Goal: Find specific page/section: Find specific page/section

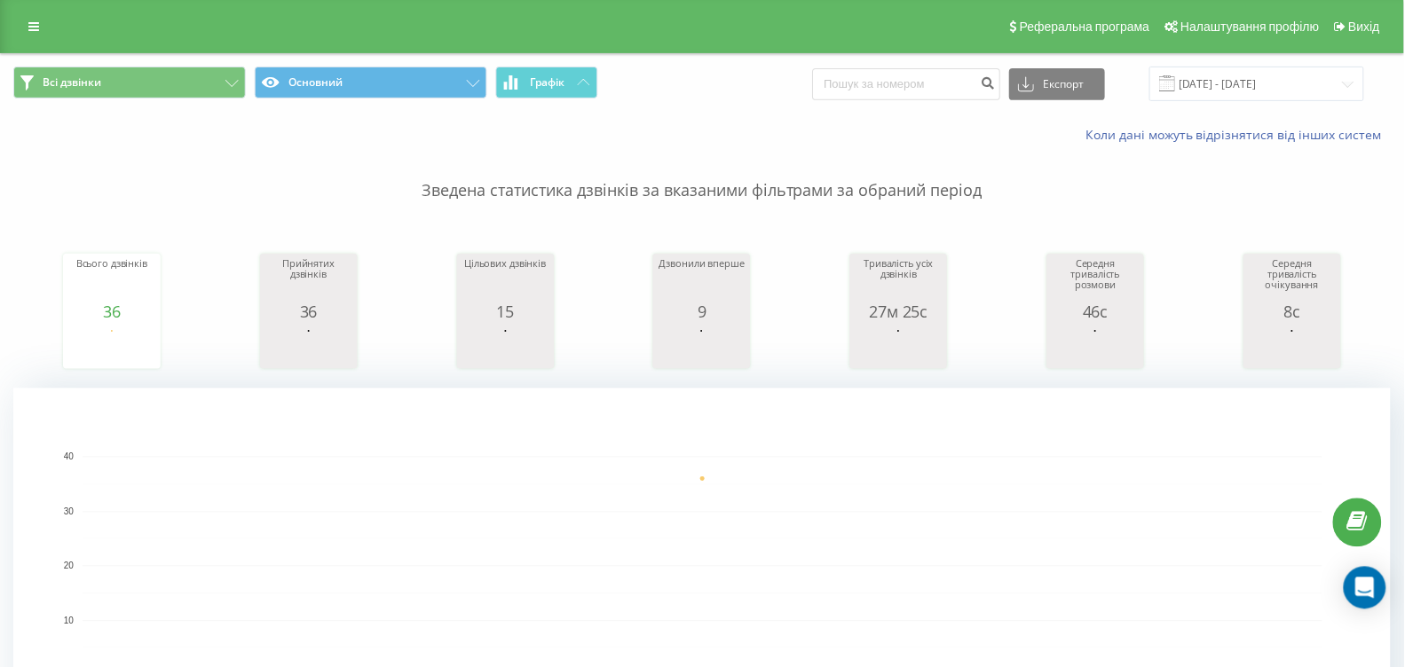
click at [573, 83] on button "Графік" at bounding box center [547, 83] width 102 height 32
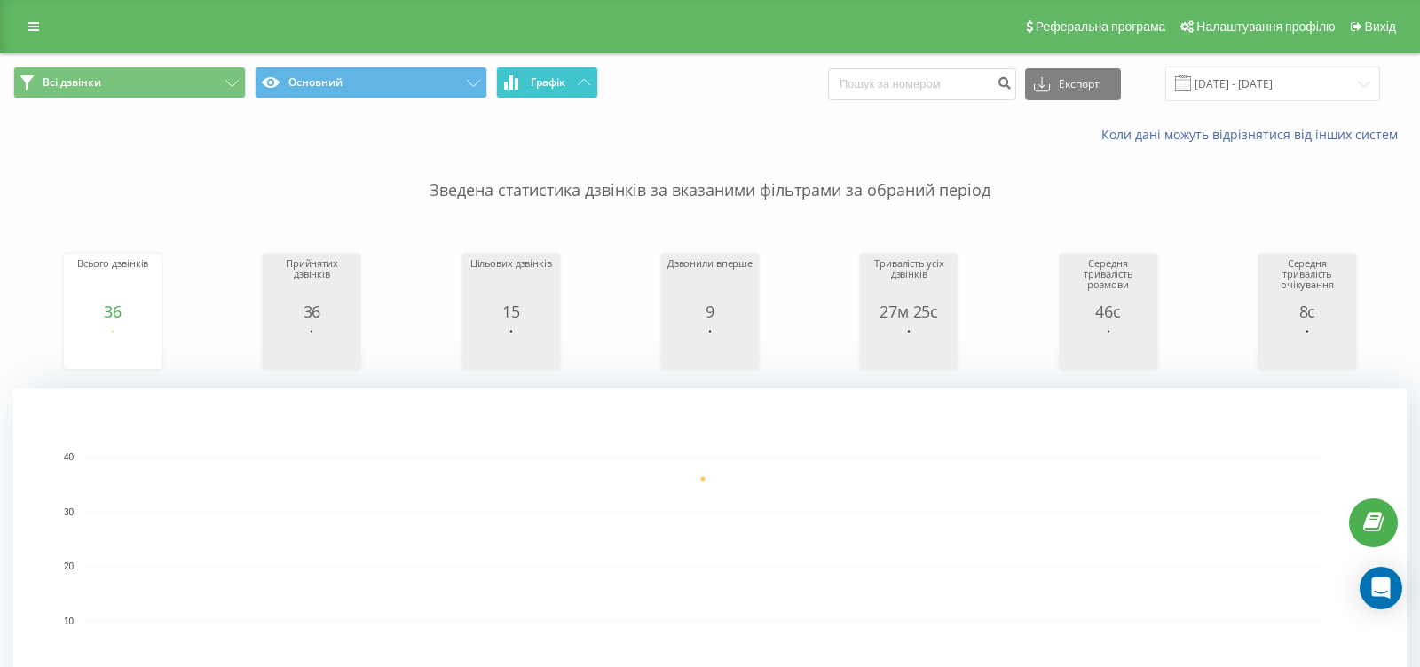
click at [573, 83] on button "Графік" at bounding box center [547, 83] width 102 height 32
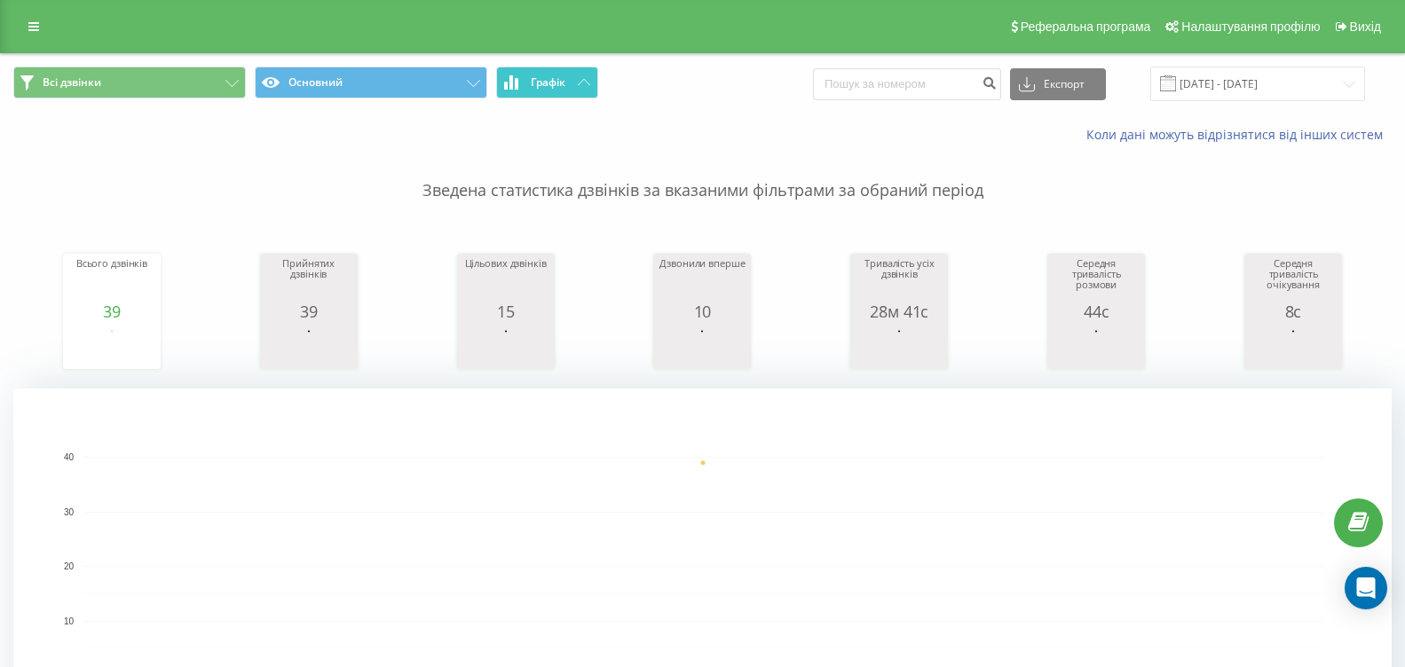
click at [574, 82] on button "Графік" at bounding box center [547, 83] width 102 height 32
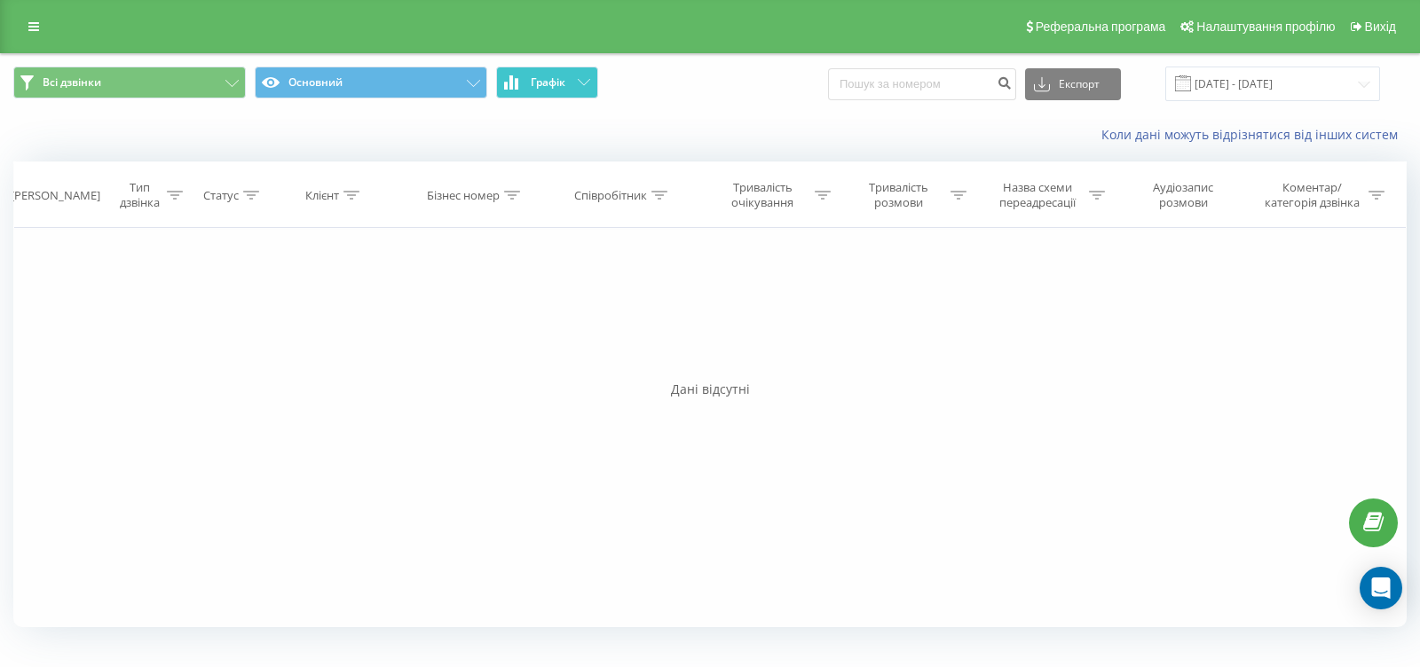
click at [574, 82] on button "Графік" at bounding box center [547, 83] width 102 height 32
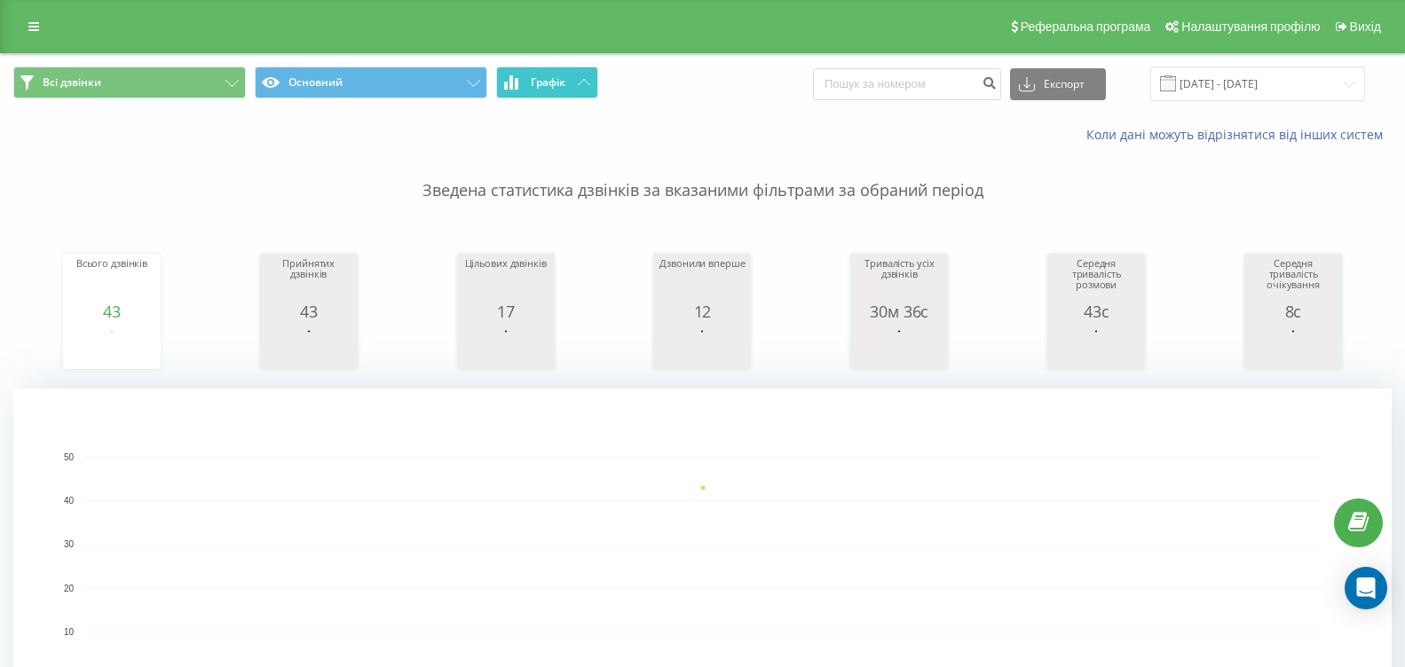
click at [565, 97] on button "Графік" at bounding box center [547, 83] width 102 height 32
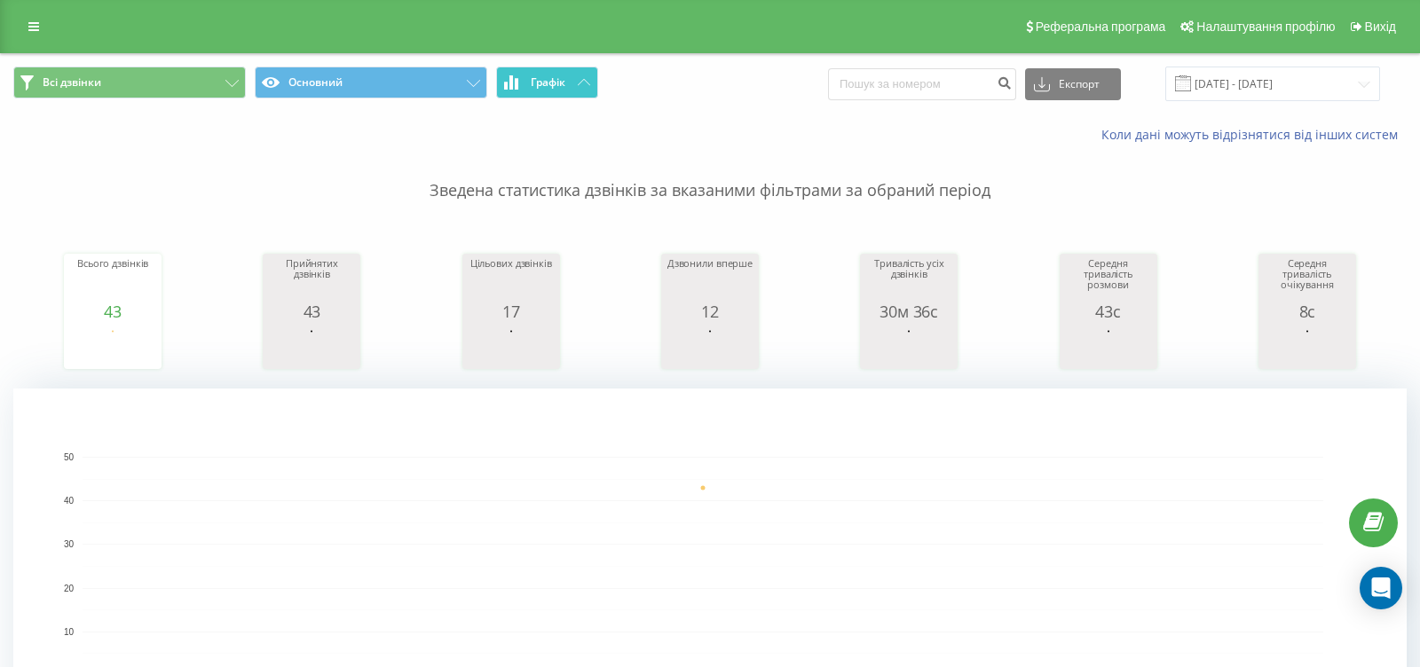
click at [565, 97] on button "Графік" at bounding box center [547, 83] width 102 height 32
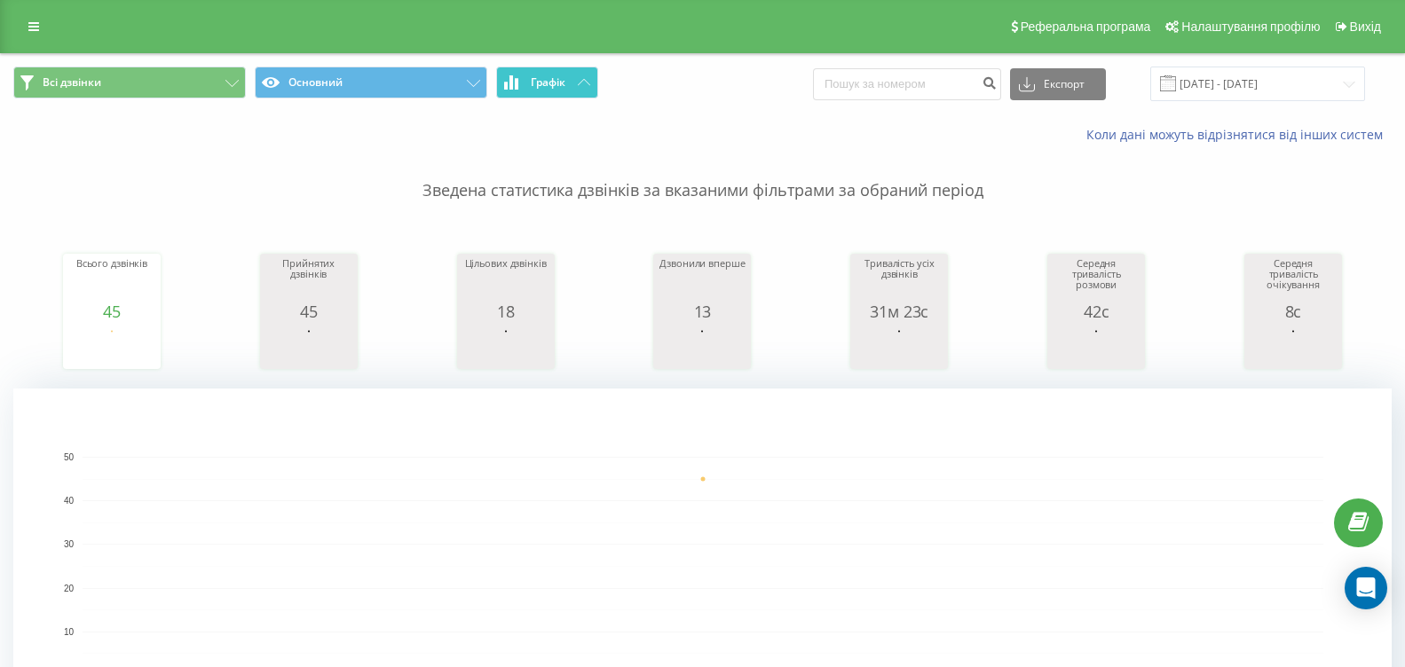
click at [573, 85] on button "Графік" at bounding box center [547, 83] width 102 height 32
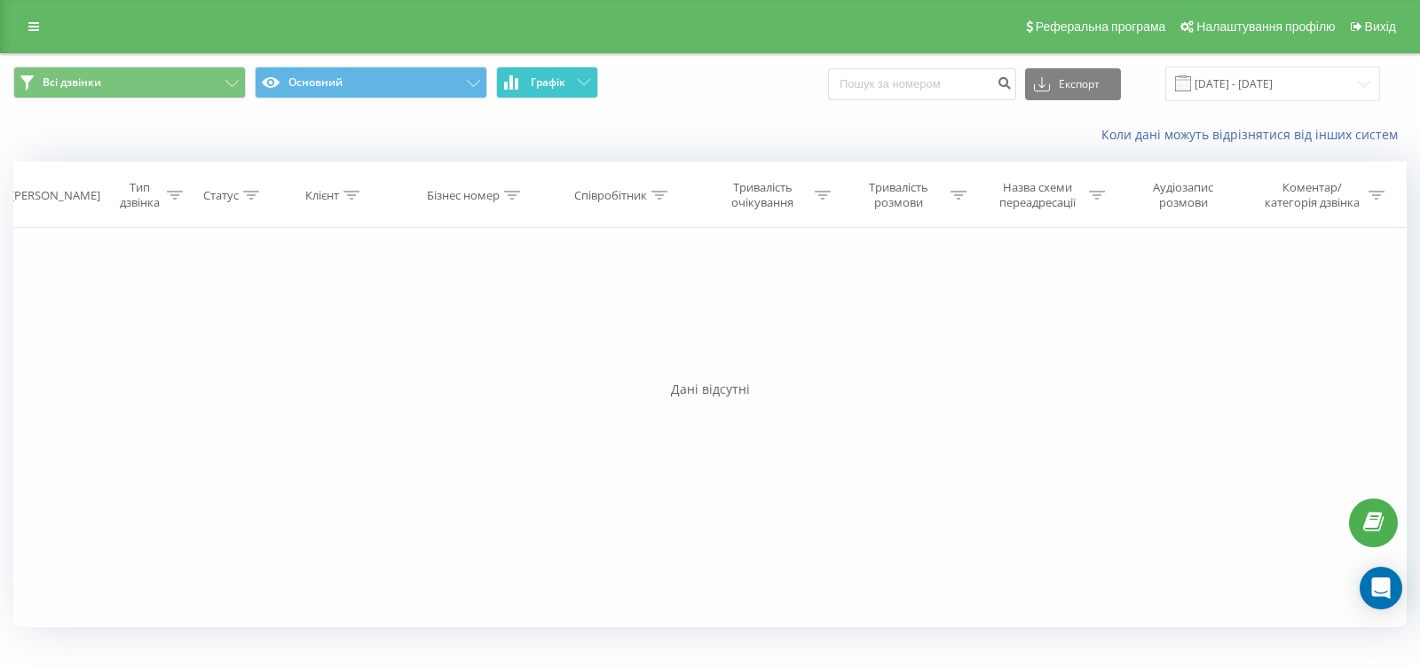
click at [573, 85] on button "Графік" at bounding box center [547, 83] width 102 height 32
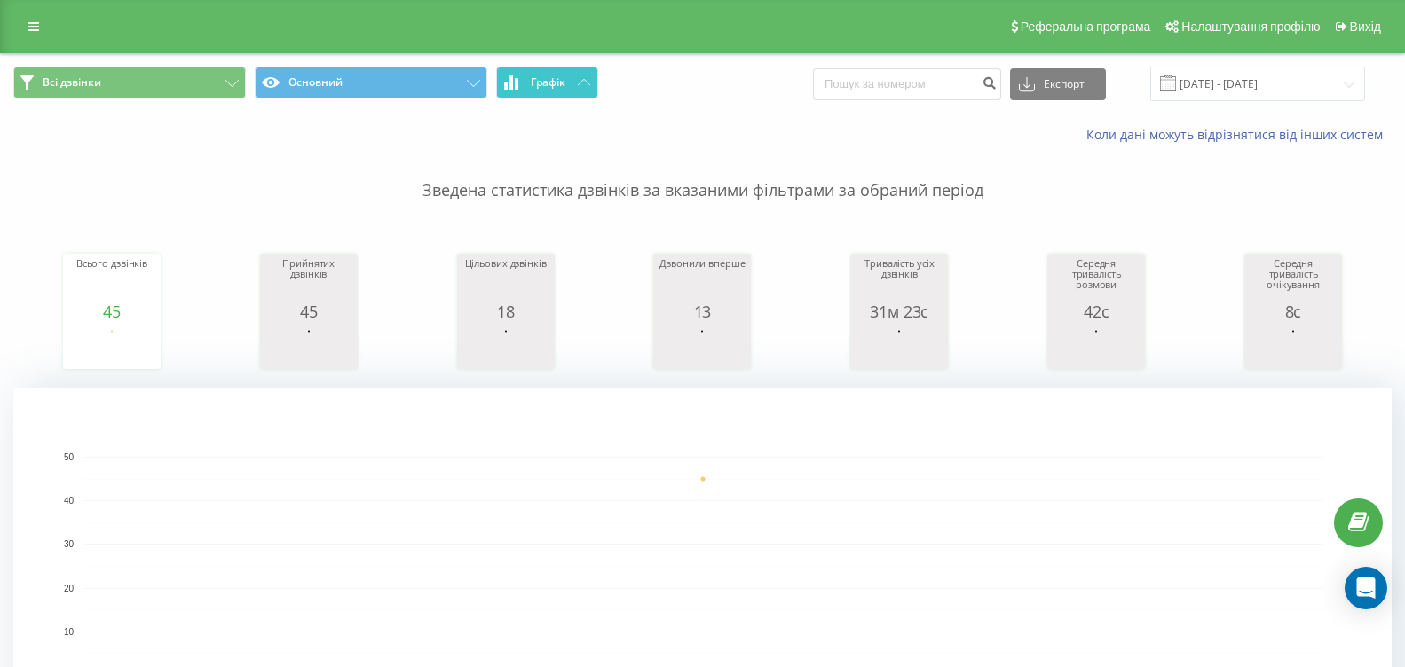
click at [581, 75] on button "Графік" at bounding box center [547, 83] width 102 height 32
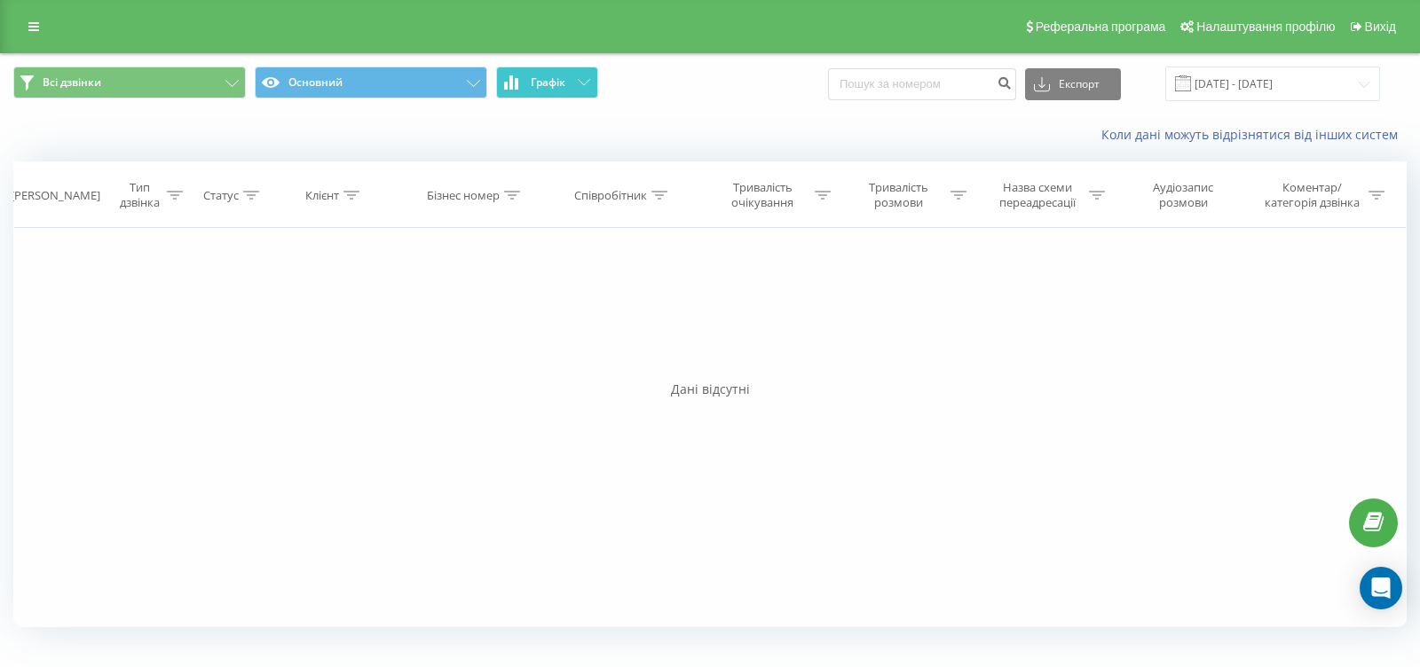
click at [581, 75] on button "Графік" at bounding box center [547, 83] width 102 height 32
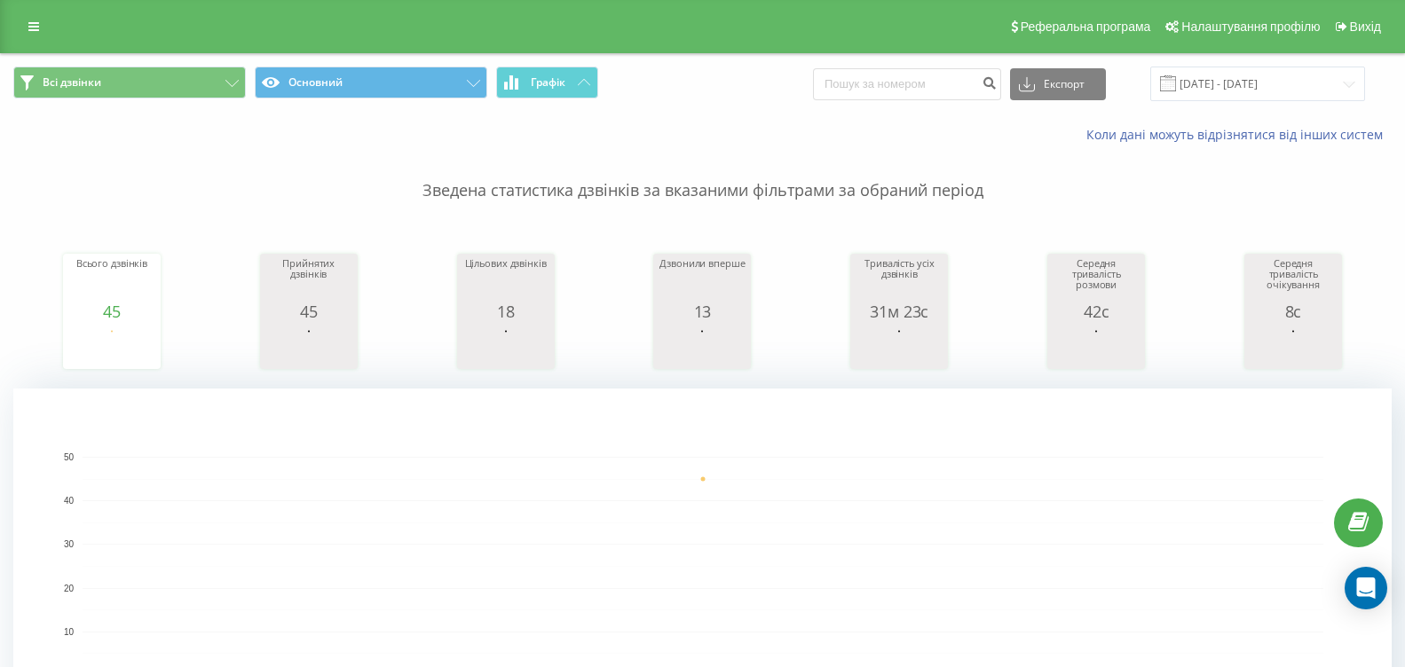
click at [562, 101] on span "Всі дзвінки Основний Графік" at bounding box center [351, 84] width 676 height 35
click at [578, 88] on button "Графік" at bounding box center [547, 83] width 102 height 32
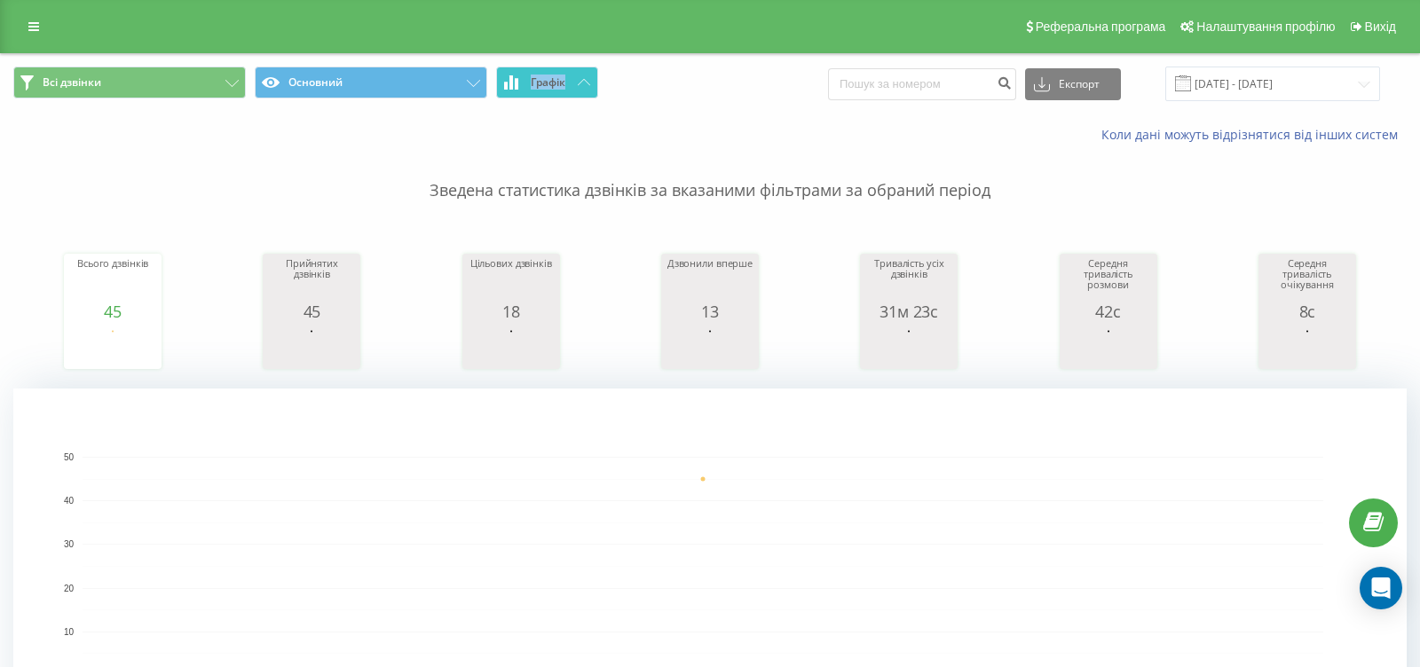
click at [578, 88] on button "Графік" at bounding box center [547, 83] width 102 height 32
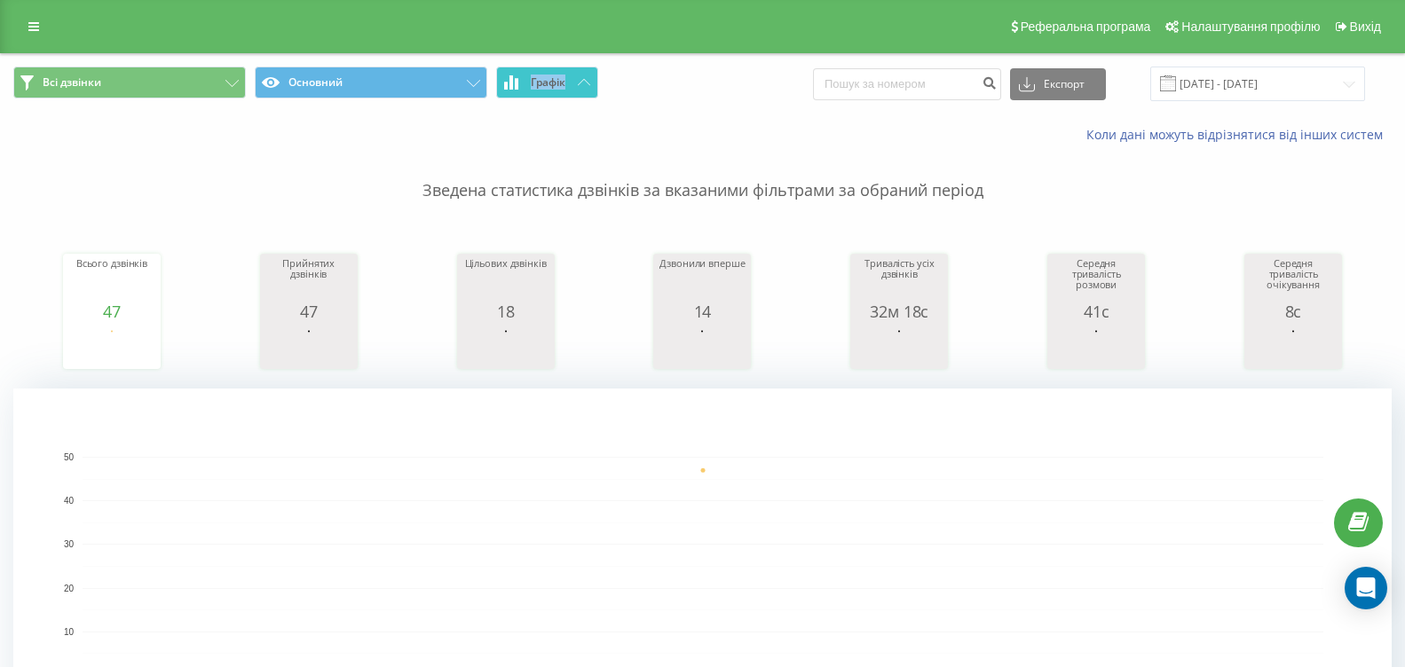
click at [575, 88] on button "Графік" at bounding box center [547, 83] width 102 height 32
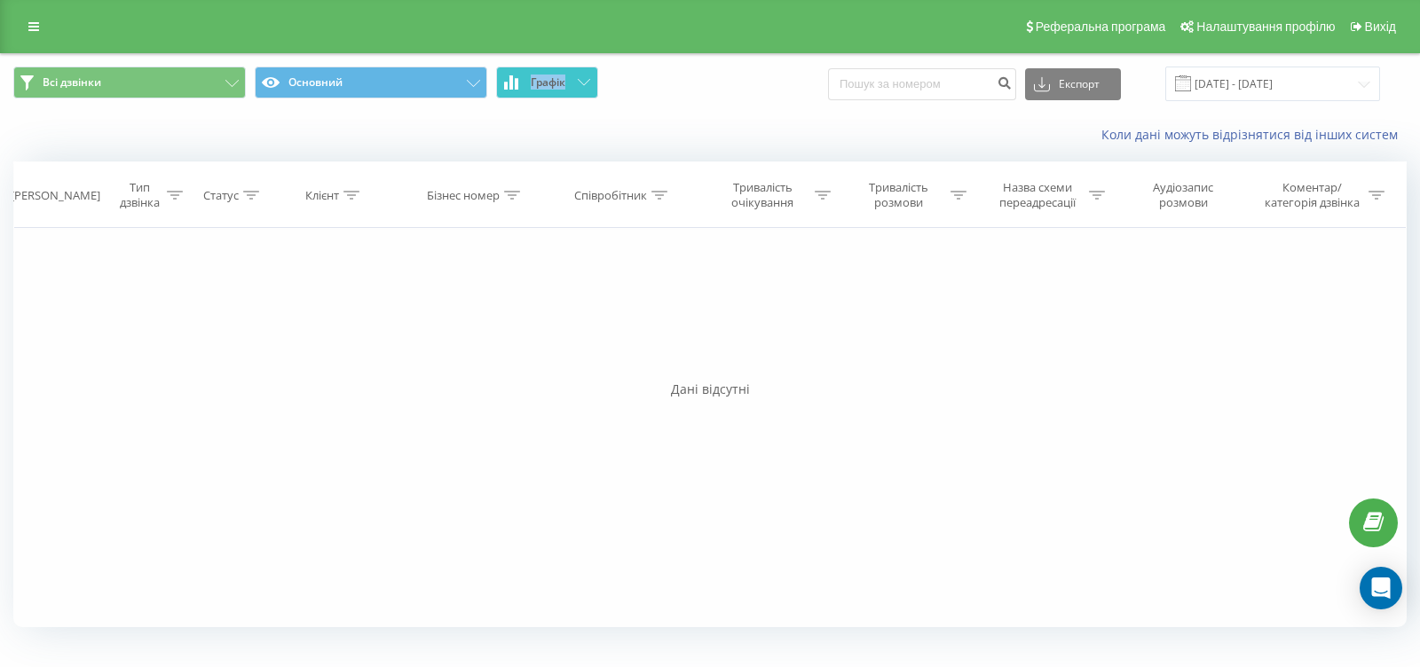
click at [575, 88] on button "Графік" at bounding box center [547, 83] width 102 height 32
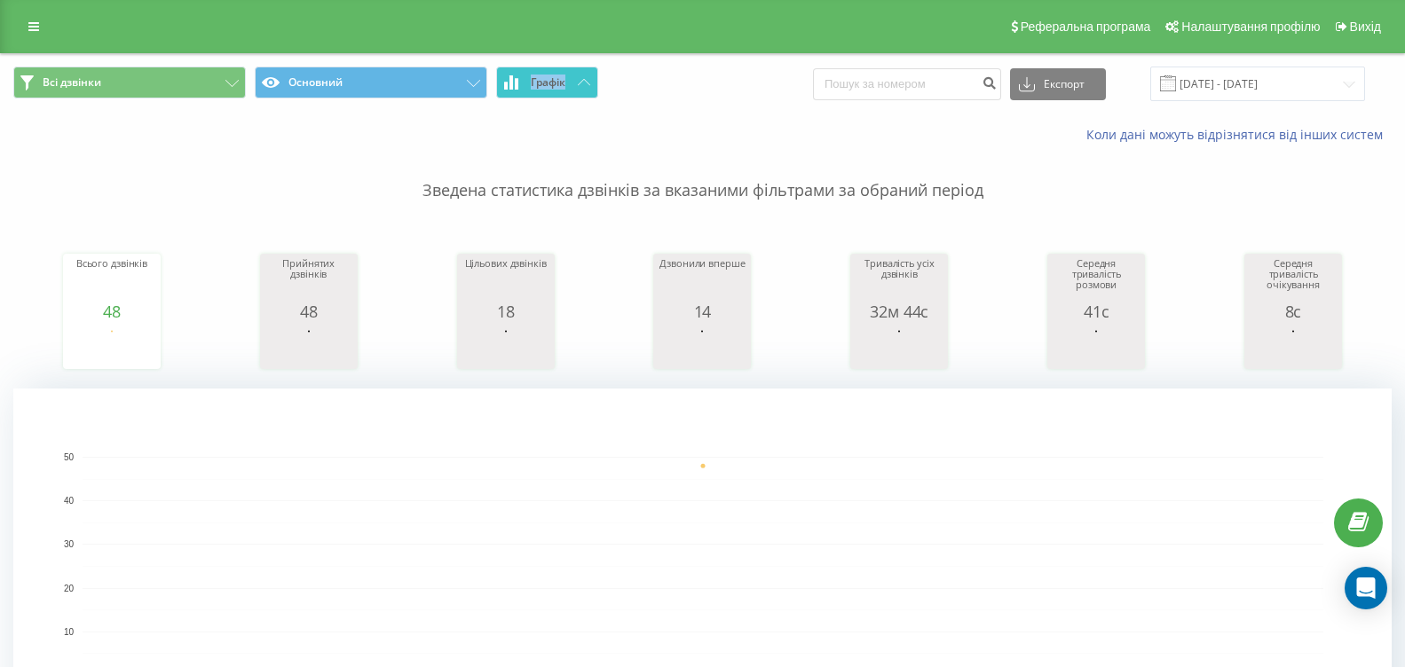
click at [580, 85] on icon at bounding box center [584, 82] width 12 height 6
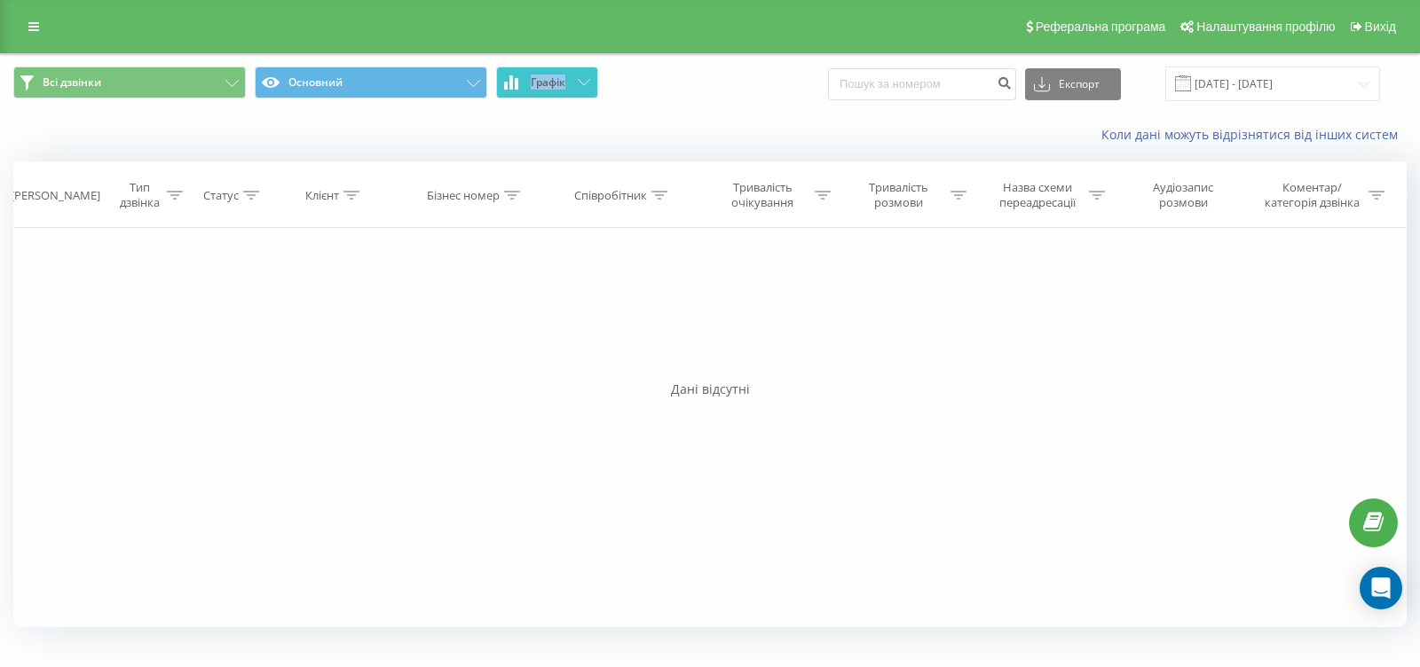
click at [580, 85] on icon at bounding box center [584, 82] width 12 height 6
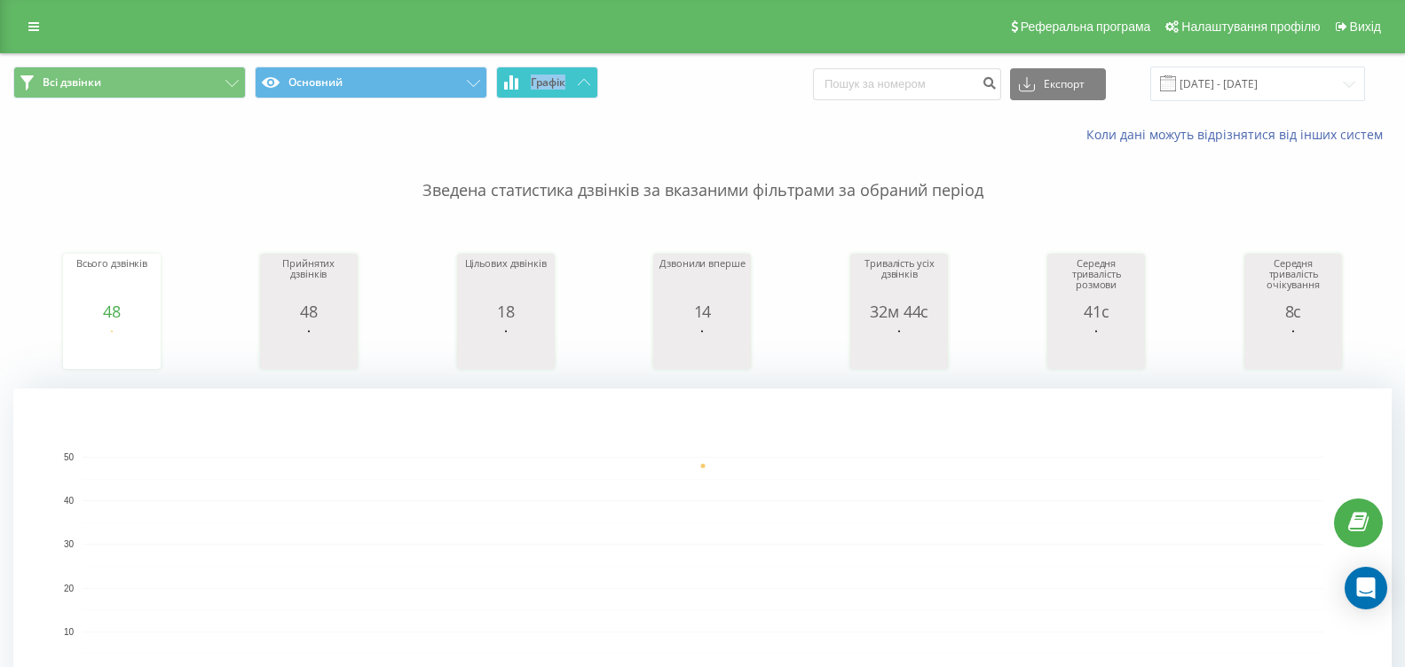
click at [563, 93] on button "Графік" at bounding box center [547, 83] width 102 height 32
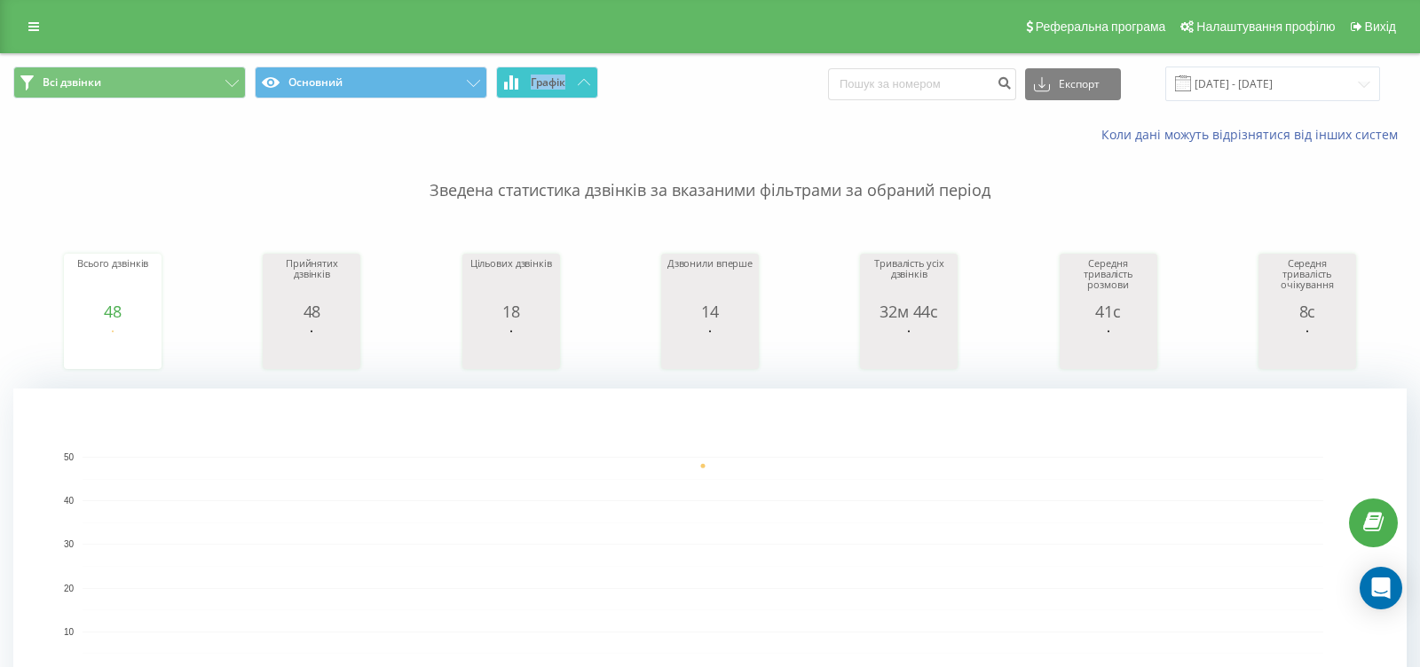
click at [563, 93] on button "Графік" at bounding box center [547, 83] width 102 height 32
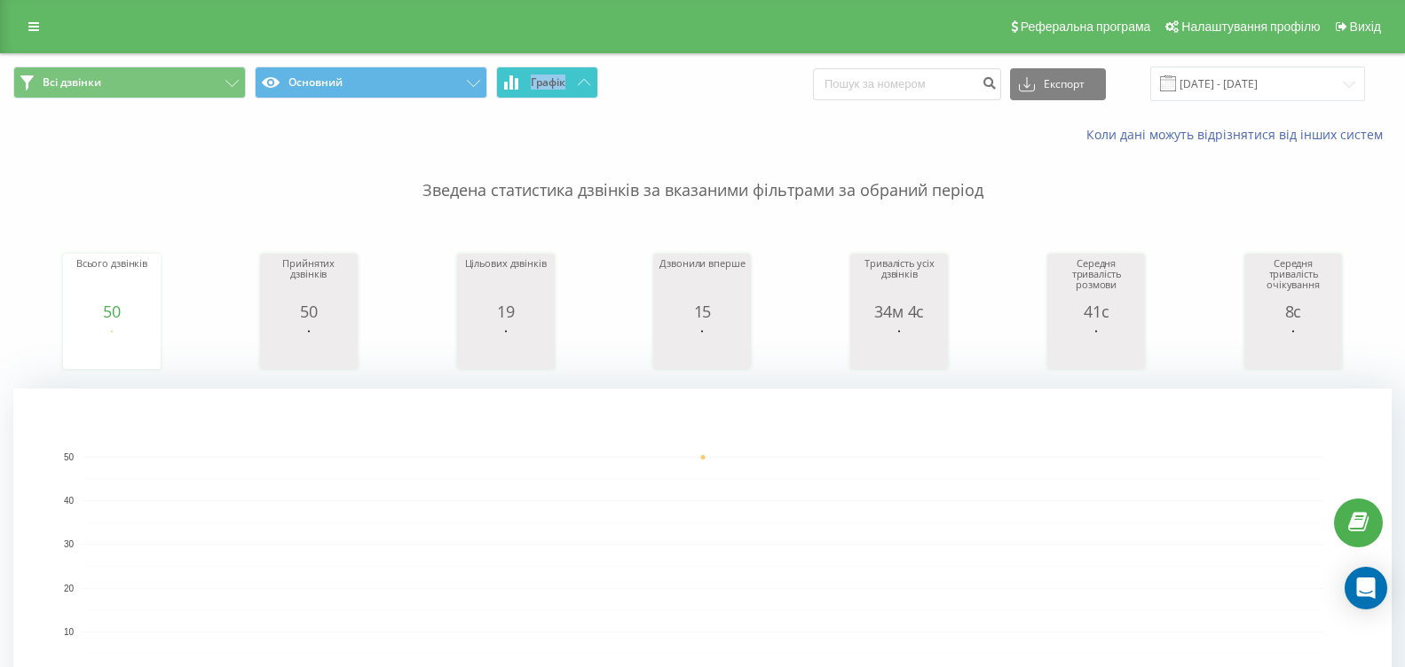
click at [578, 86] on button "Графік" at bounding box center [547, 83] width 102 height 32
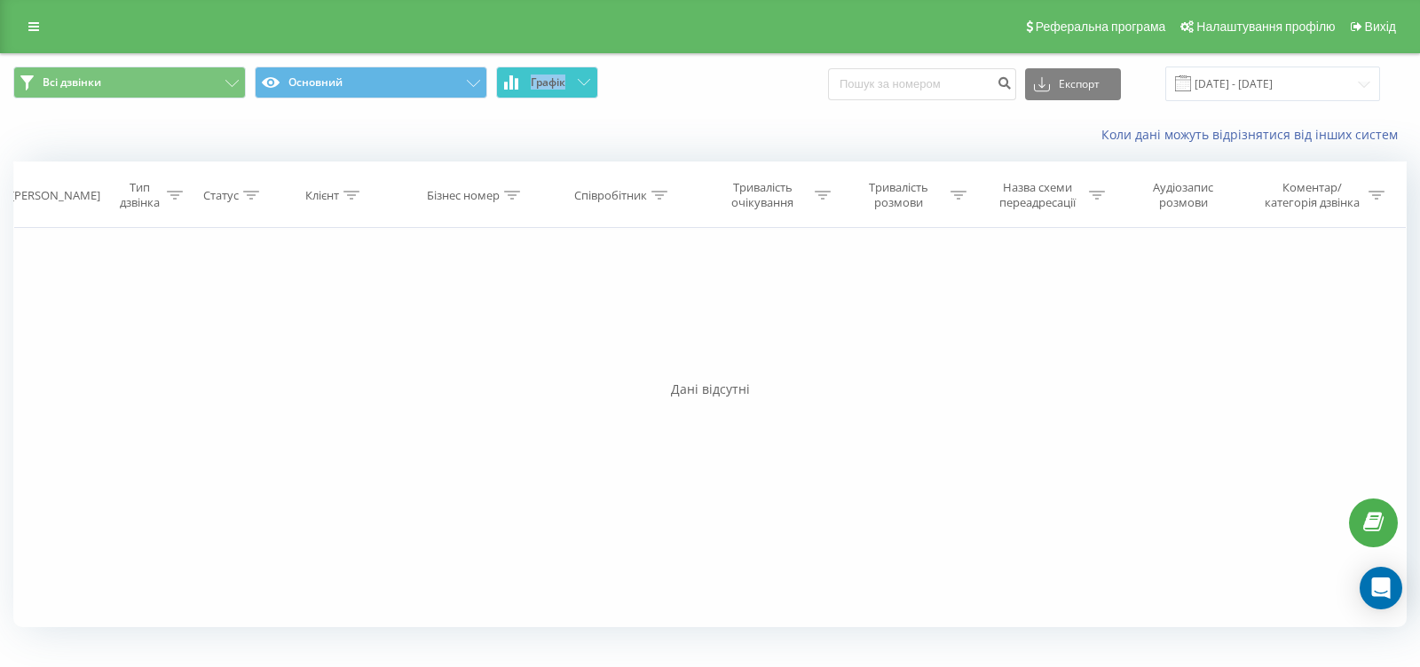
click at [578, 86] on button "Графік" at bounding box center [547, 83] width 102 height 32
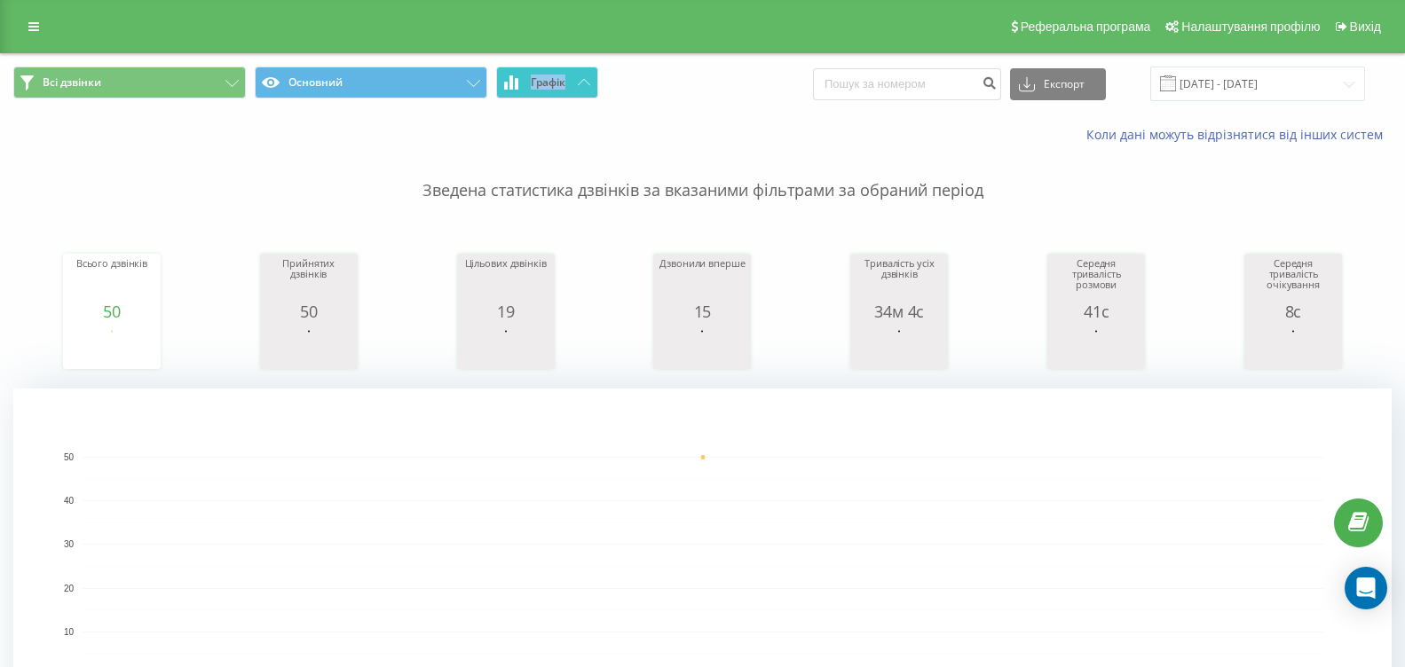
click at [580, 88] on button "Графік" at bounding box center [547, 83] width 102 height 32
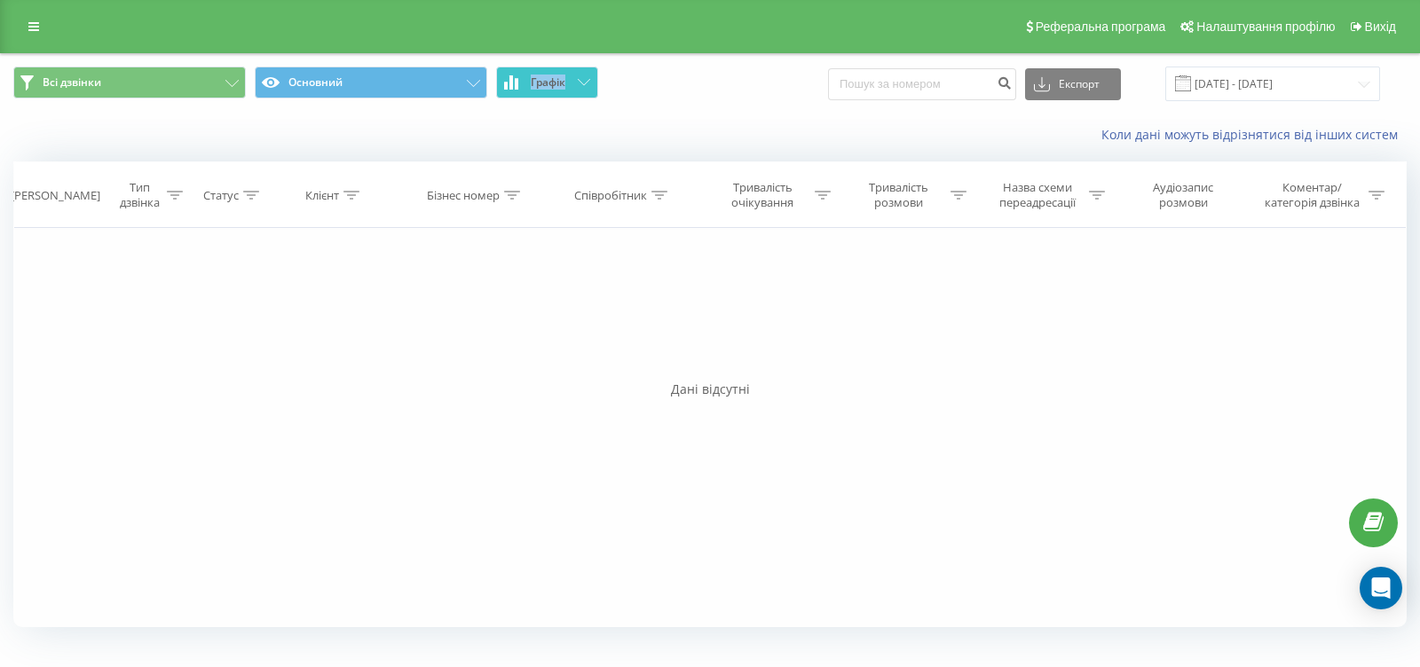
click at [580, 88] on button "Графік" at bounding box center [547, 83] width 102 height 32
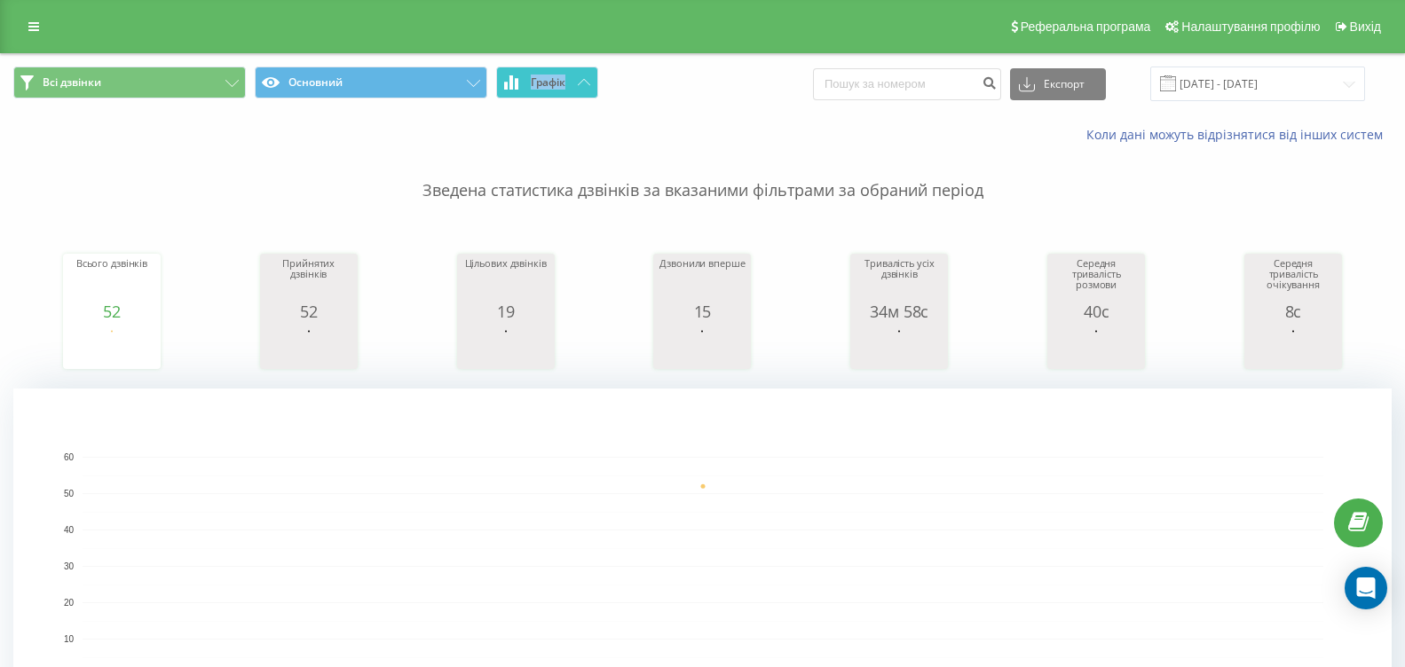
click at [585, 81] on icon at bounding box center [584, 82] width 12 height 6
click at [482, 130] on div "Коли дані можуть відрізнятися вiд інших систем" at bounding box center [702, 135] width 1403 height 43
click at [558, 89] on span "Графік" at bounding box center [548, 82] width 35 height 12
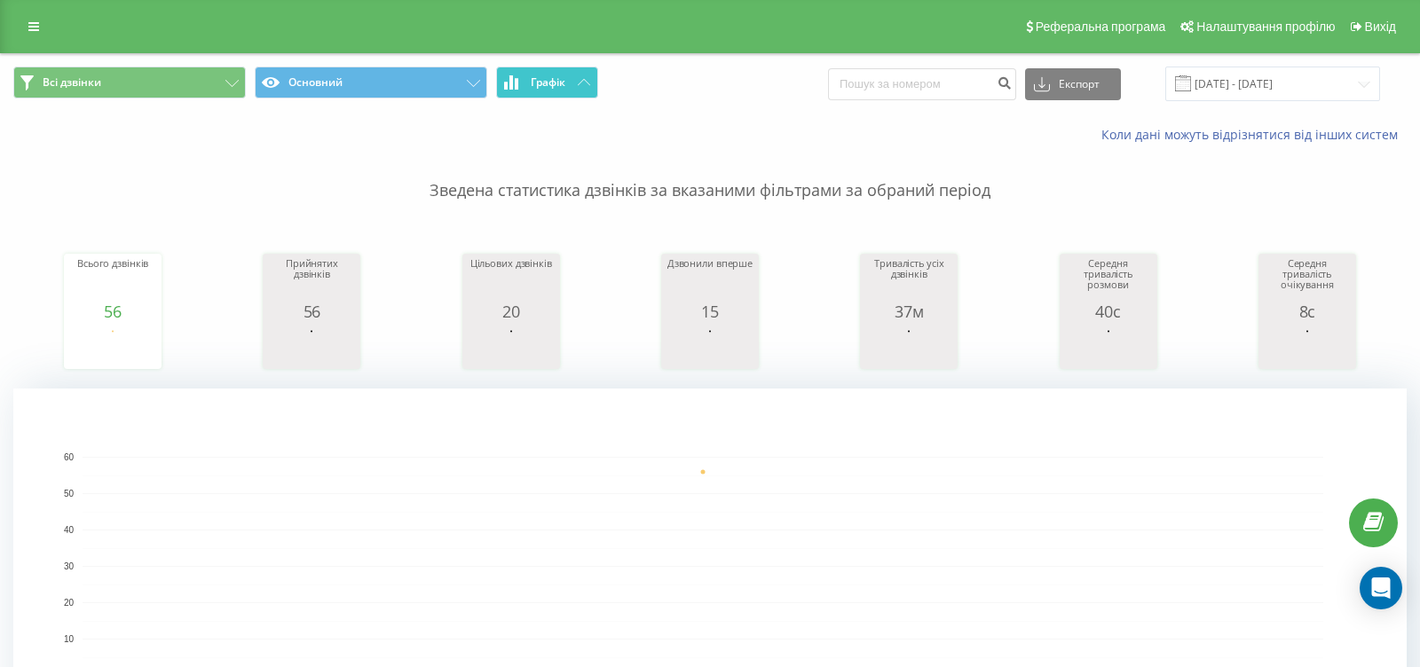
click at [558, 89] on span "Графік" at bounding box center [548, 82] width 35 height 12
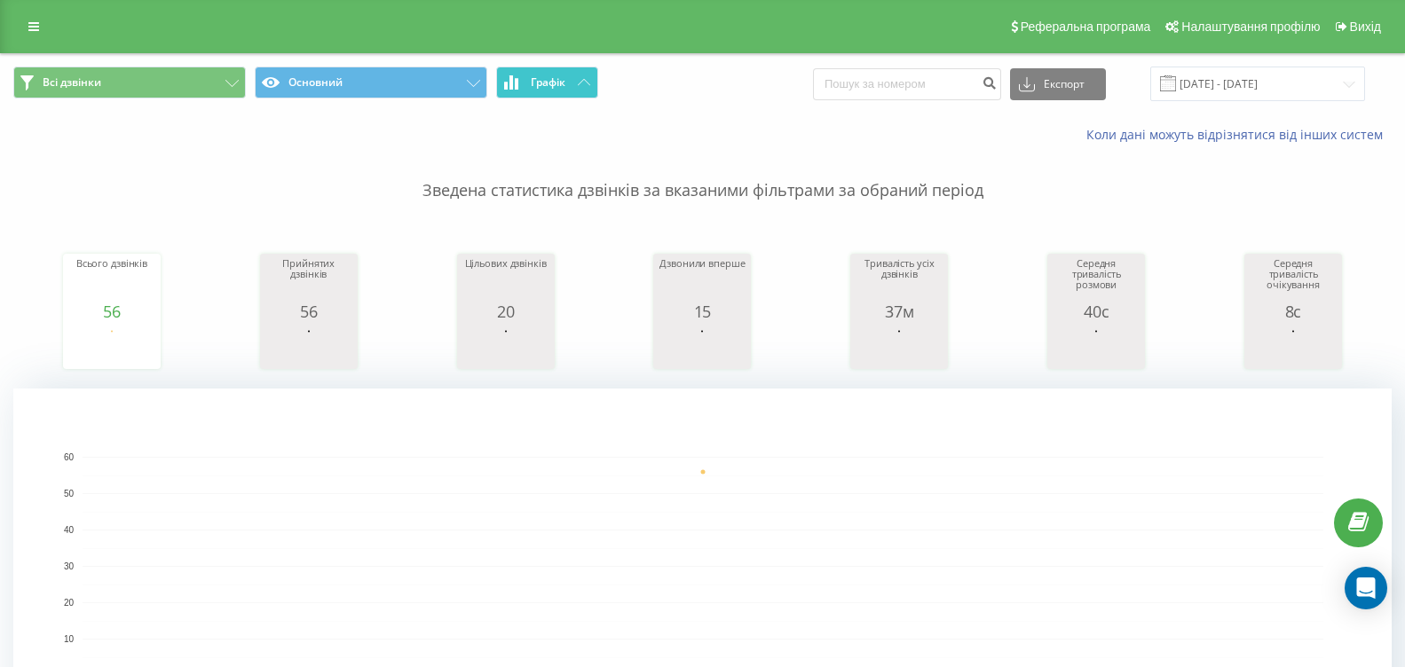
click at [580, 77] on button "Графік" at bounding box center [547, 83] width 102 height 32
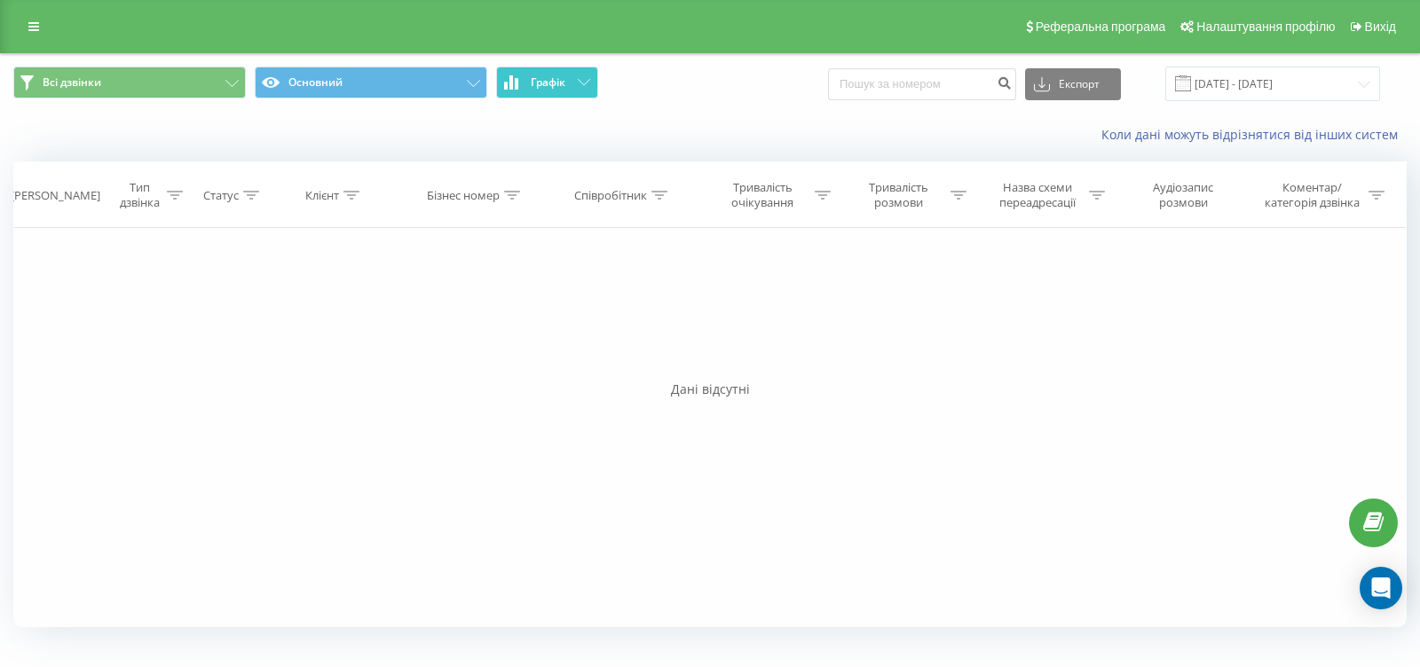
click at [580, 77] on button "Графік" at bounding box center [547, 83] width 102 height 32
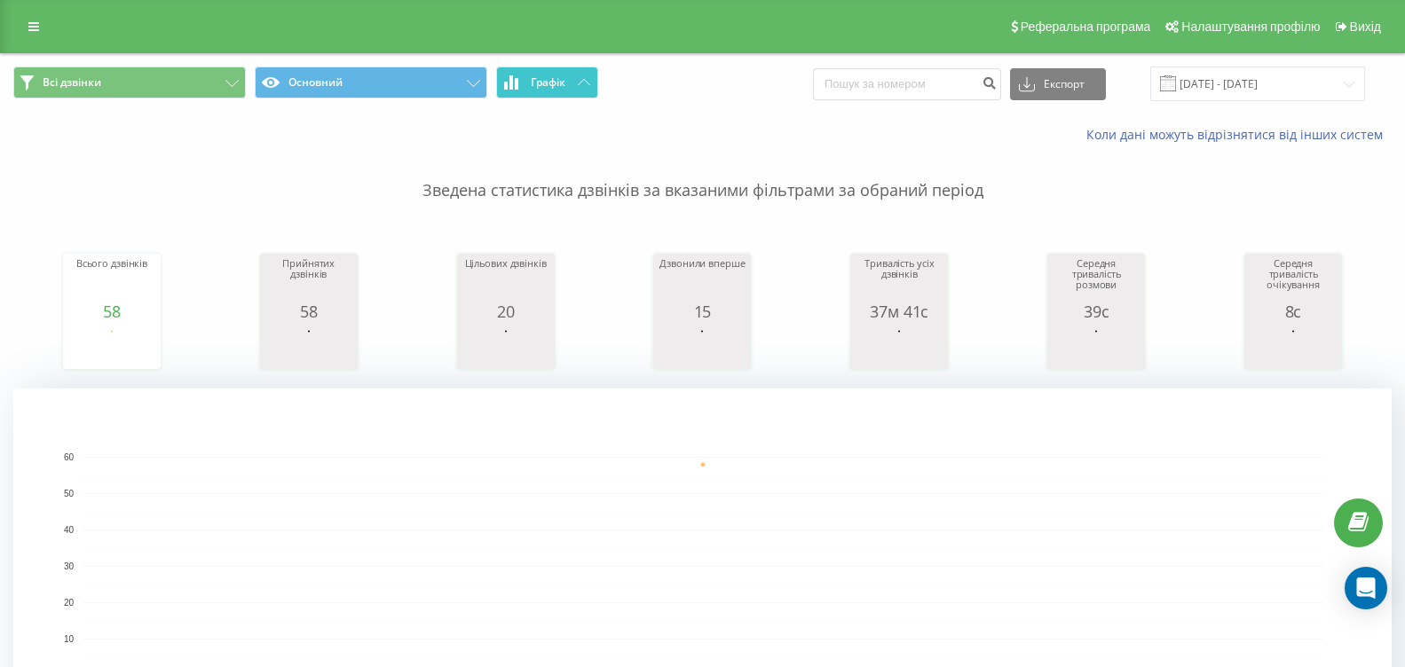
click at [571, 76] on button "Графік" at bounding box center [547, 83] width 102 height 32
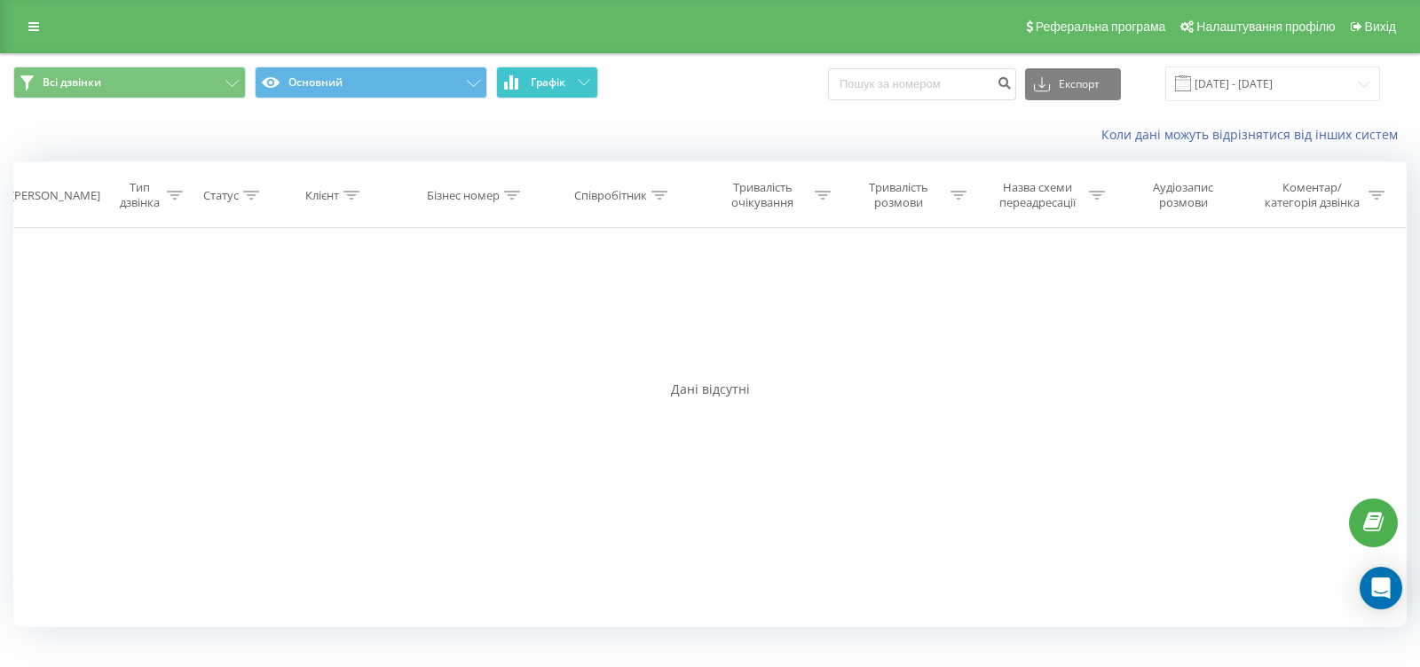
click at [571, 76] on button "Графік" at bounding box center [547, 83] width 102 height 32
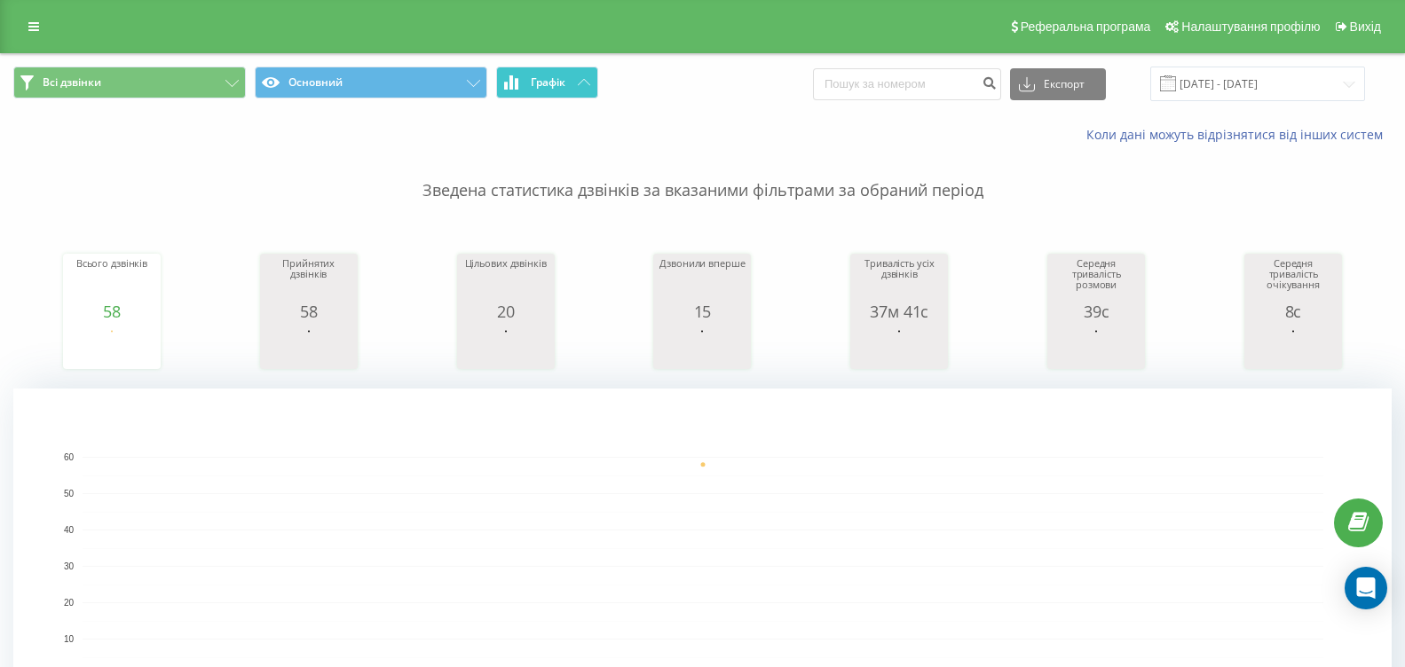
click at [554, 85] on span "Графік" at bounding box center [548, 82] width 35 height 12
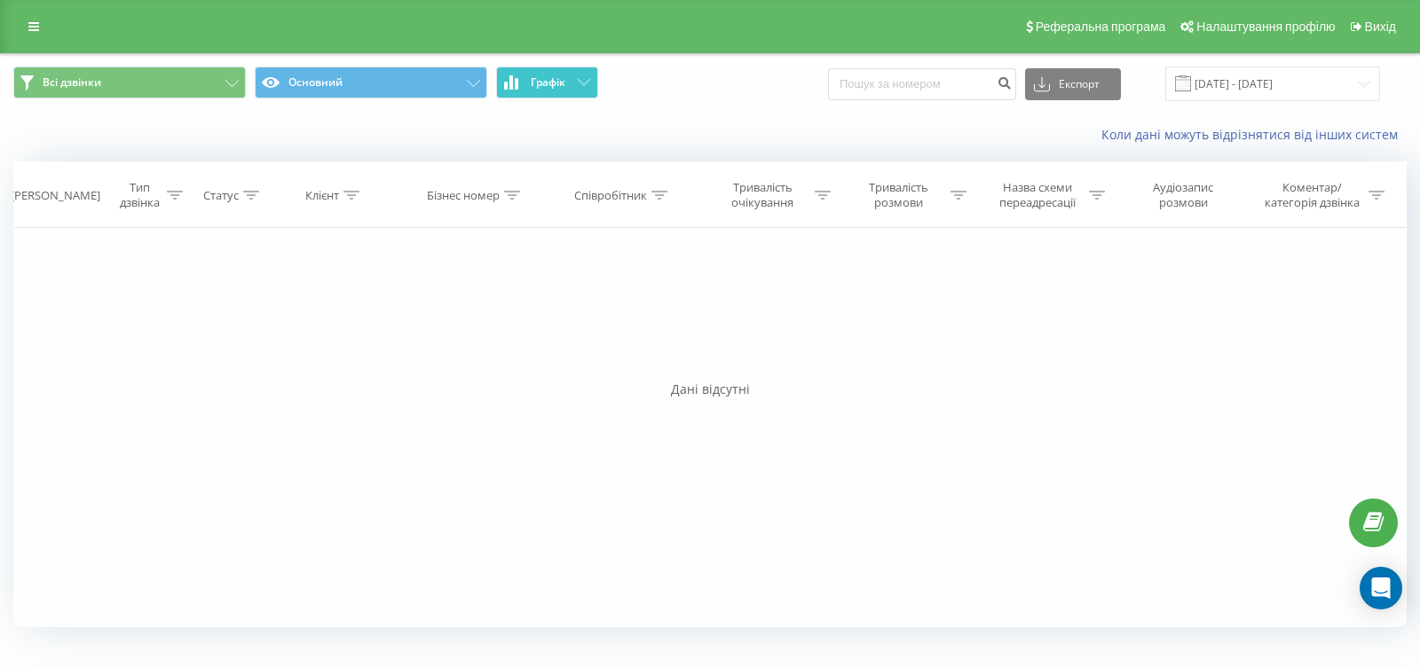
click at [554, 85] on span "Графік" at bounding box center [548, 82] width 35 height 12
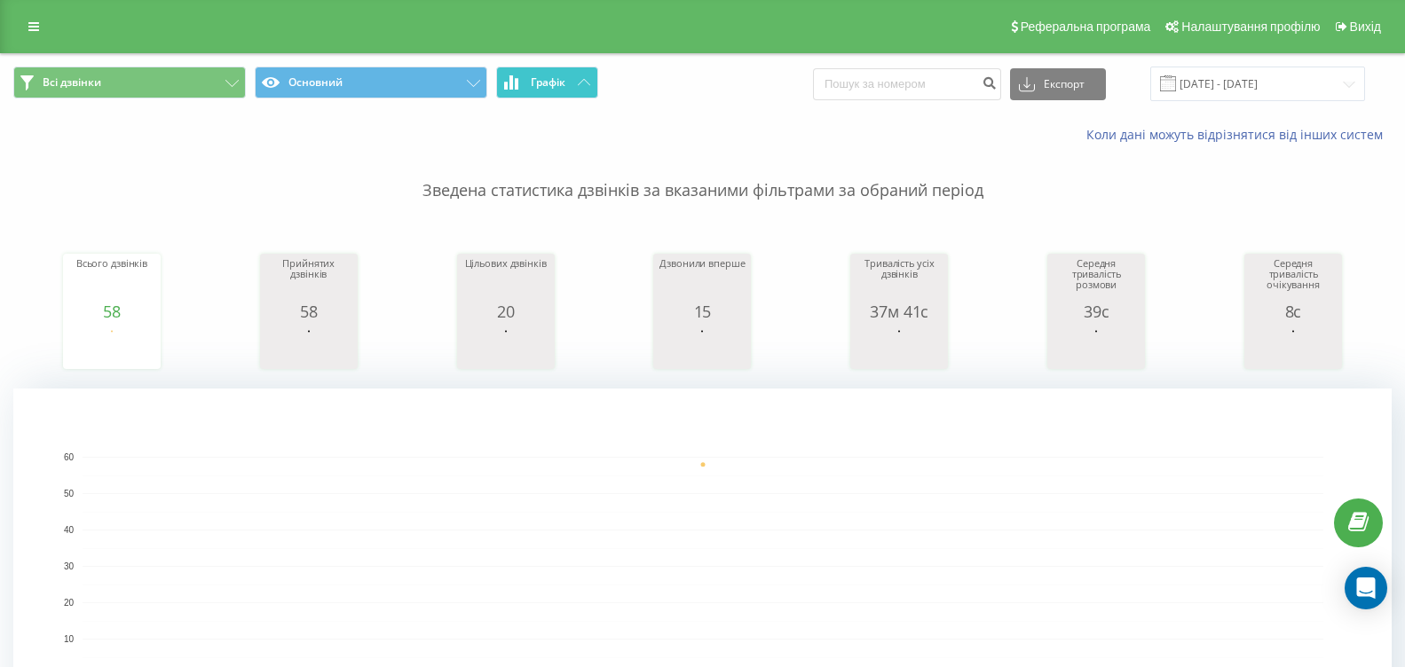
click at [581, 86] on button "Графік" at bounding box center [547, 83] width 102 height 32
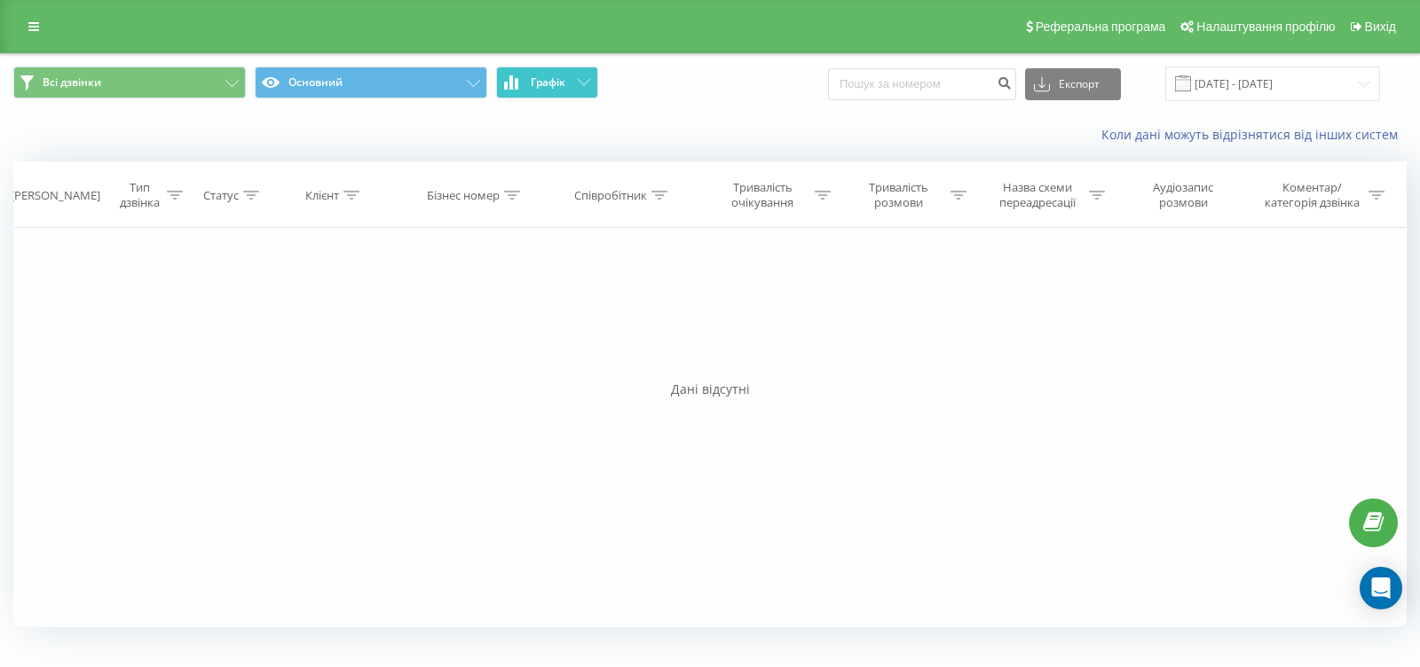
click at [581, 86] on button "Графік" at bounding box center [547, 83] width 102 height 32
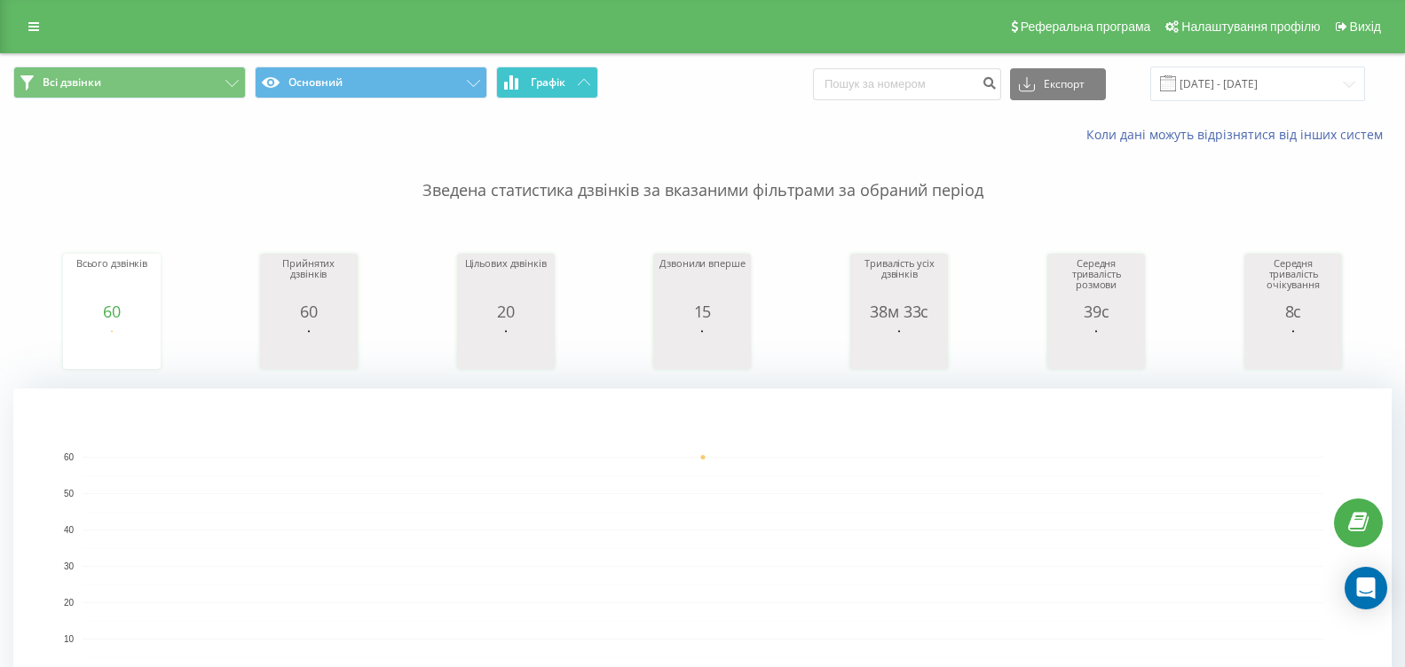
click at [580, 90] on button "Графік" at bounding box center [547, 83] width 102 height 32
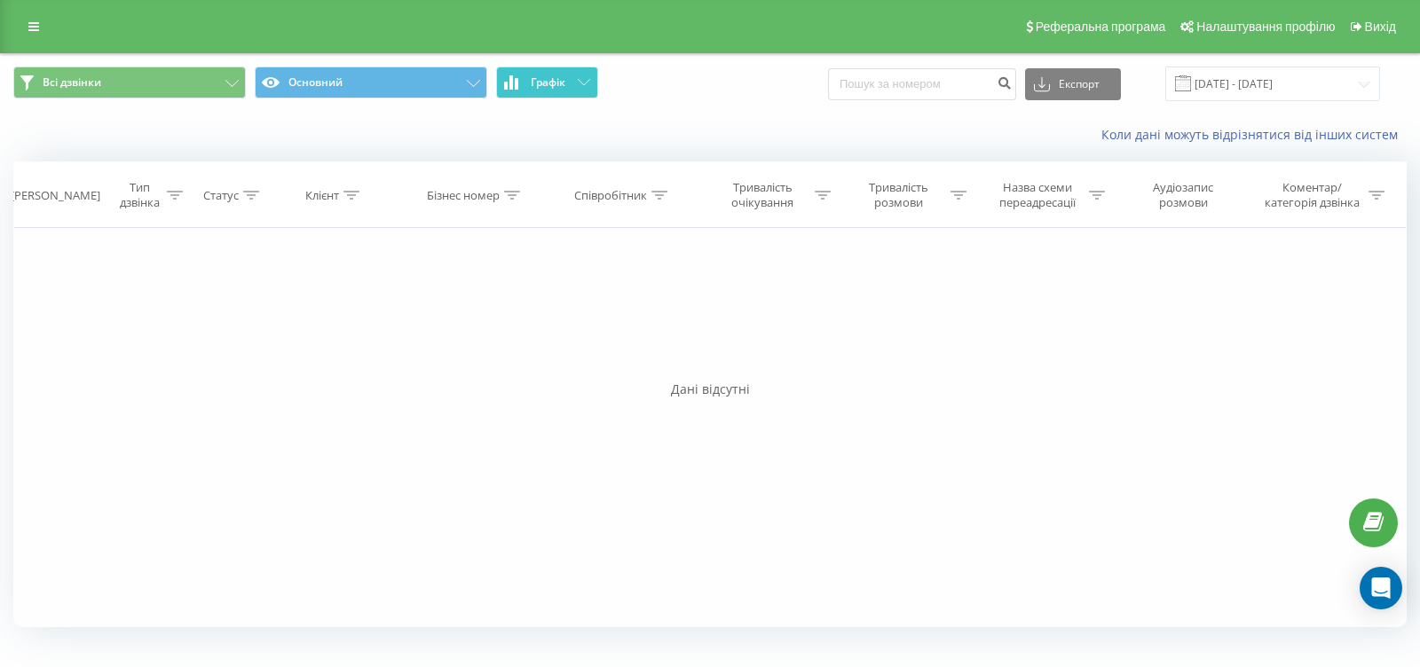
click at [578, 88] on button "Графік" at bounding box center [547, 83] width 102 height 32
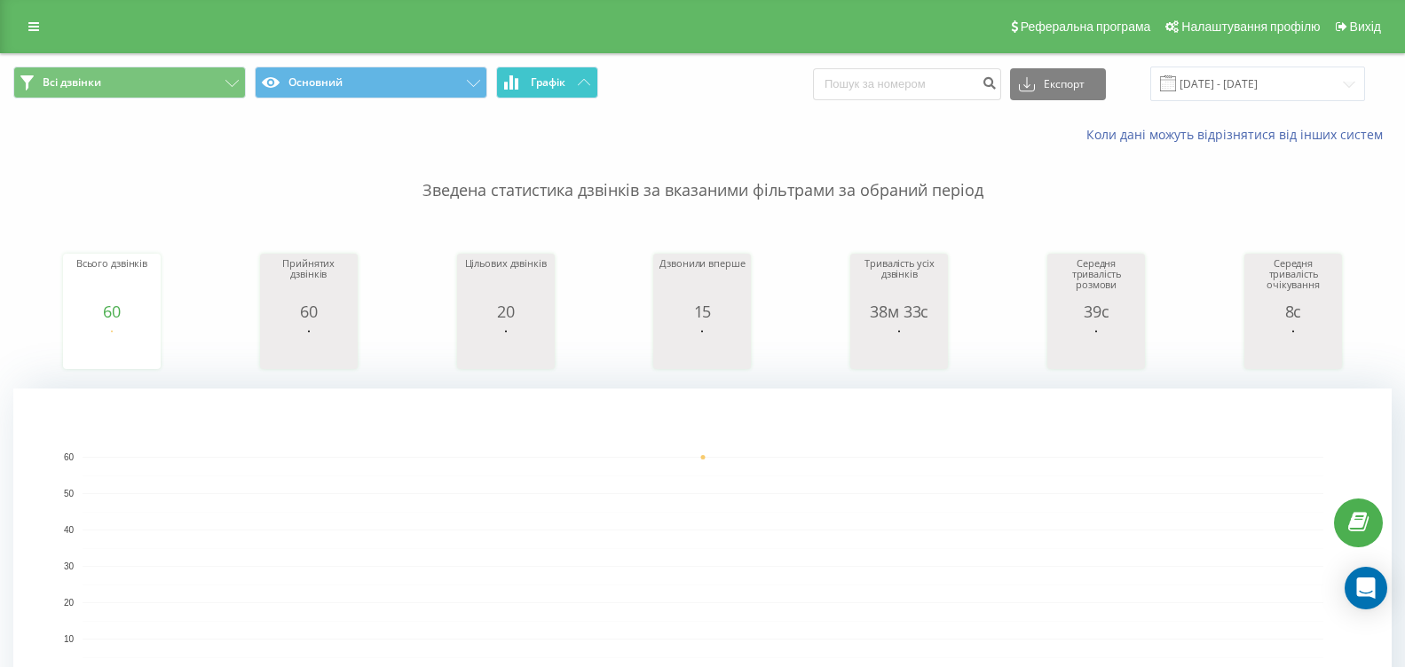
click at [579, 82] on icon at bounding box center [584, 82] width 12 height 6
click at [547, 76] on span "Графік" at bounding box center [548, 82] width 35 height 12
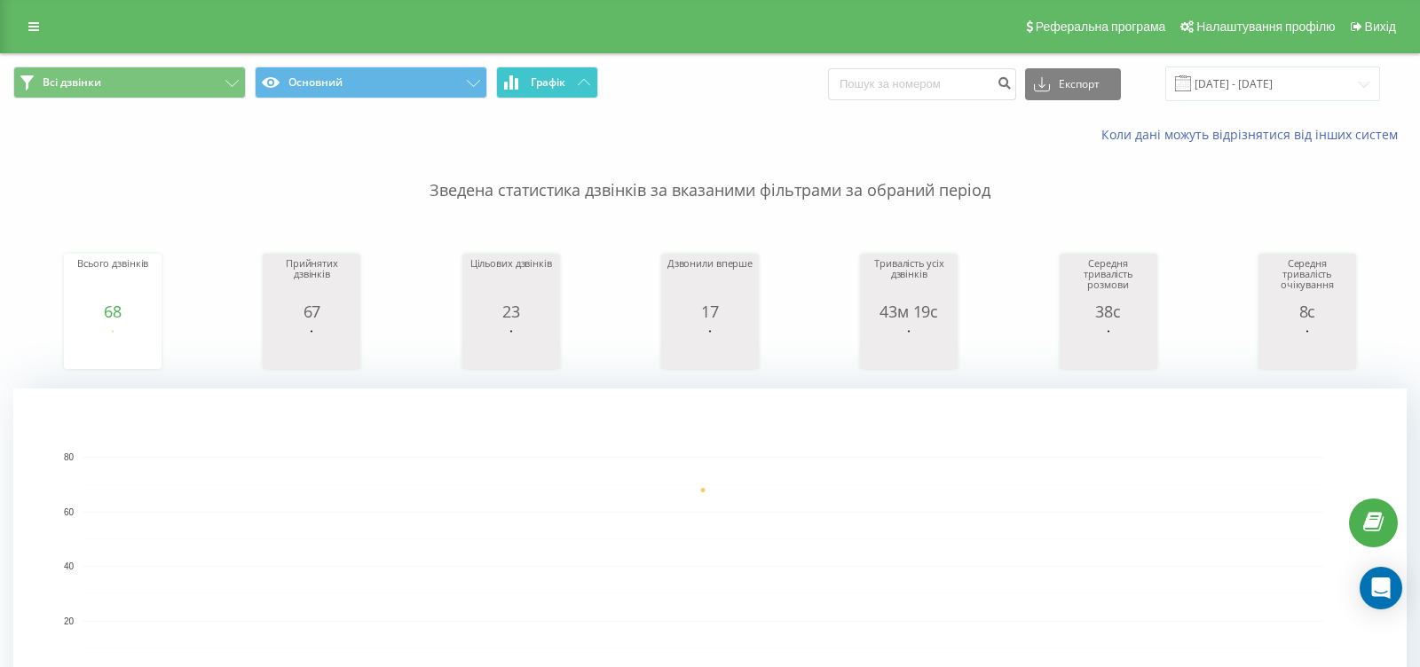
click at [547, 76] on span "Графік" at bounding box center [548, 82] width 35 height 12
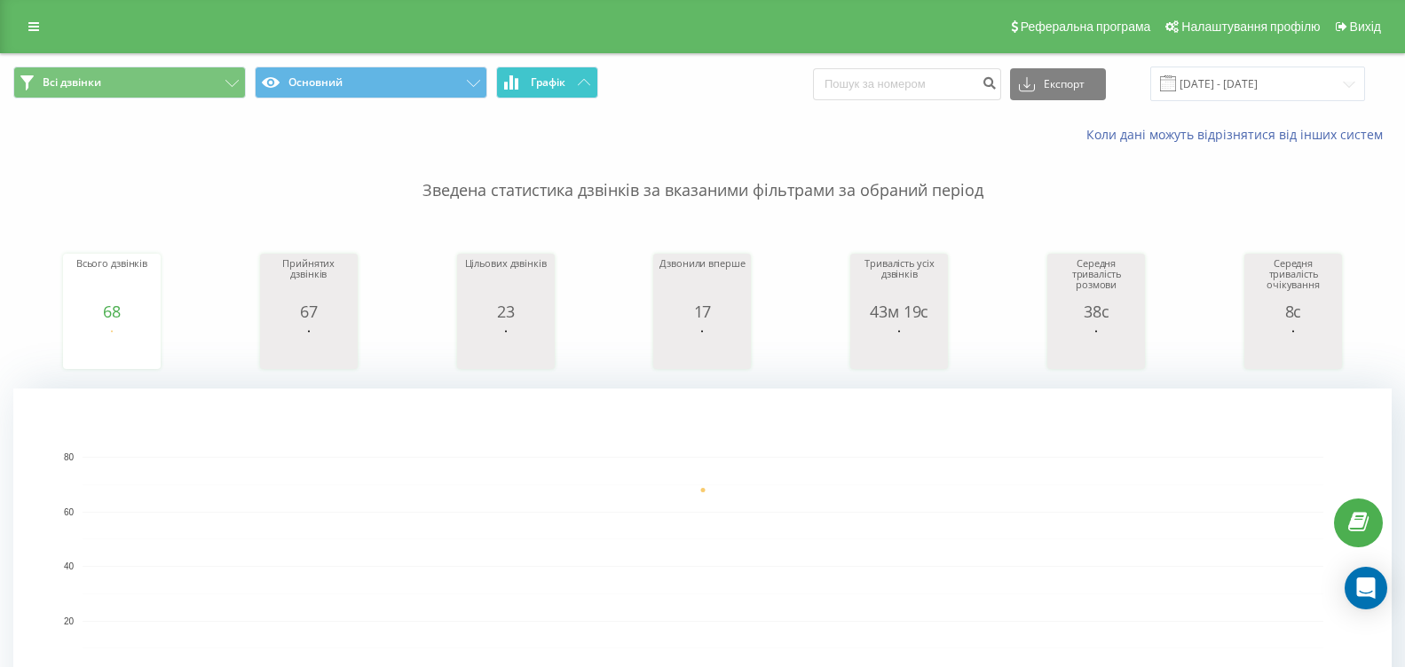
click at [545, 77] on span "Графік" at bounding box center [548, 82] width 35 height 12
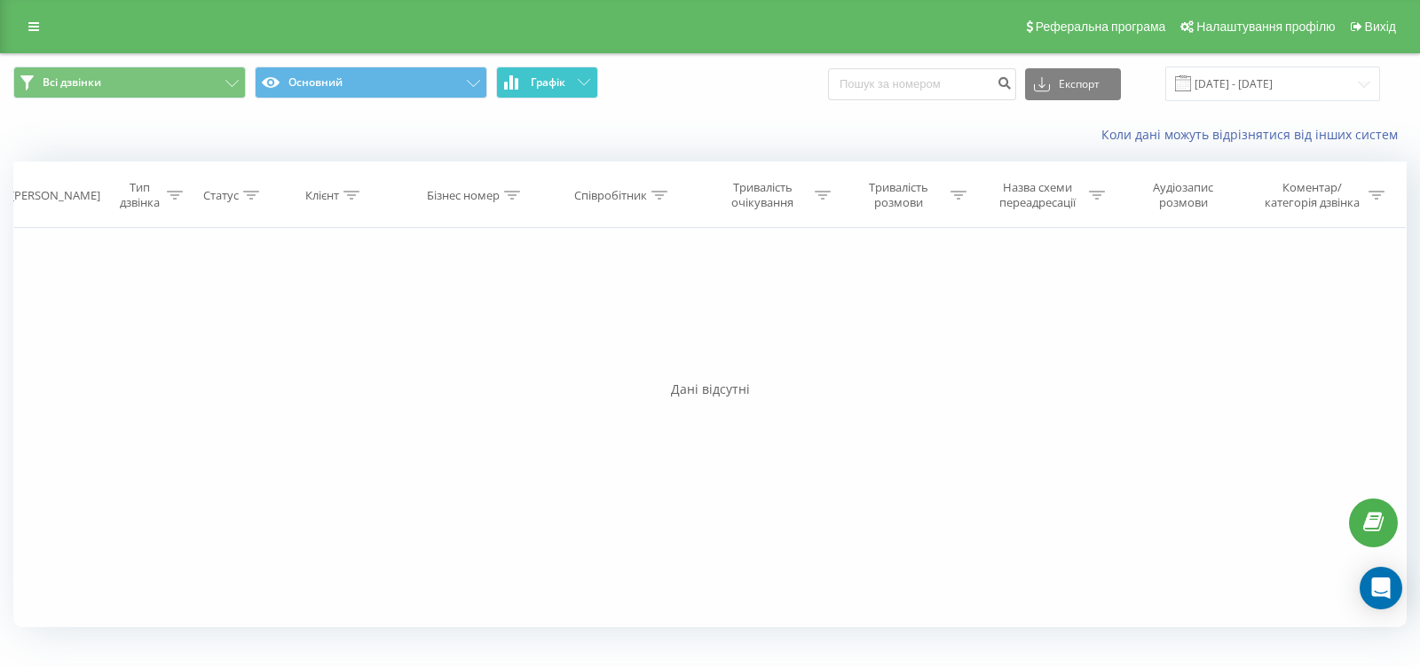
click at [545, 77] on span "Графік" at bounding box center [548, 82] width 35 height 12
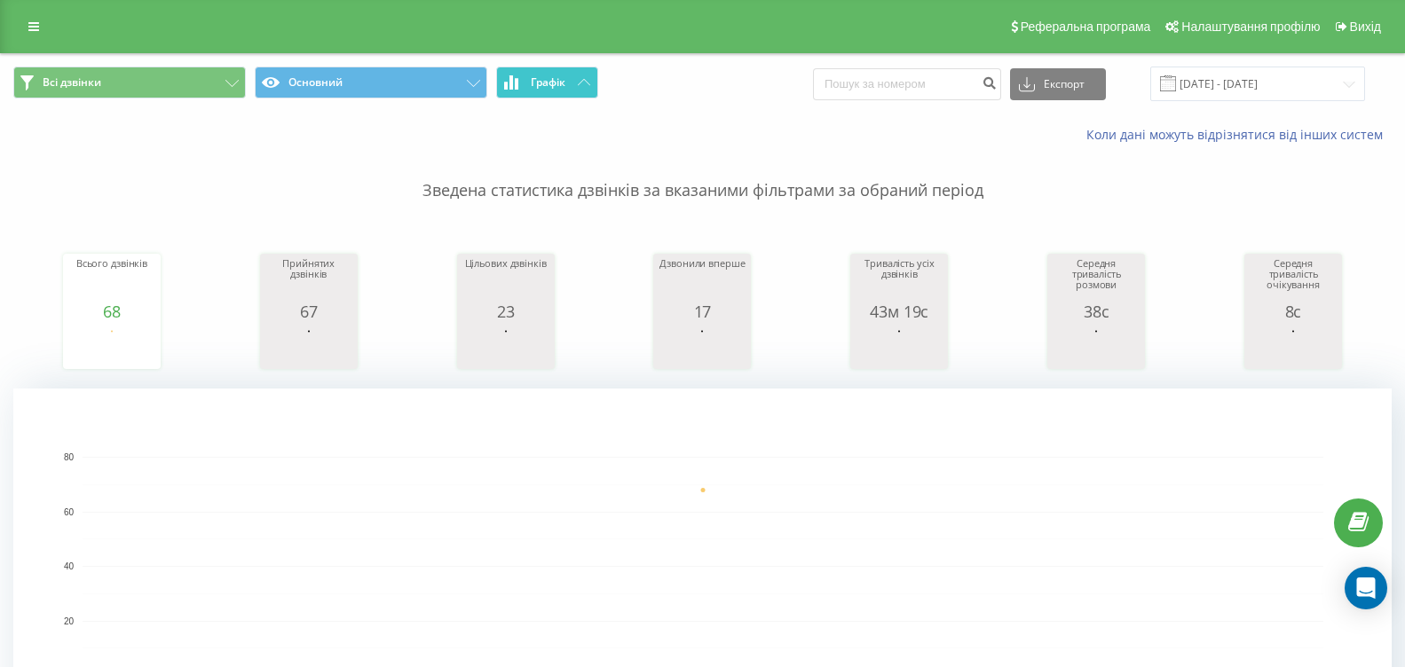
click at [576, 80] on button "Графік" at bounding box center [547, 83] width 102 height 32
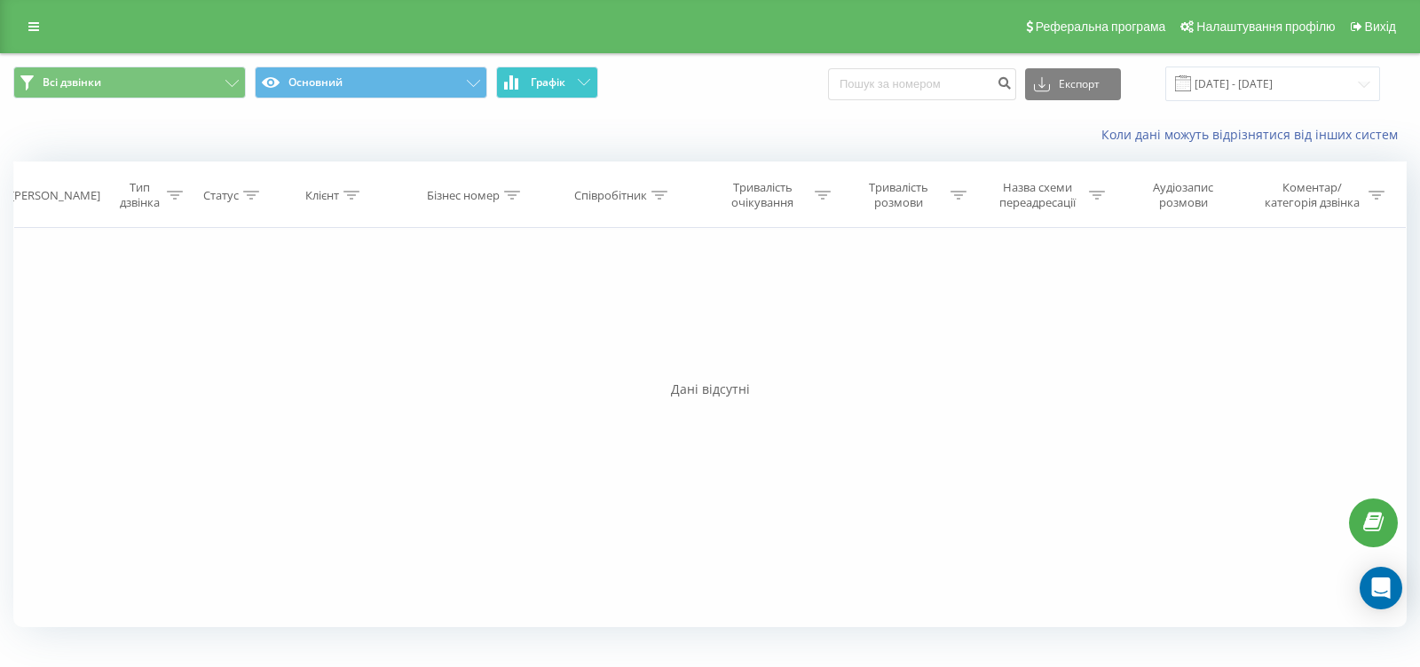
click at [576, 80] on button "Графік" at bounding box center [547, 83] width 102 height 32
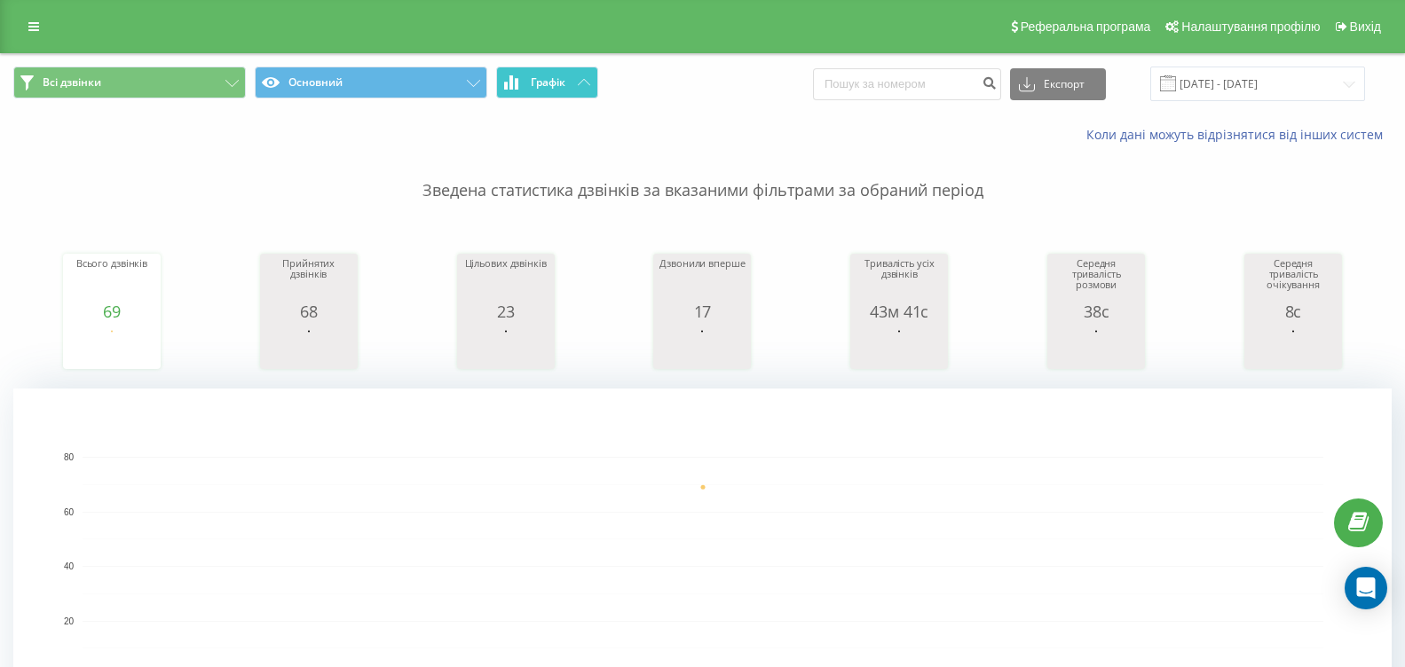
click at [589, 85] on icon at bounding box center [584, 82] width 12 height 6
click at [590, 78] on button "Графік" at bounding box center [547, 83] width 102 height 32
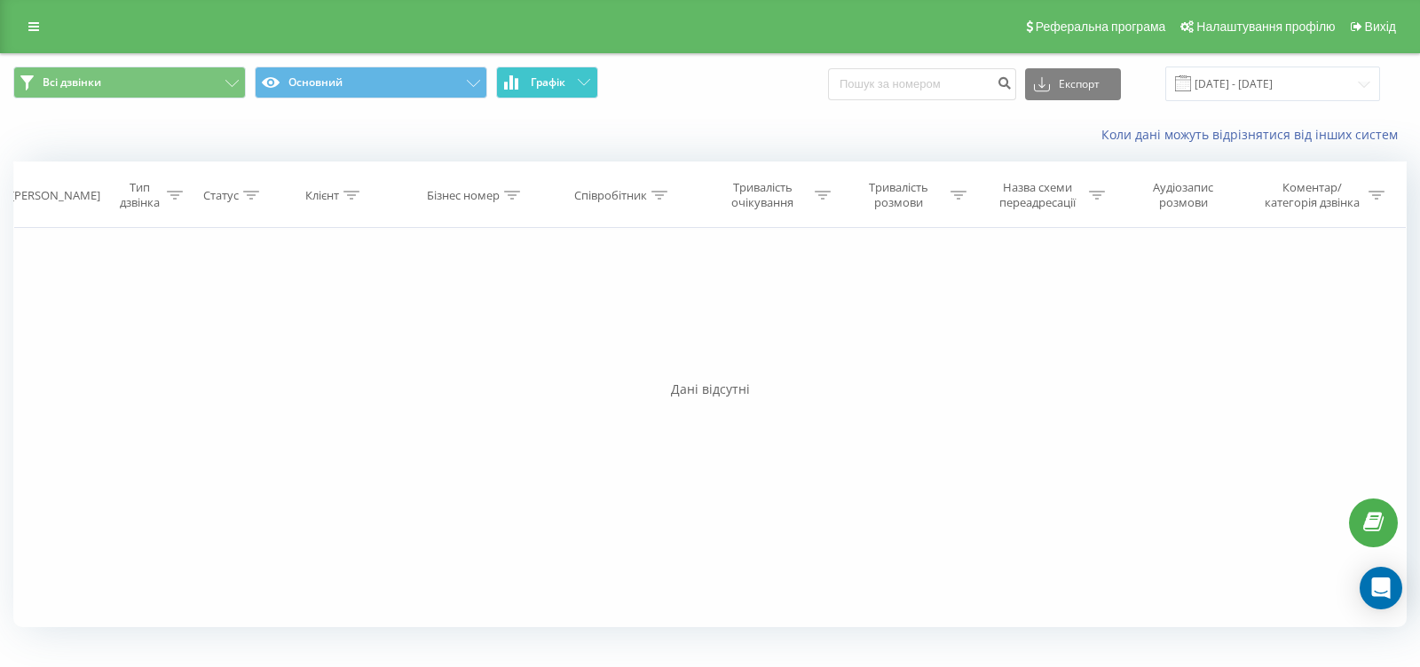
click at [590, 78] on button "Графік" at bounding box center [547, 83] width 102 height 32
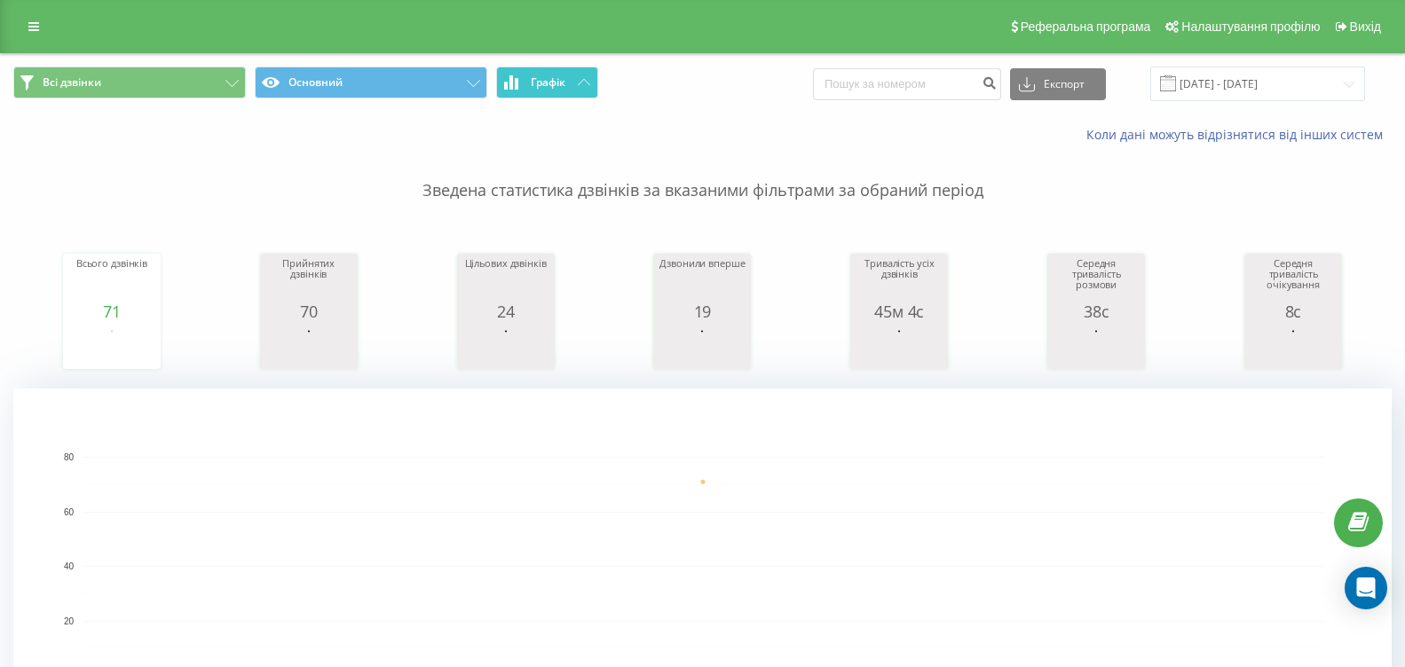
click at [574, 89] on button "Графік" at bounding box center [547, 83] width 102 height 32
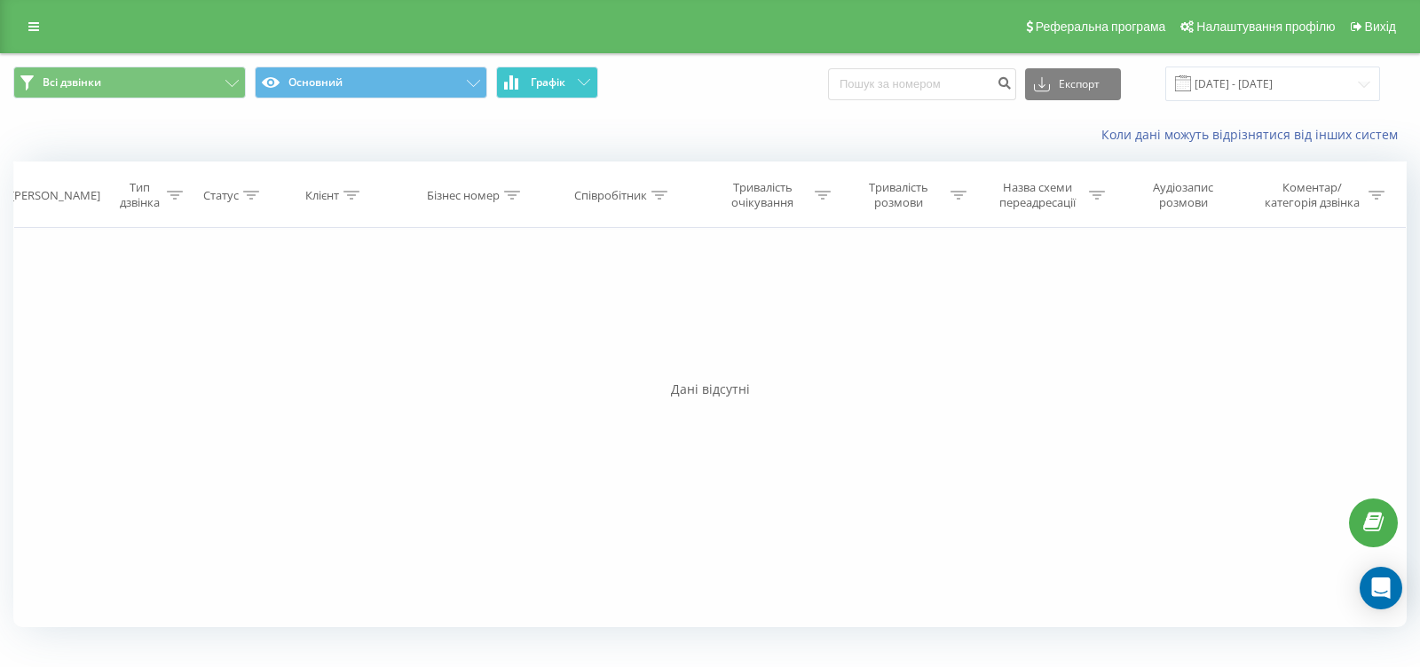
click at [576, 84] on button "Графік" at bounding box center [547, 83] width 102 height 32
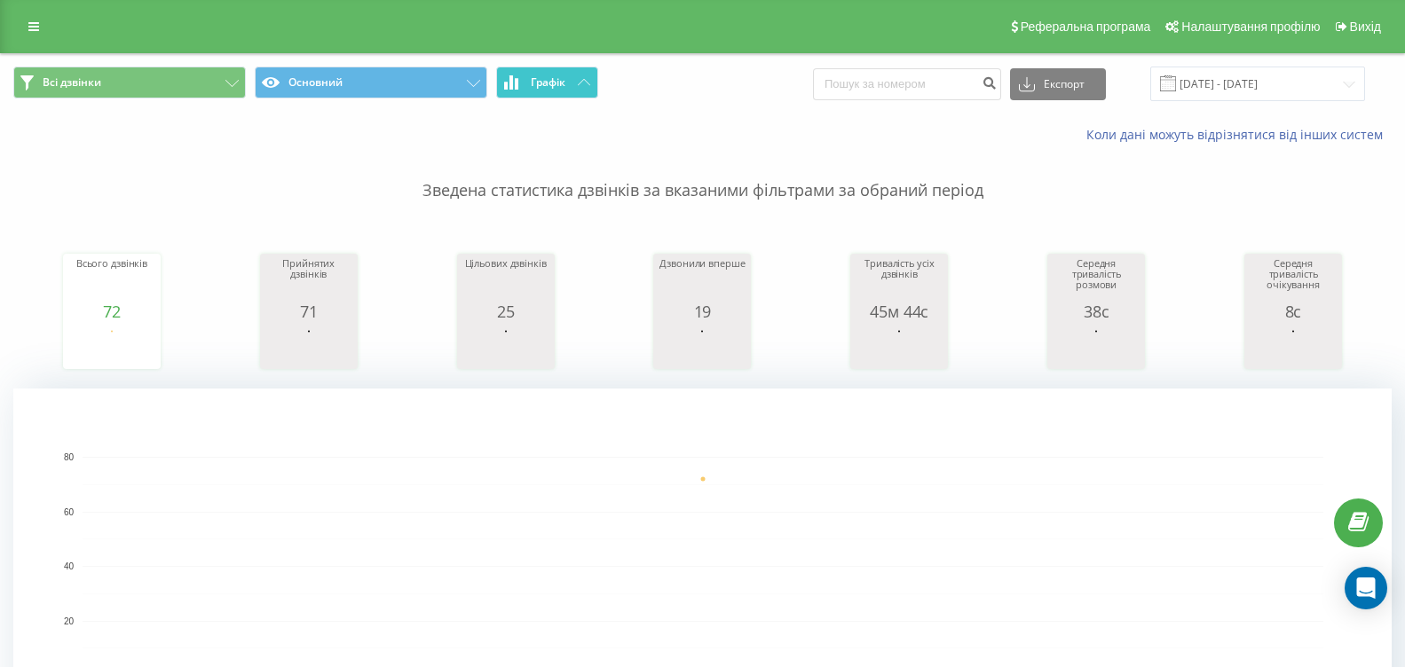
click at [575, 78] on button "Графік" at bounding box center [547, 83] width 102 height 32
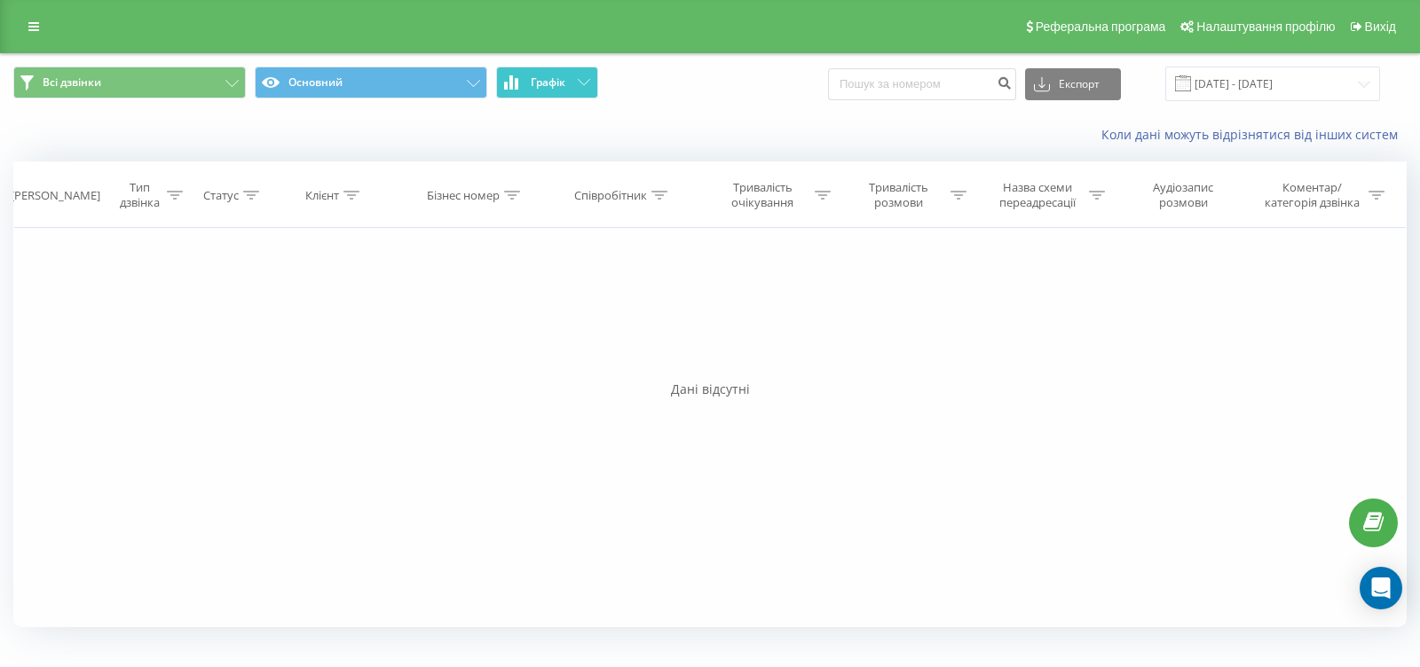
click at [575, 78] on button "Графік" at bounding box center [547, 83] width 102 height 32
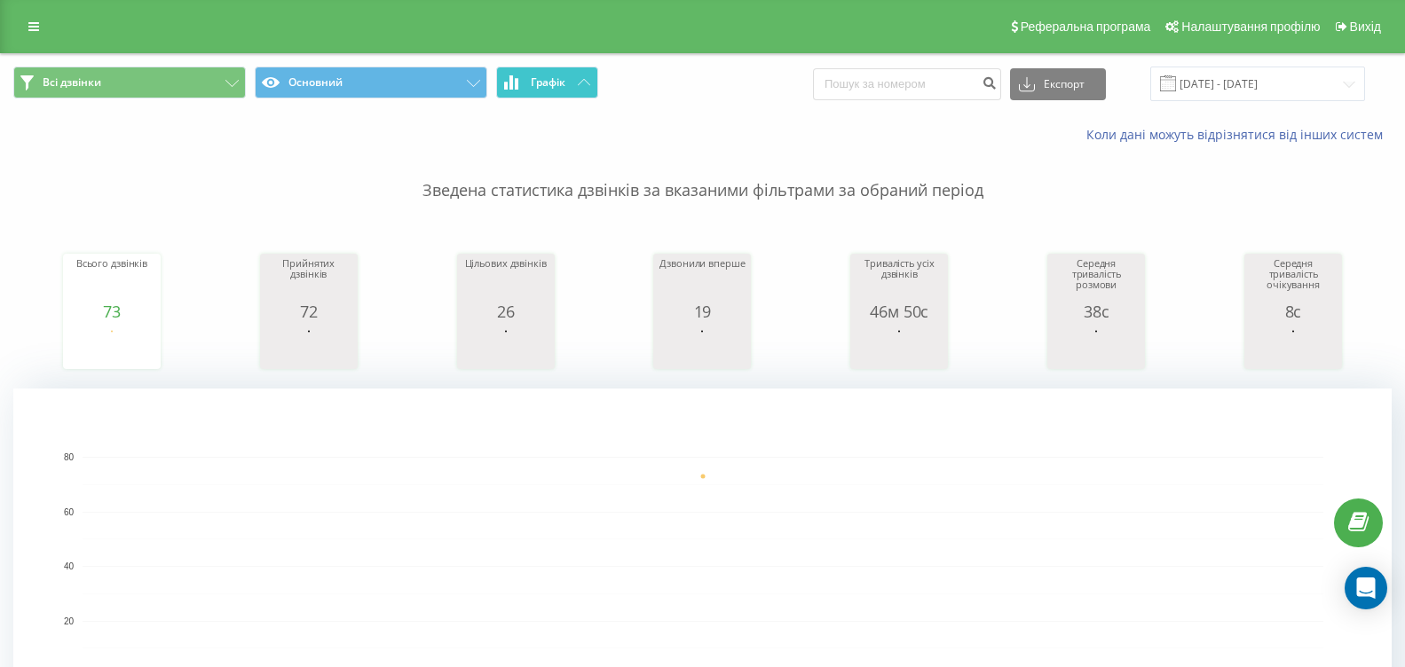
click at [571, 82] on button "Графік" at bounding box center [547, 83] width 102 height 32
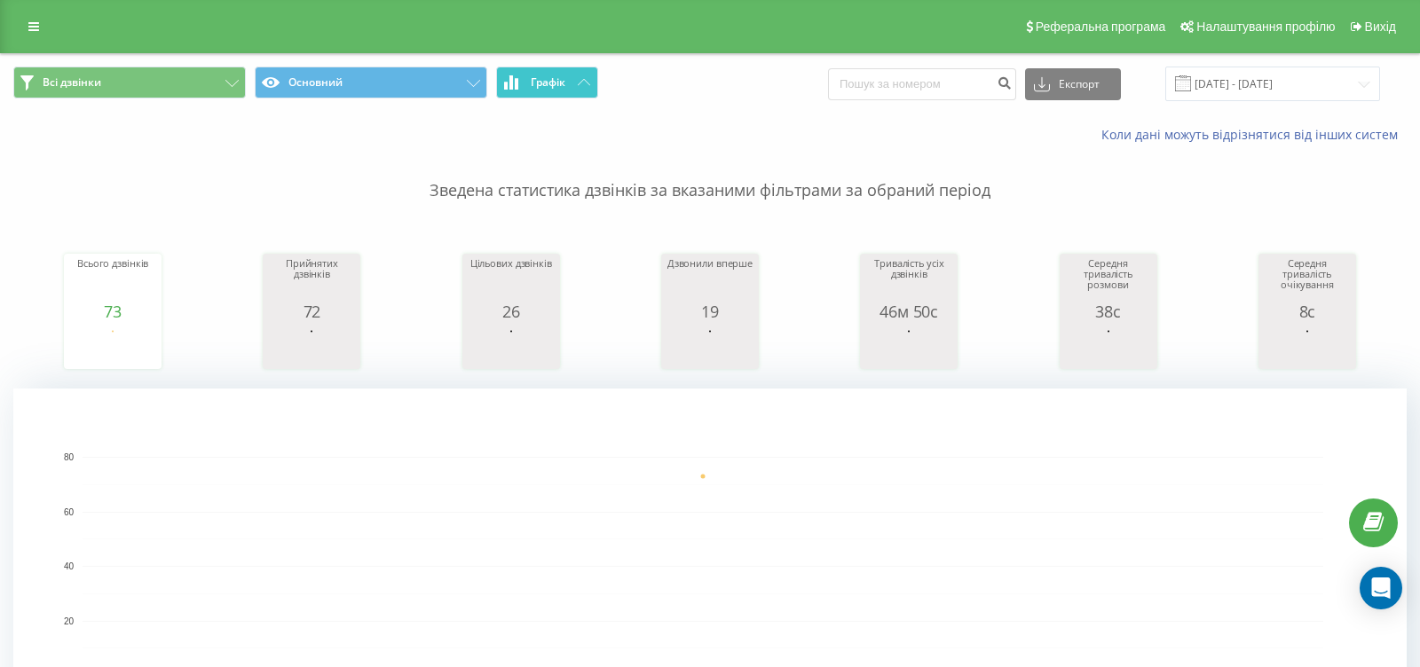
click at [571, 82] on button "Графік" at bounding box center [547, 83] width 102 height 32
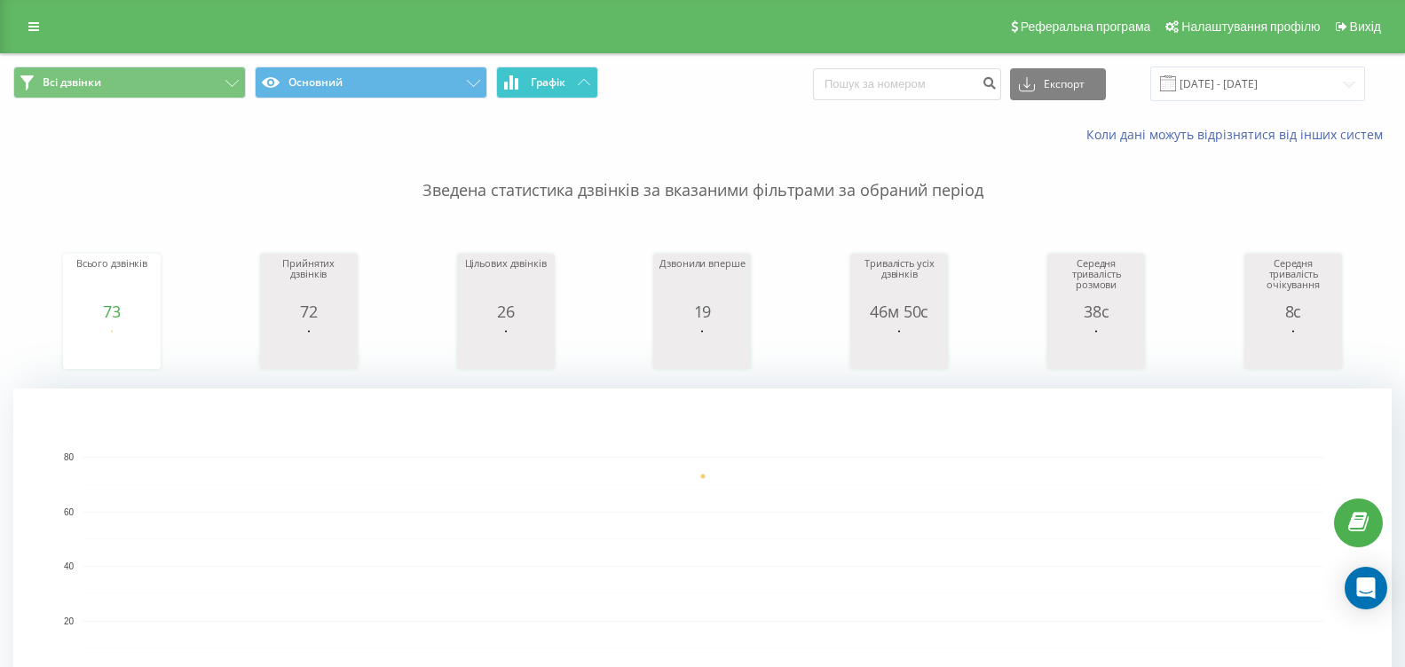
click at [552, 80] on span "Графік" at bounding box center [548, 82] width 35 height 12
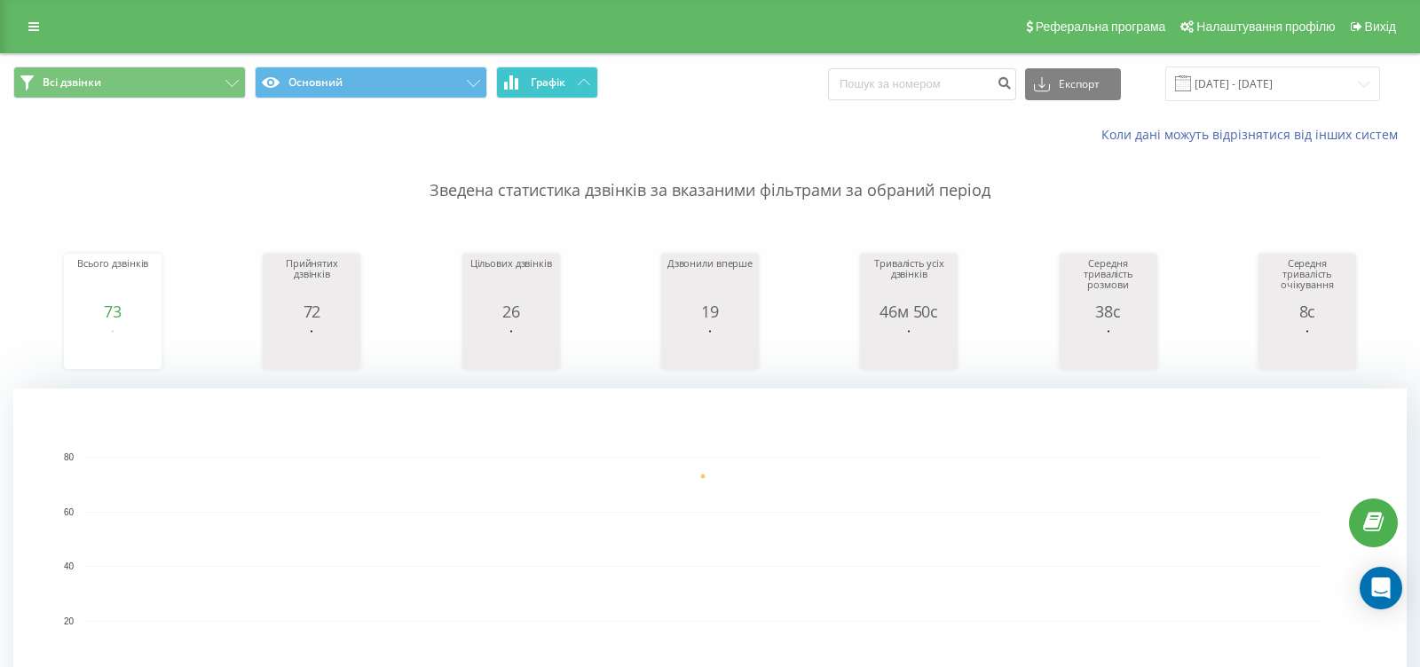
click at [552, 80] on span "Графік" at bounding box center [548, 82] width 35 height 12
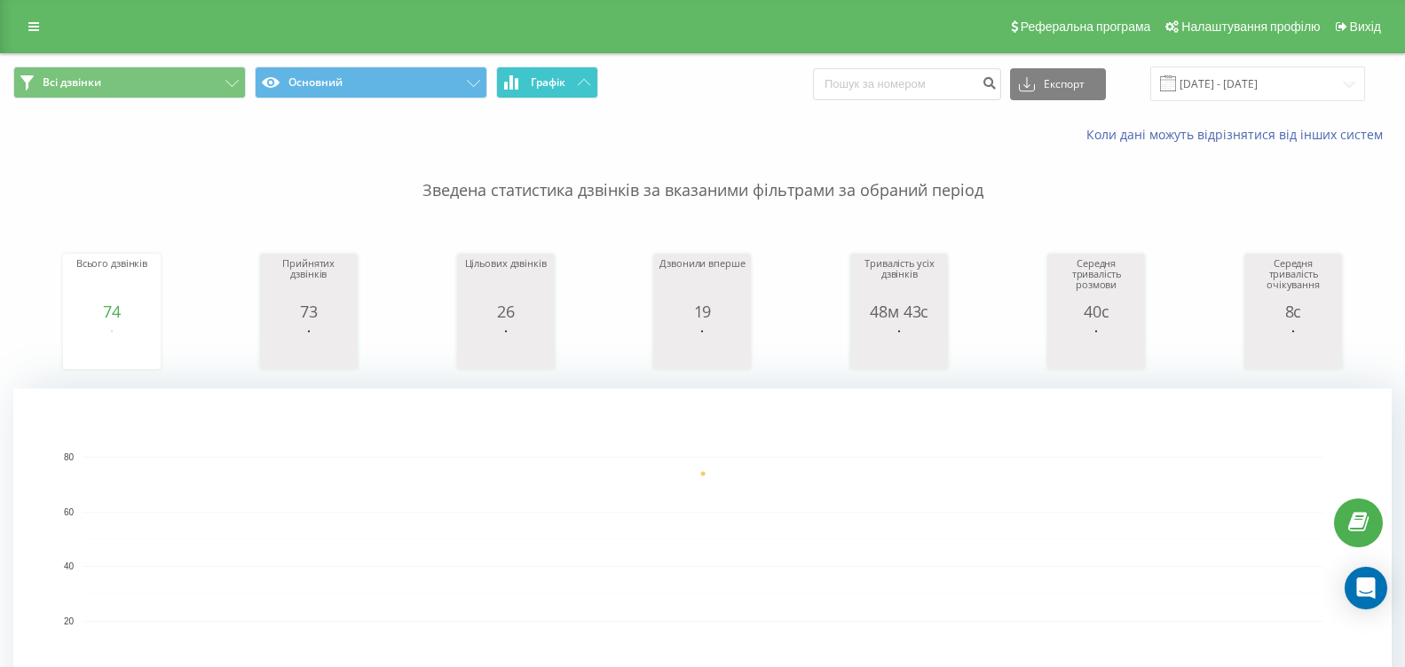
click at [579, 80] on icon at bounding box center [584, 82] width 12 height 6
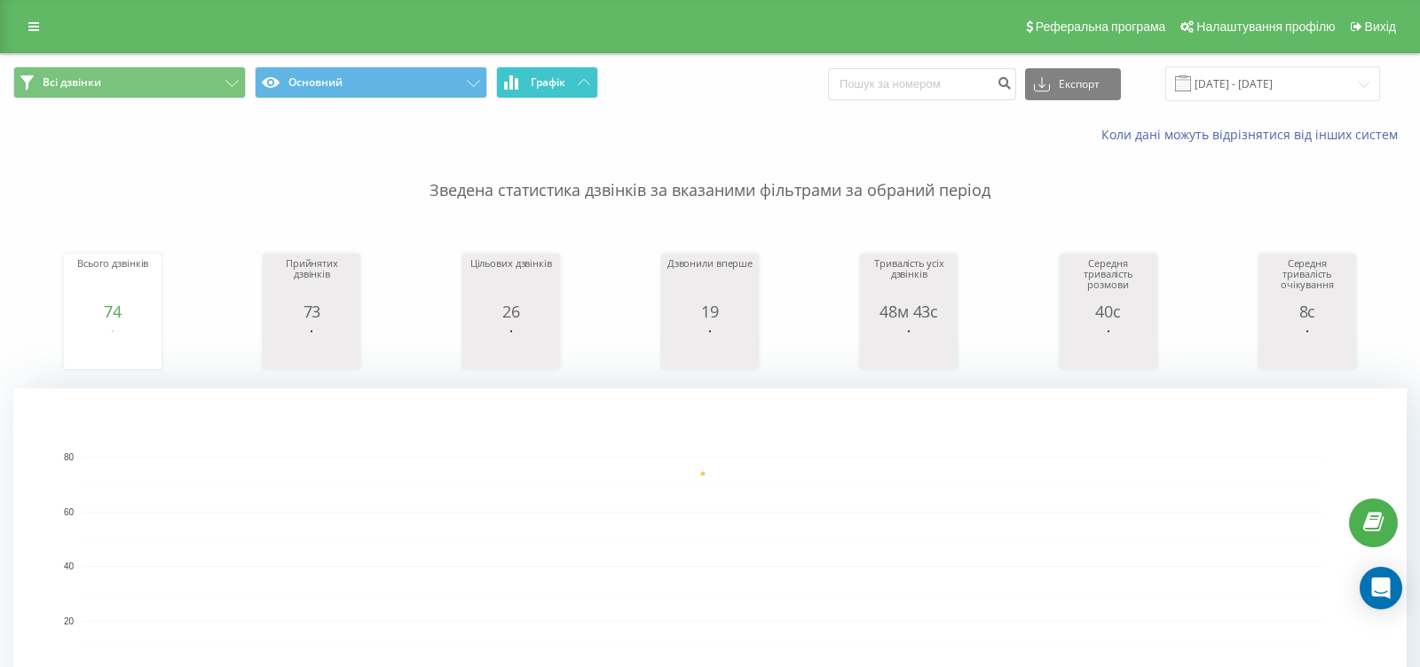
click at [576, 80] on button "Графік" at bounding box center [547, 83] width 102 height 32
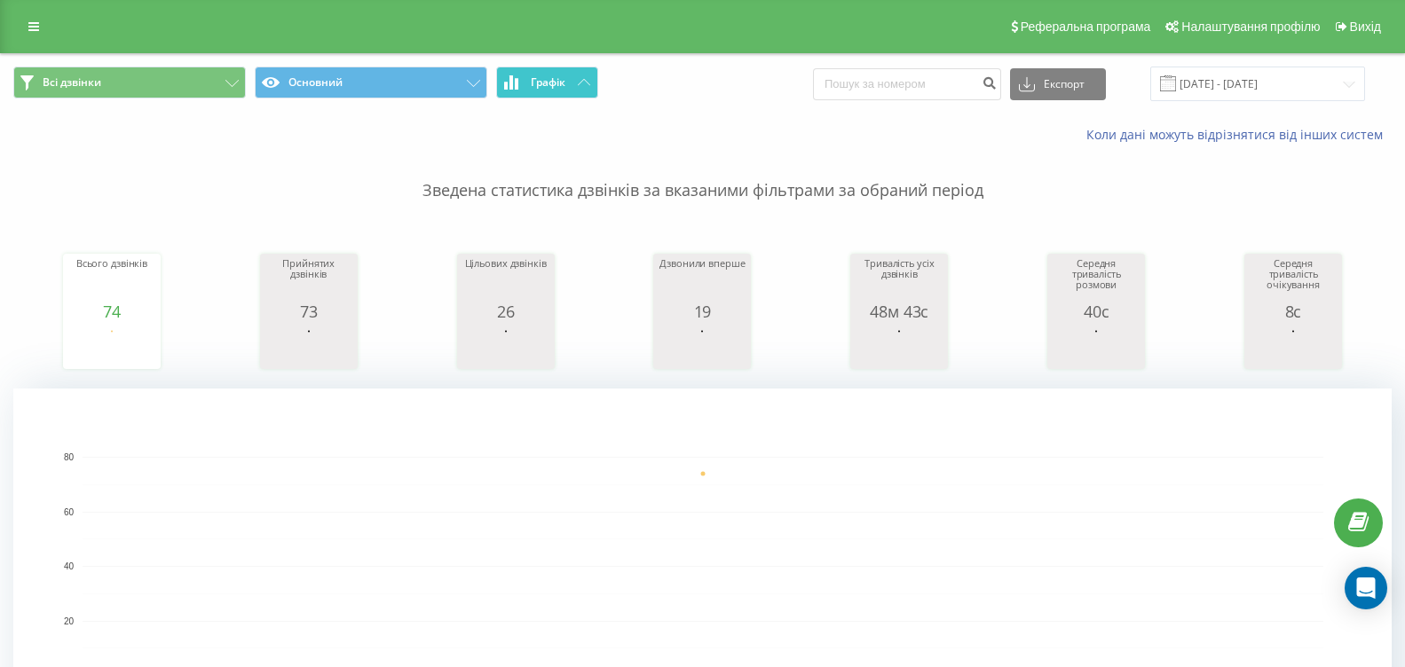
click at [563, 88] on span "Графік" at bounding box center [548, 82] width 35 height 12
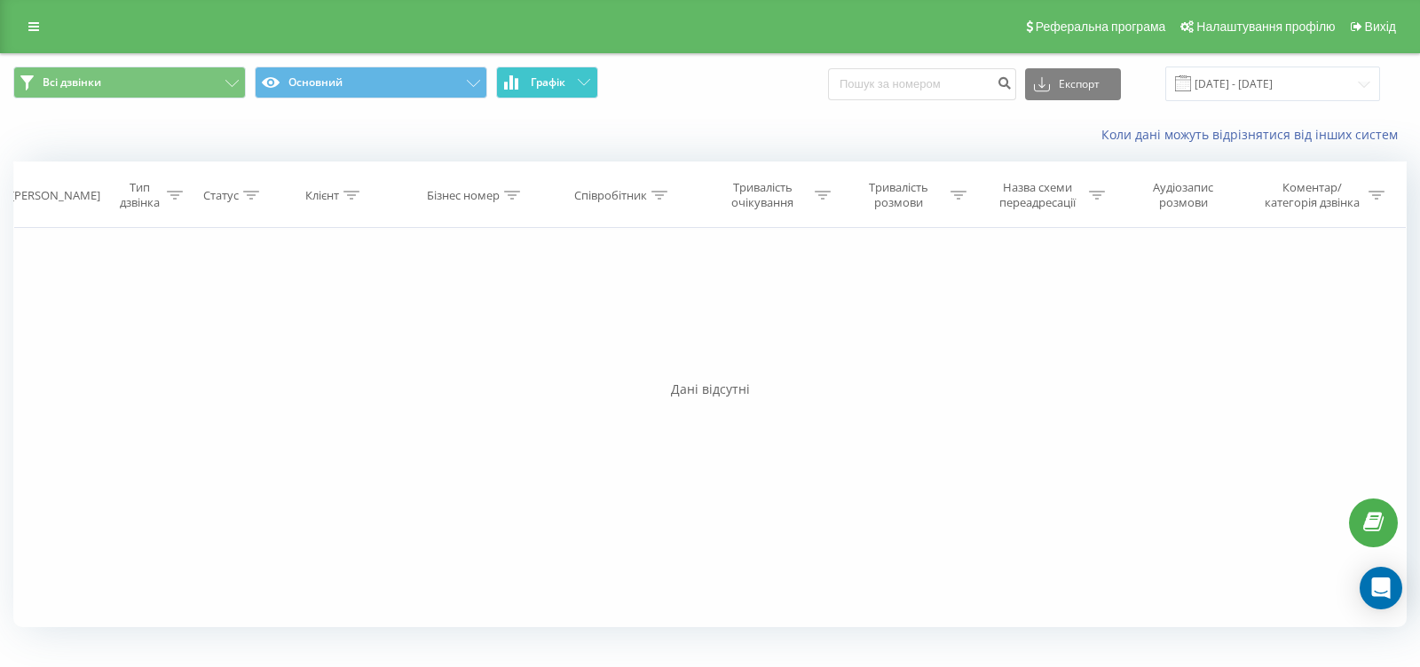
click at [563, 88] on span "Графік" at bounding box center [548, 82] width 35 height 12
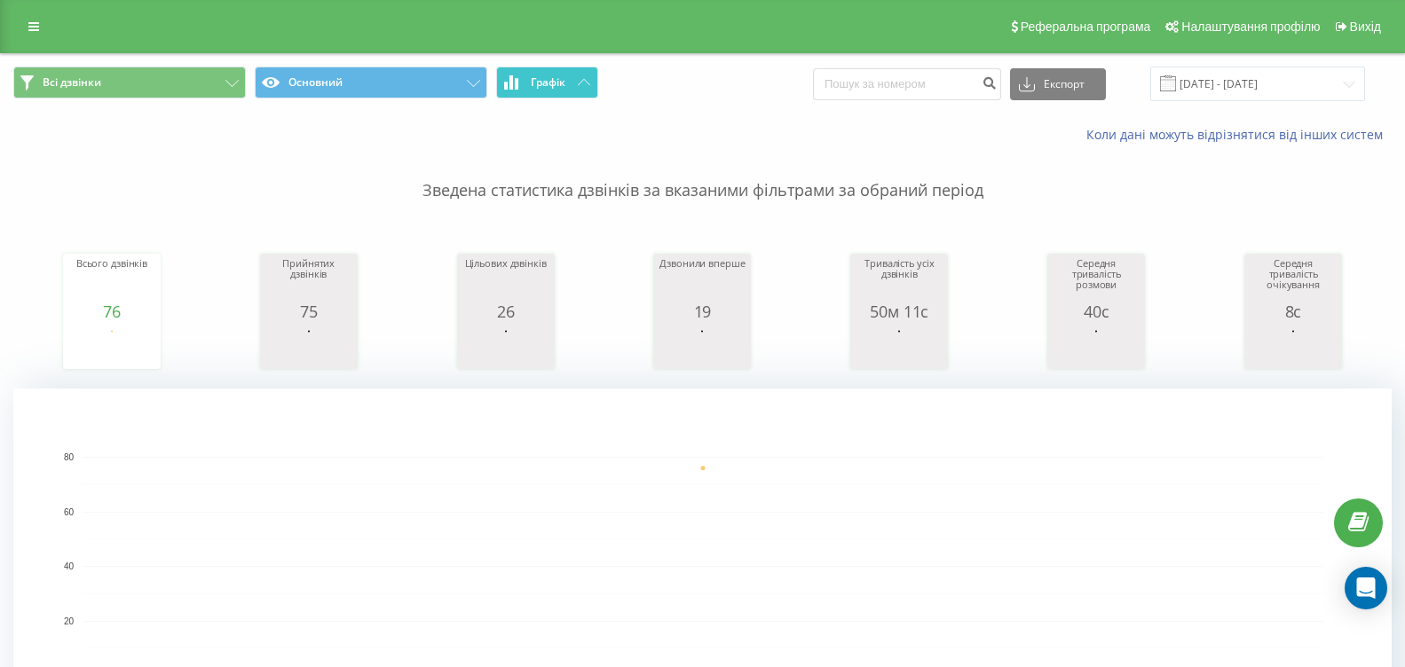
click at [561, 78] on span "Графік" at bounding box center [548, 82] width 35 height 12
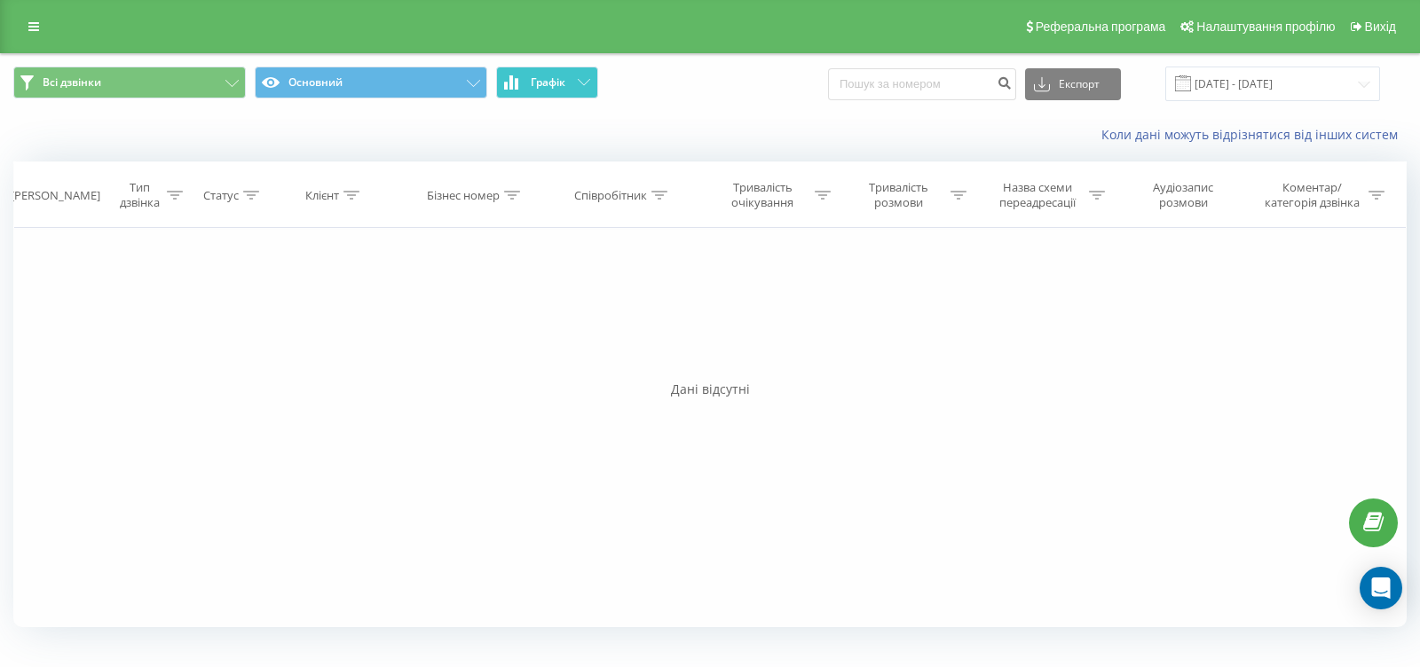
click at [561, 78] on span "Графік" at bounding box center [548, 82] width 35 height 12
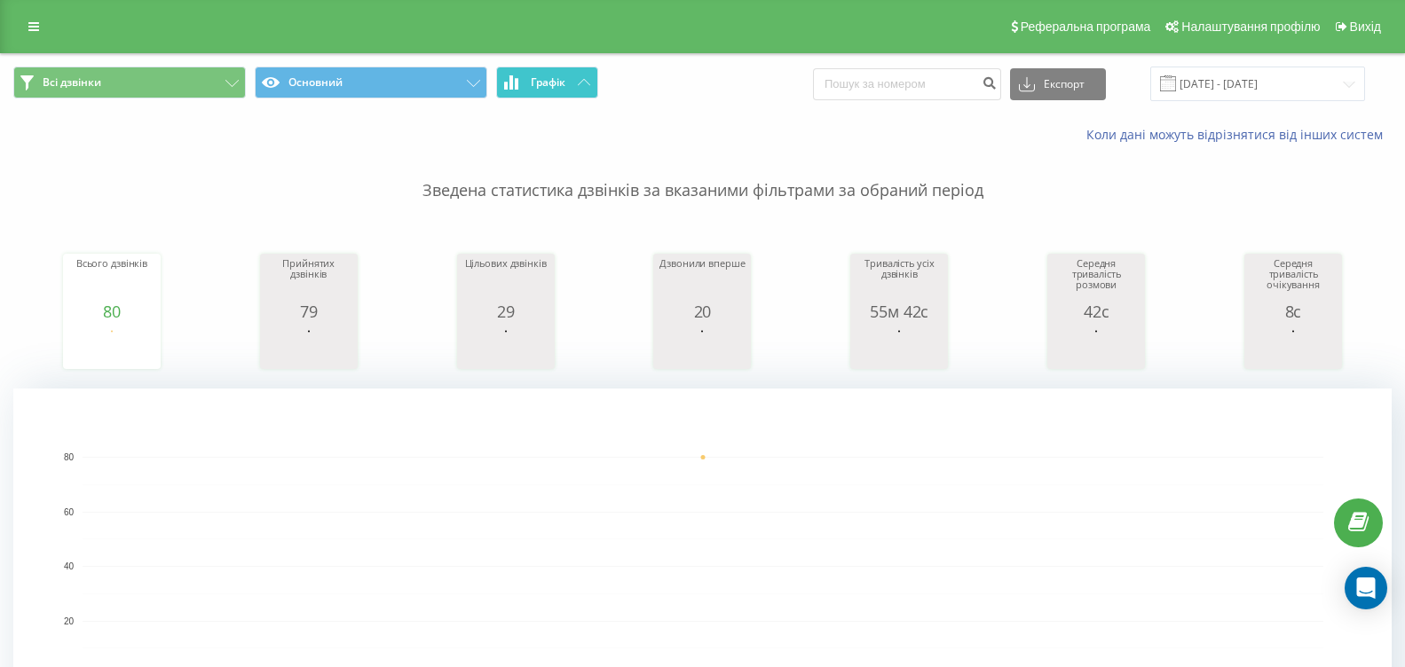
click at [580, 87] on button "Графік" at bounding box center [547, 83] width 102 height 32
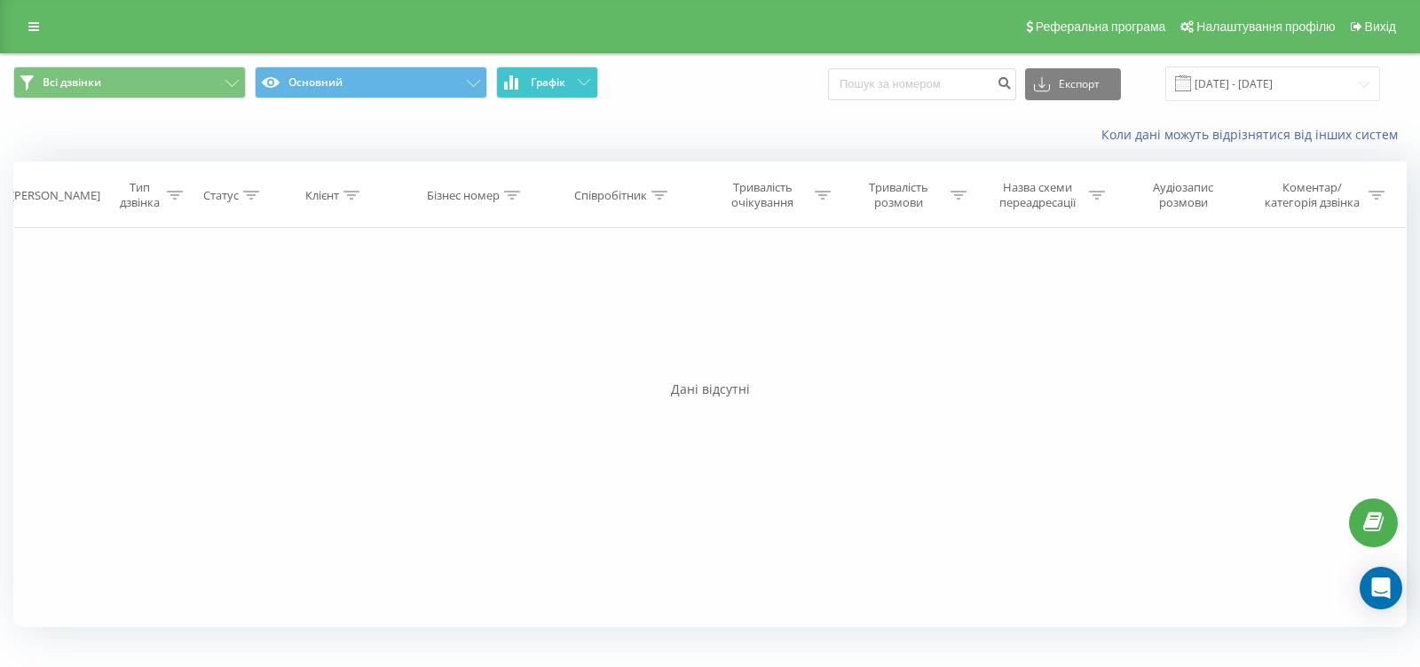
click at [580, 87] on button "Графік" at bounding box center [547, 83] width 102 height 32
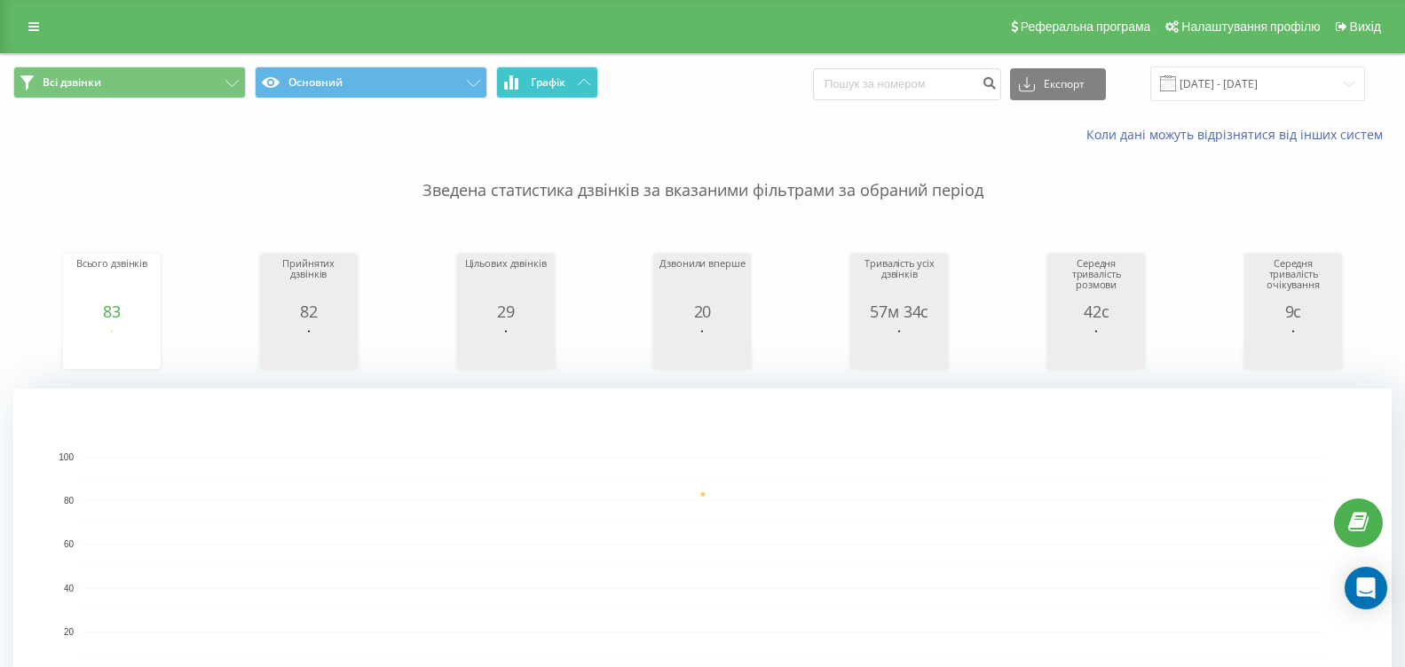
click at [585, 83] on icon at bounding box center [584, 82] width 12 height 6
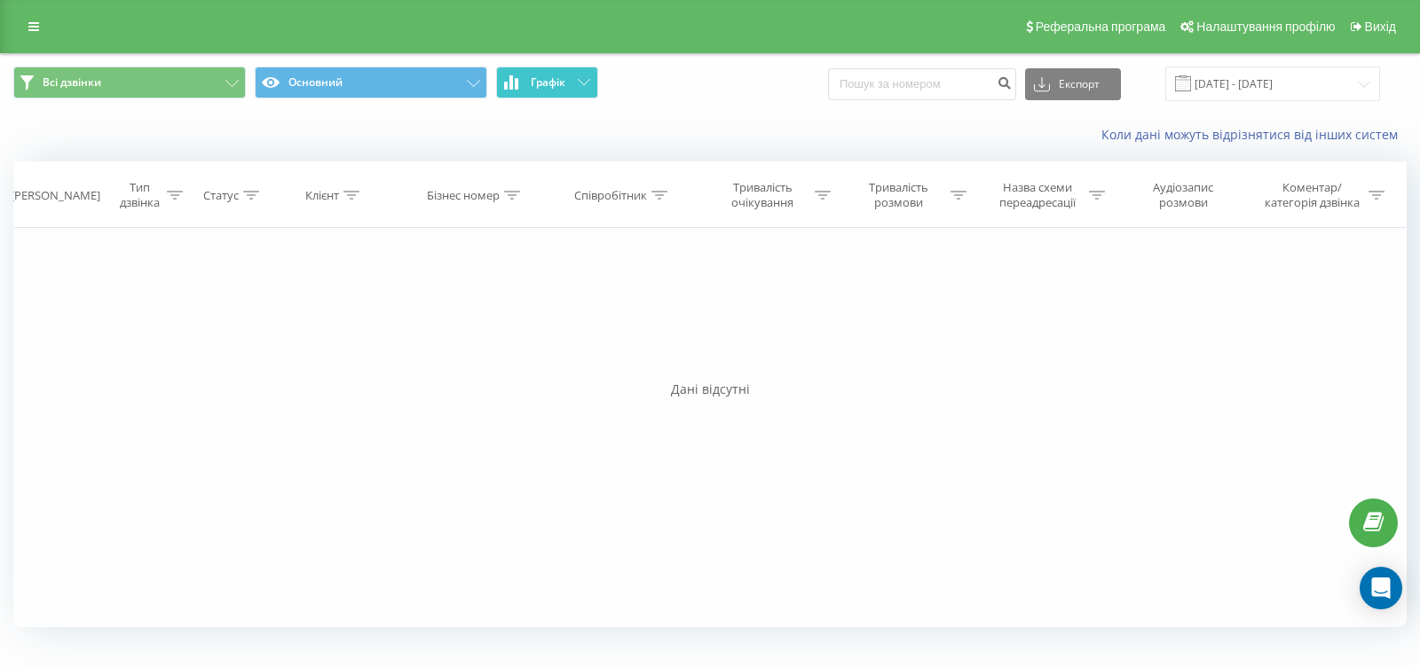
click at [585, 83] on icon at bounding box center [584, 82] width 12 height 6
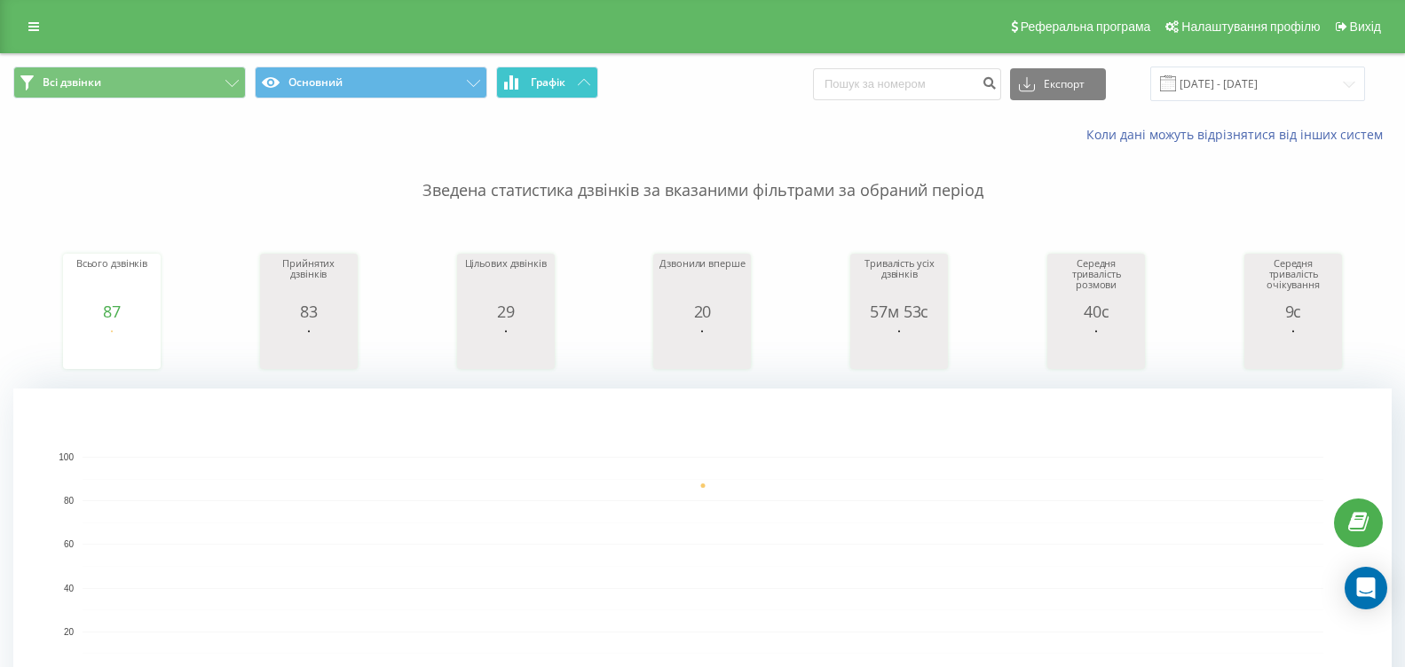
click at [570, 81] on button "Графік" at bounding box center [547, 83] width 102 height 32
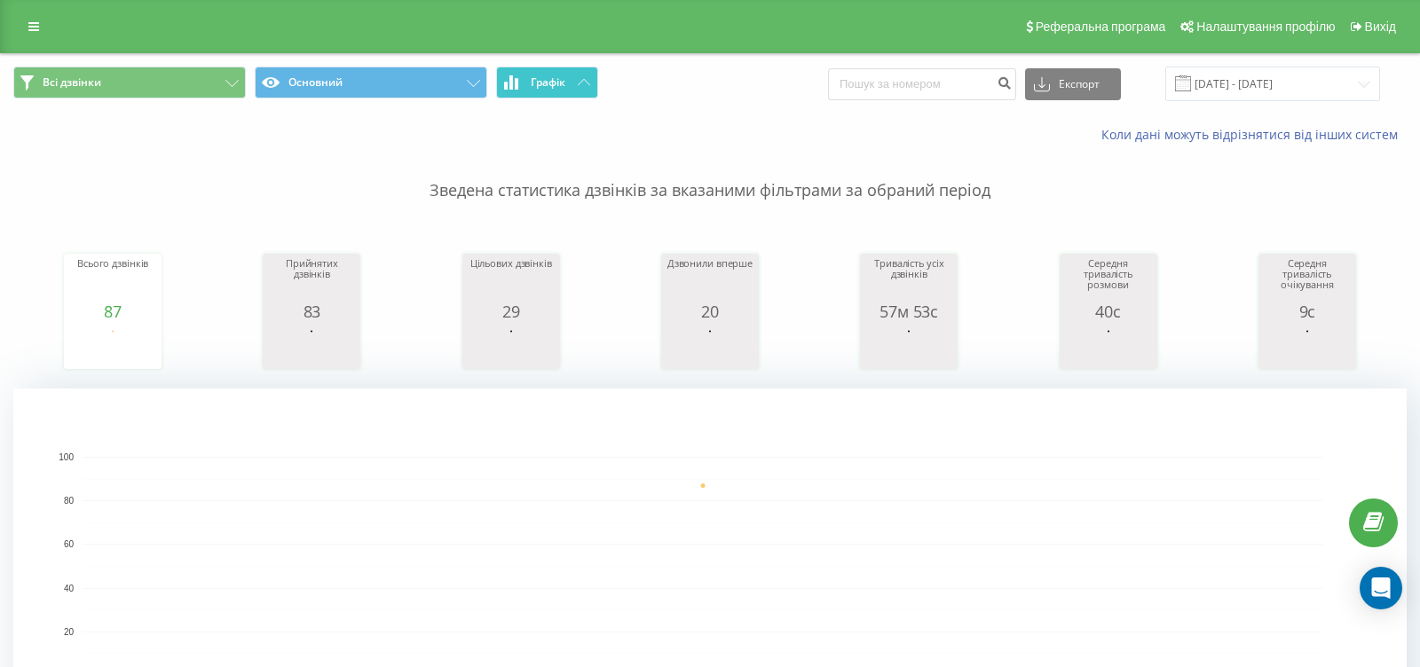
click at [570, 82] on button "Графік" at bounding box center [547, 83] width 102 height 32
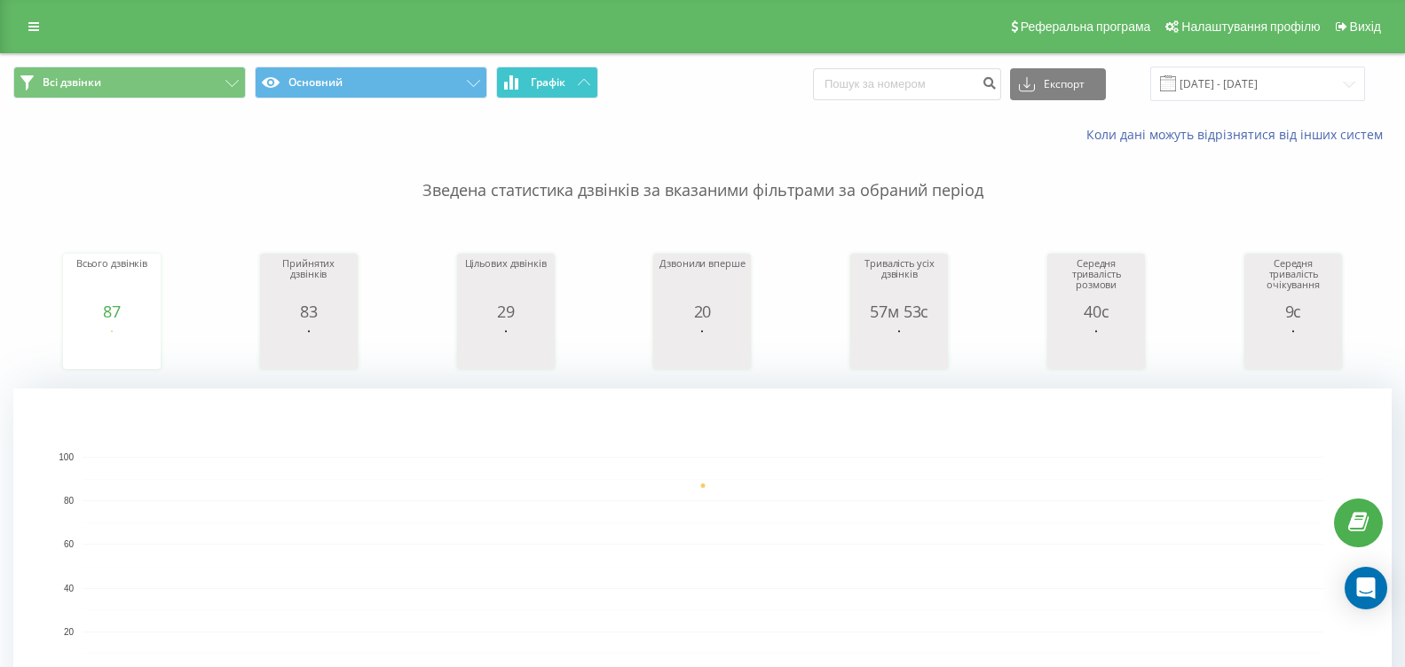
click at [563, 85] on span "Графік" at bounding box center [548, 82] width 35 height 12
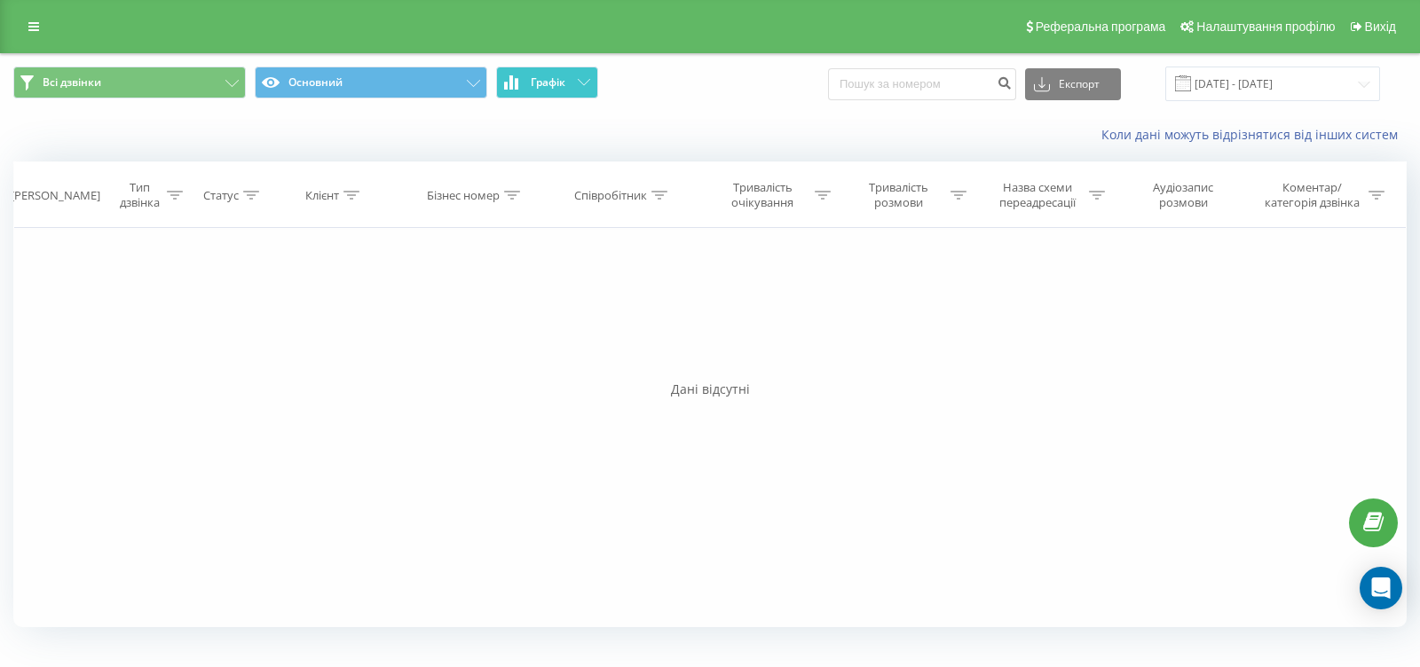
click at [563, 85] on span "Графік" at bounding box center [548, 82] width 35 height 12
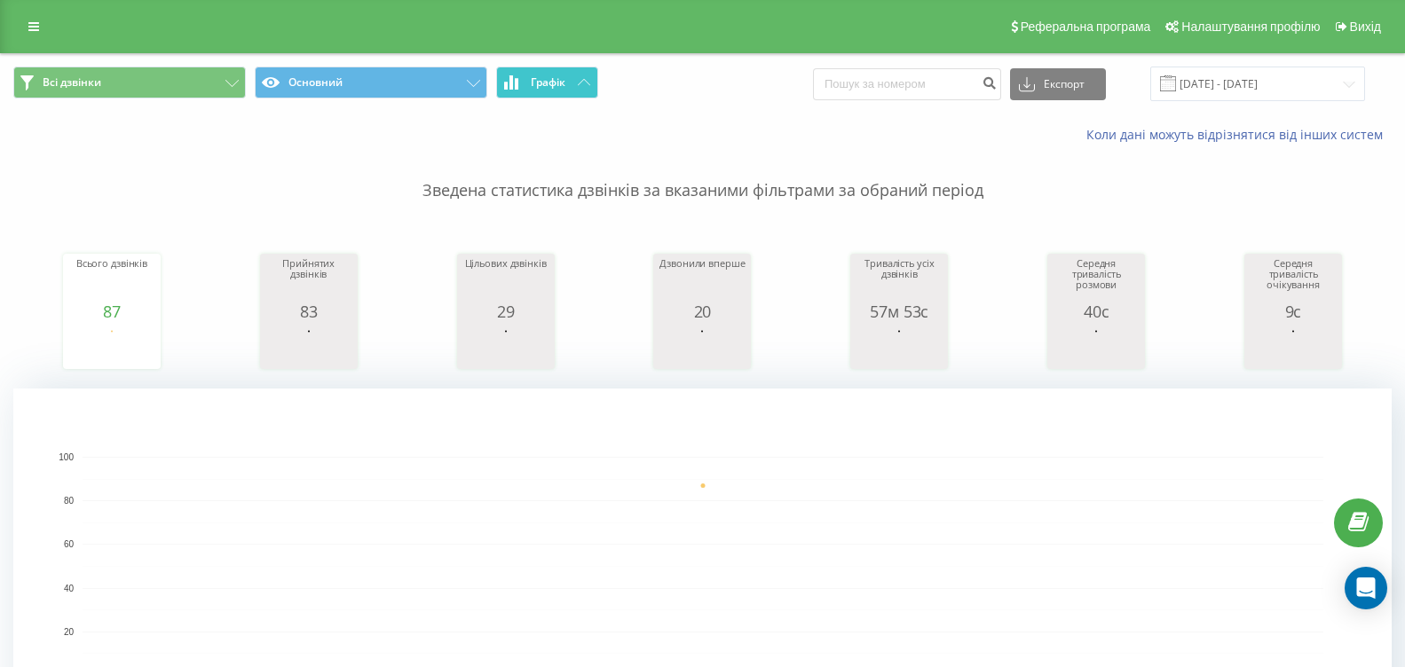
click at [572, 86] on button "Графік" at bounding box center [547, 83] width 102 height 32
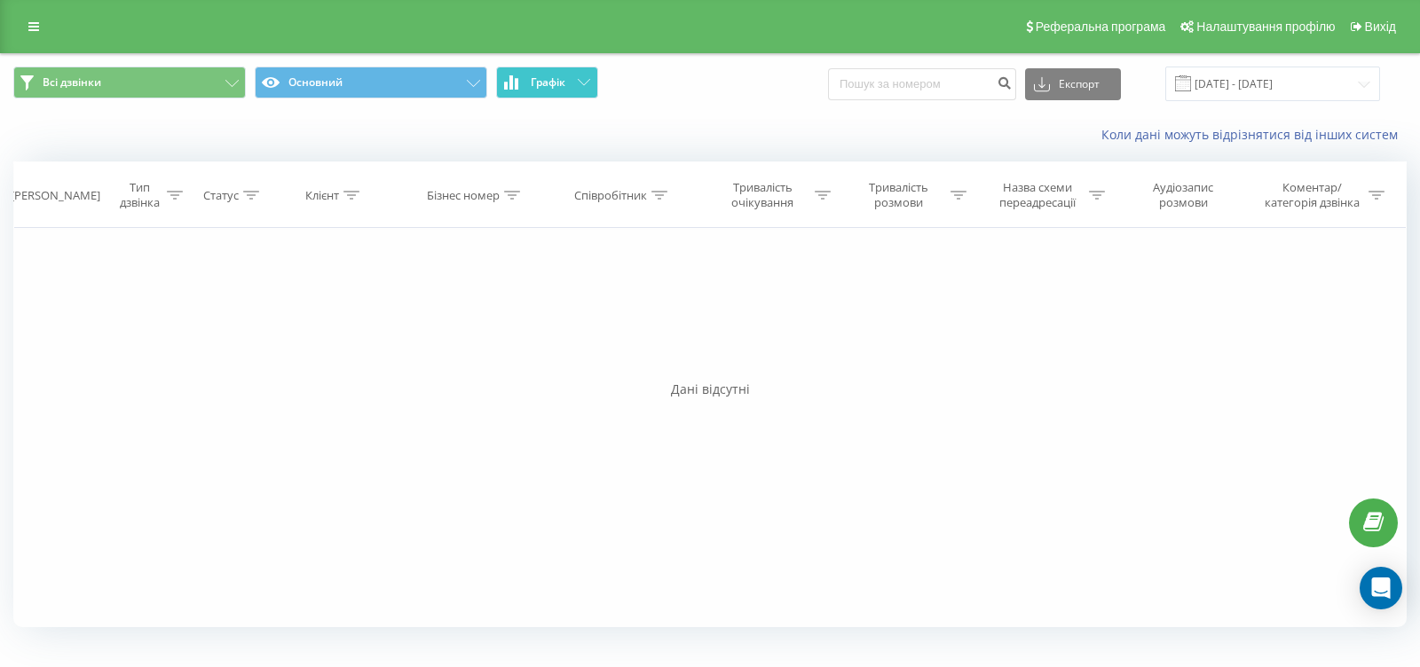
click at [572, 86] on button "Графік" at bounding box center [547, 83] width 102 height 32
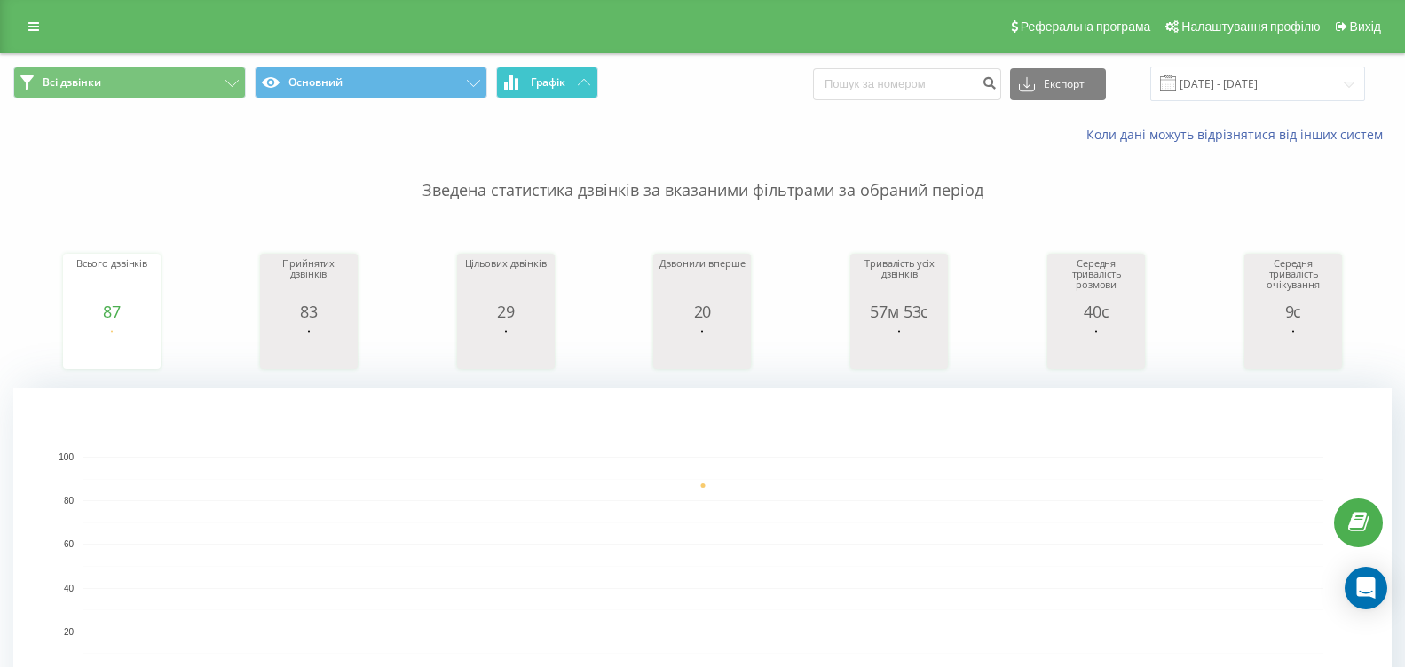
click at [569, 75] on button "Графік" at bounding box center [547, 83] width 102 height 32
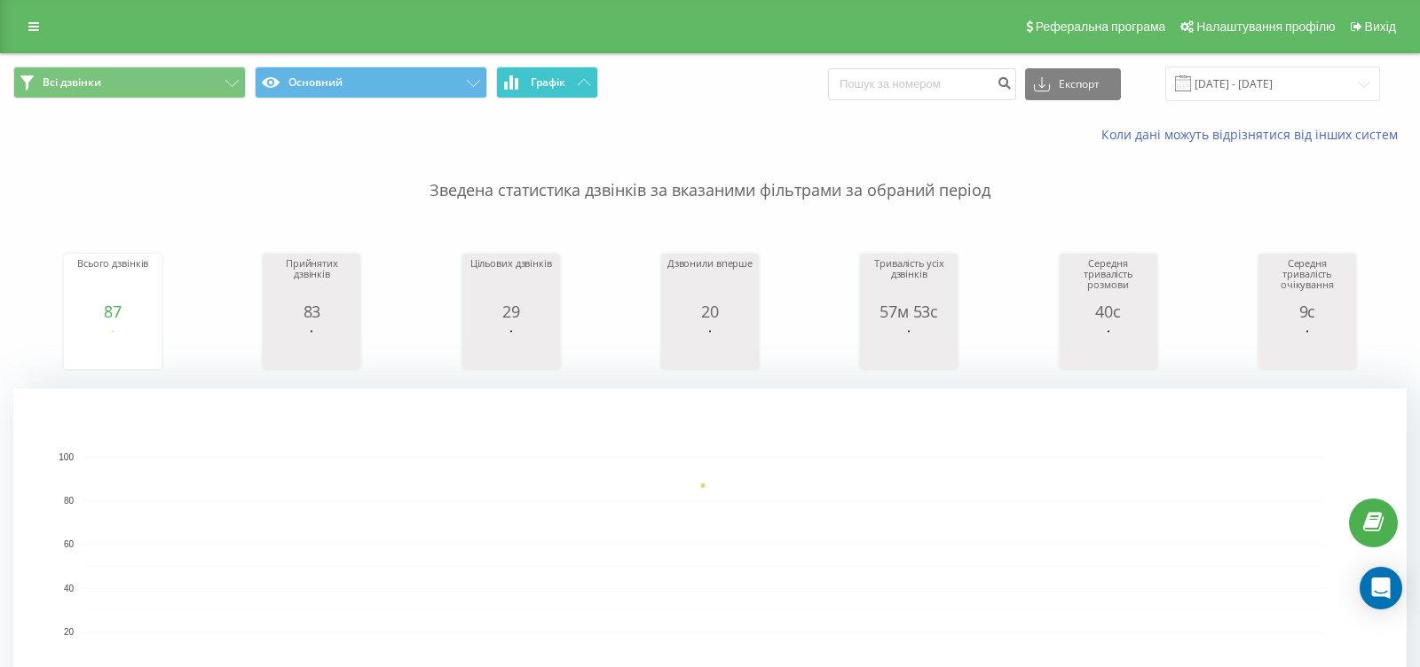
click at [569, 75] on button "Графік" at bounding box center [547, 83] width 102 height 32
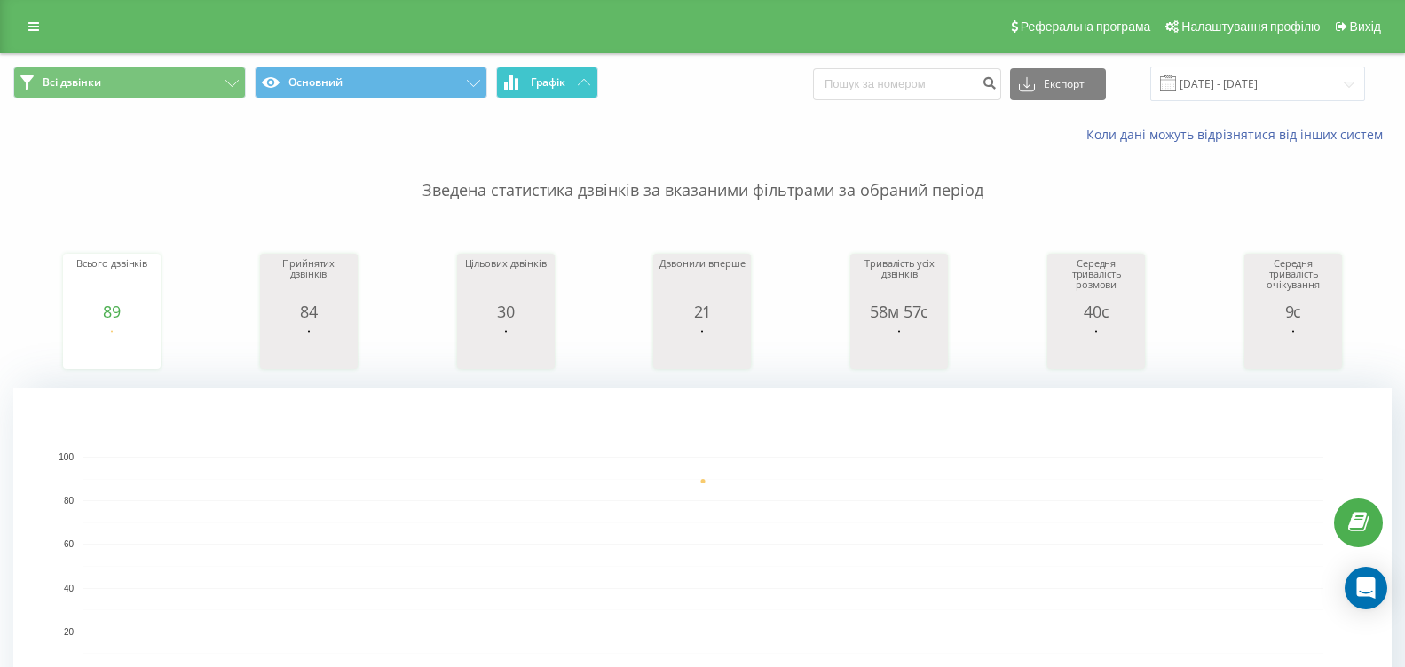
click at [589, 81] on icon at bounding box center [584, 82] width 12 height 6
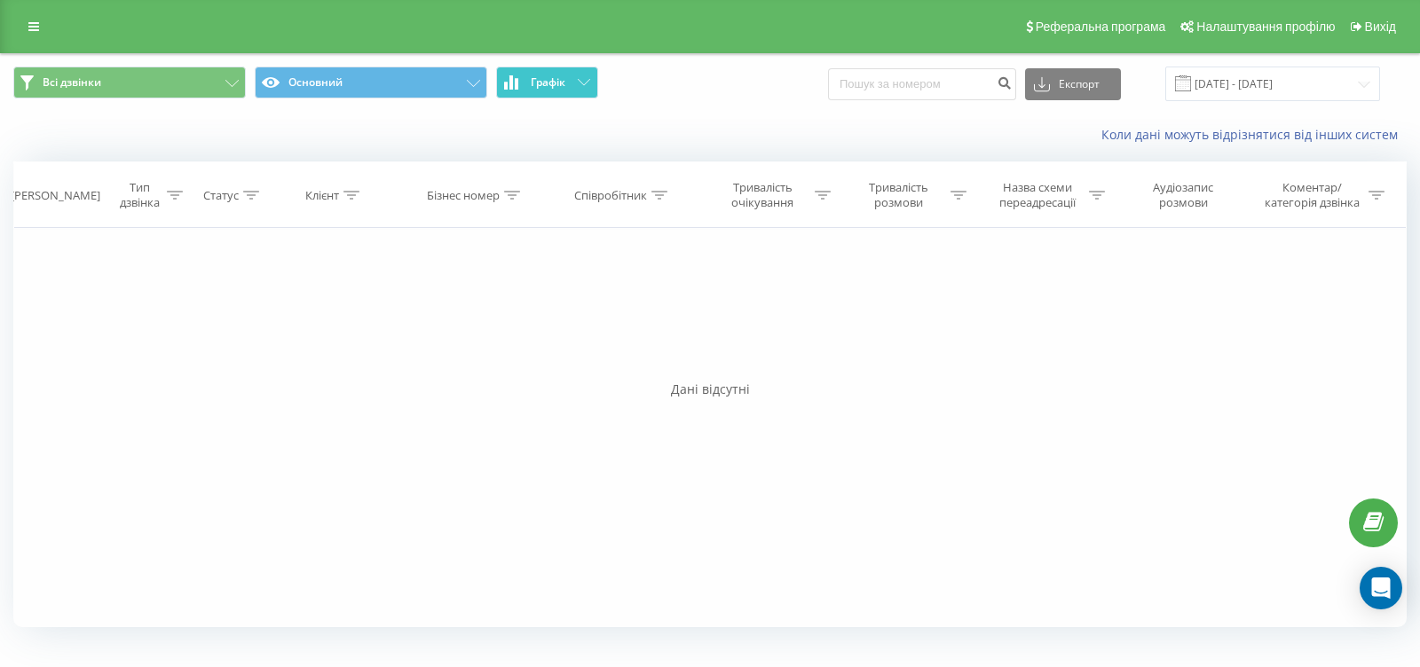
click at [589, 81] on icon at bounding box center [584, 82] width 12 height 6
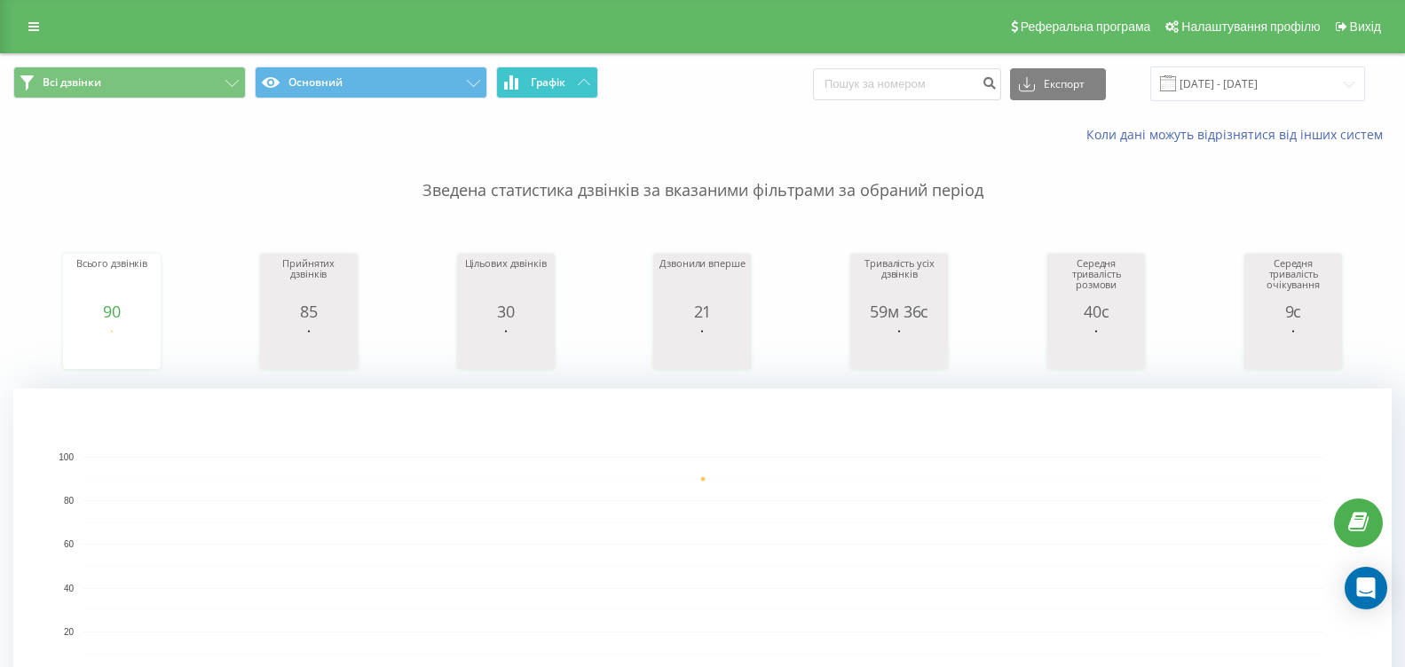
click at [574, 84] on button "Графік" at bounding box center [547, 83] width 102 height 32
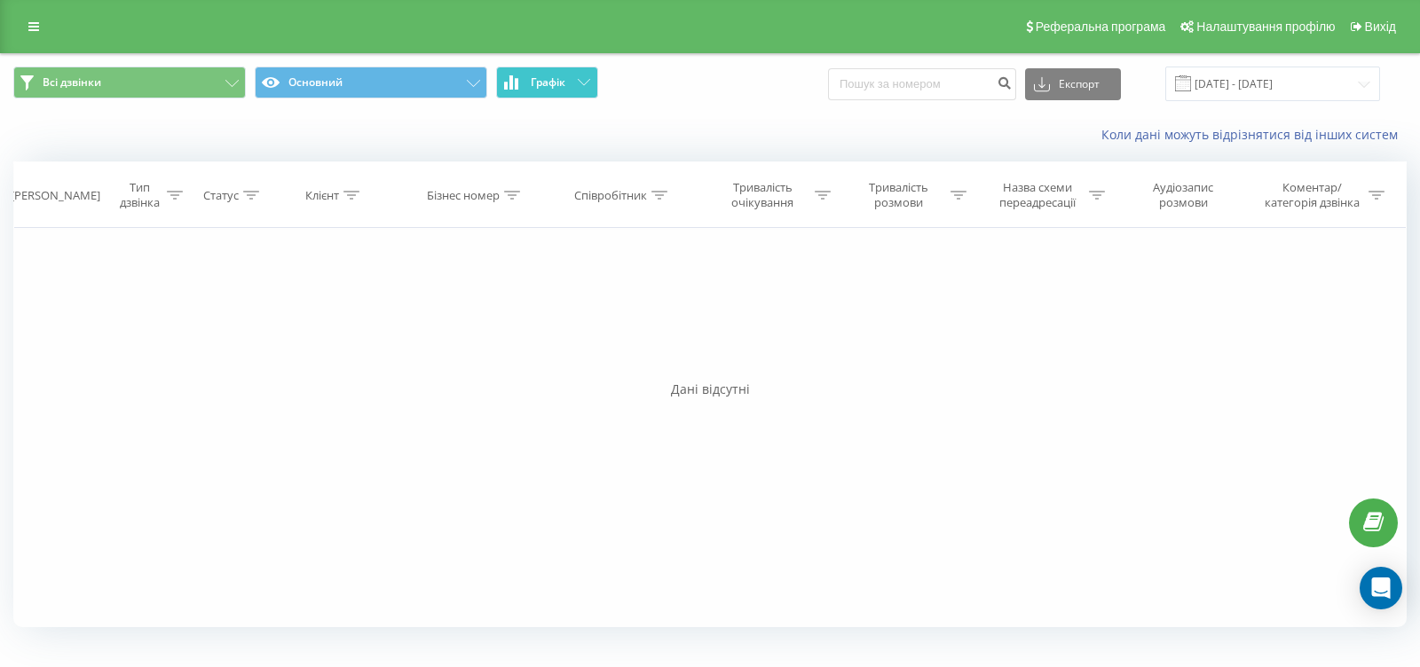
click at [574, 84] on button "Графік" at bounding box center [547, 83] width 102 height 32
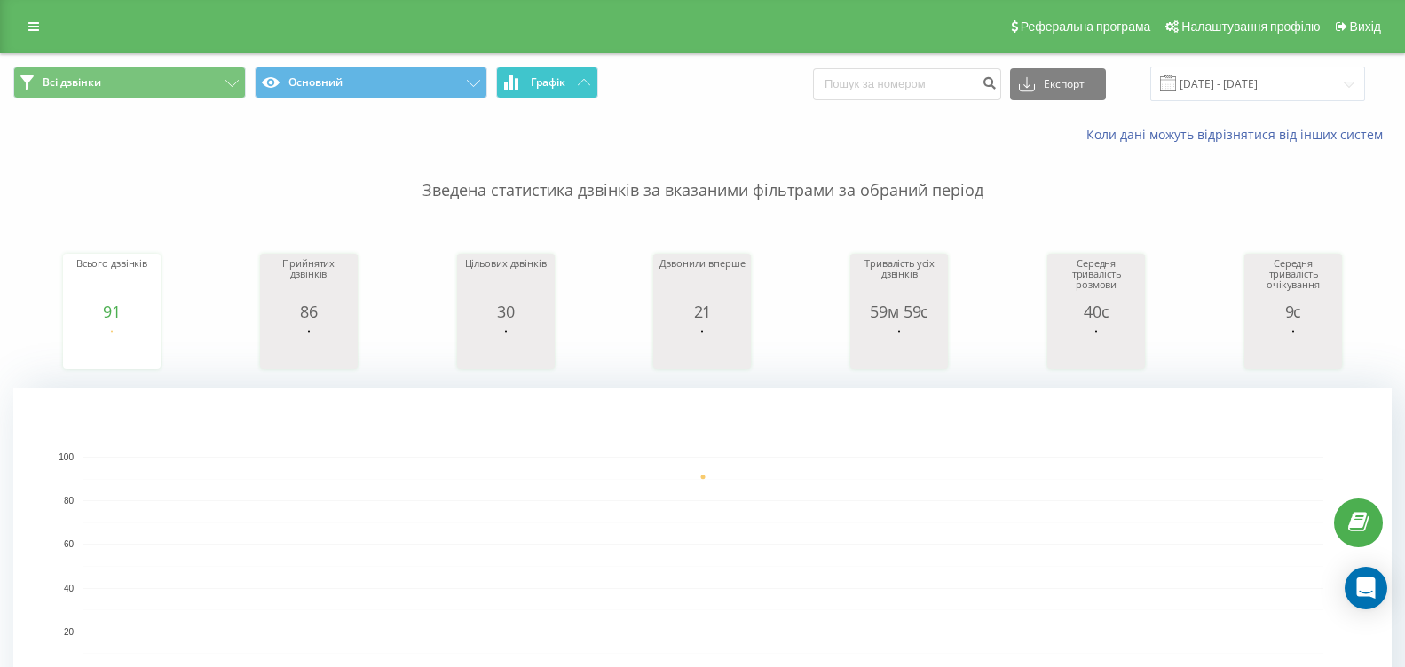
click at [569, 88] on button "Графік" at bounding box center [547, 83] width 102 height 32
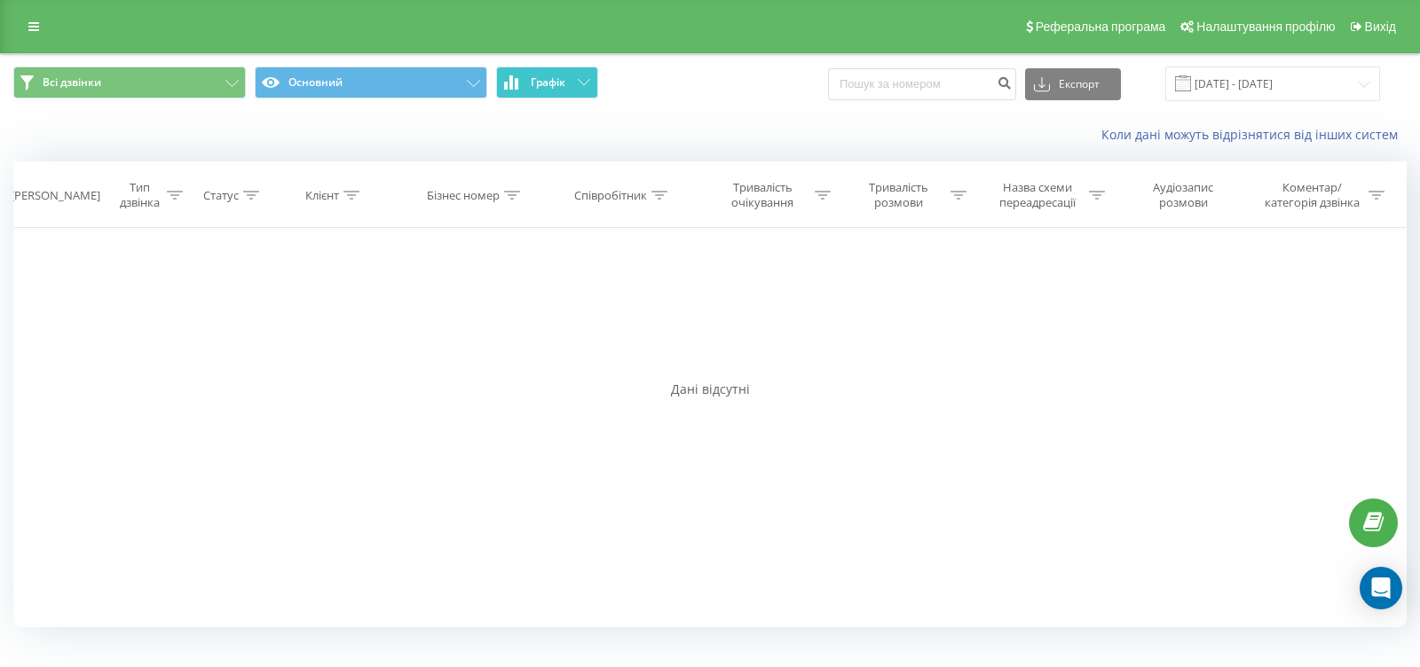
click at [569, 88] on button "Графік" at bounding box center [547, 83] width 102 height 32
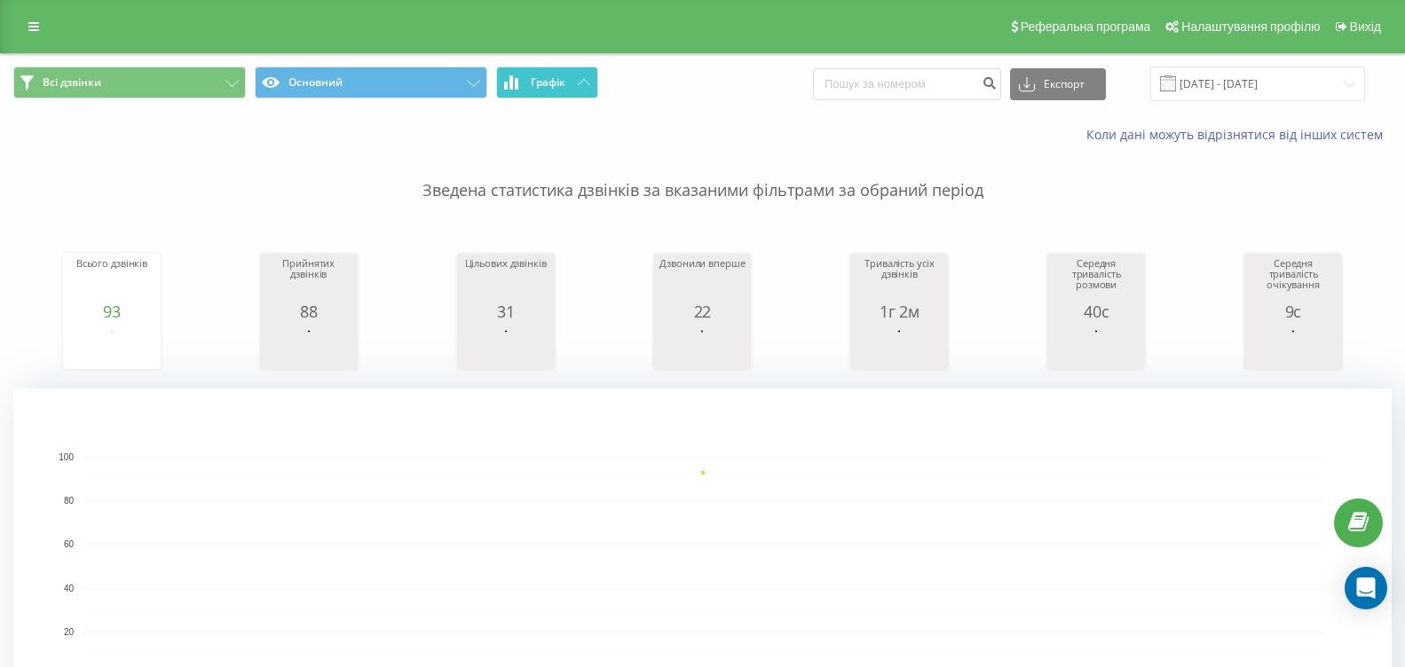
click at [564, 81] on span "Графік" at bounding box center [548, 82] width 35 height 12
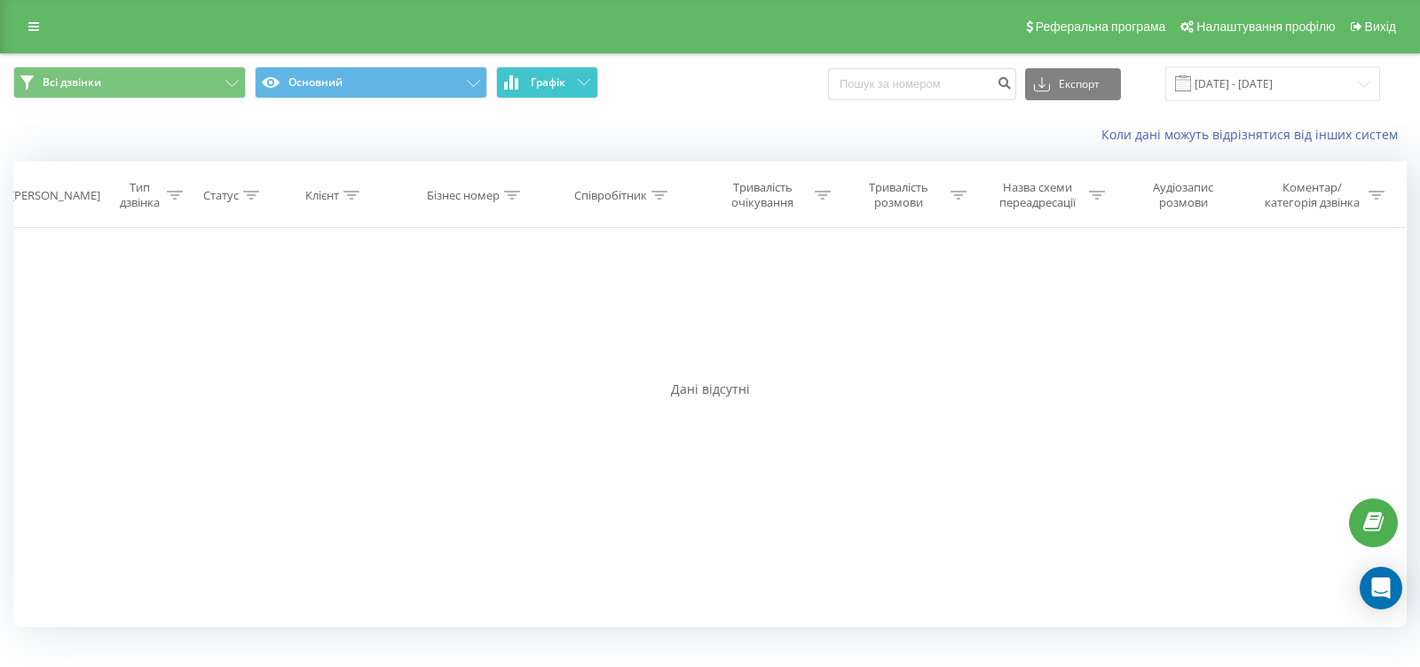
click at [564, 81] on span "Графік" at bounding box center [548, 82] width 35 height 12
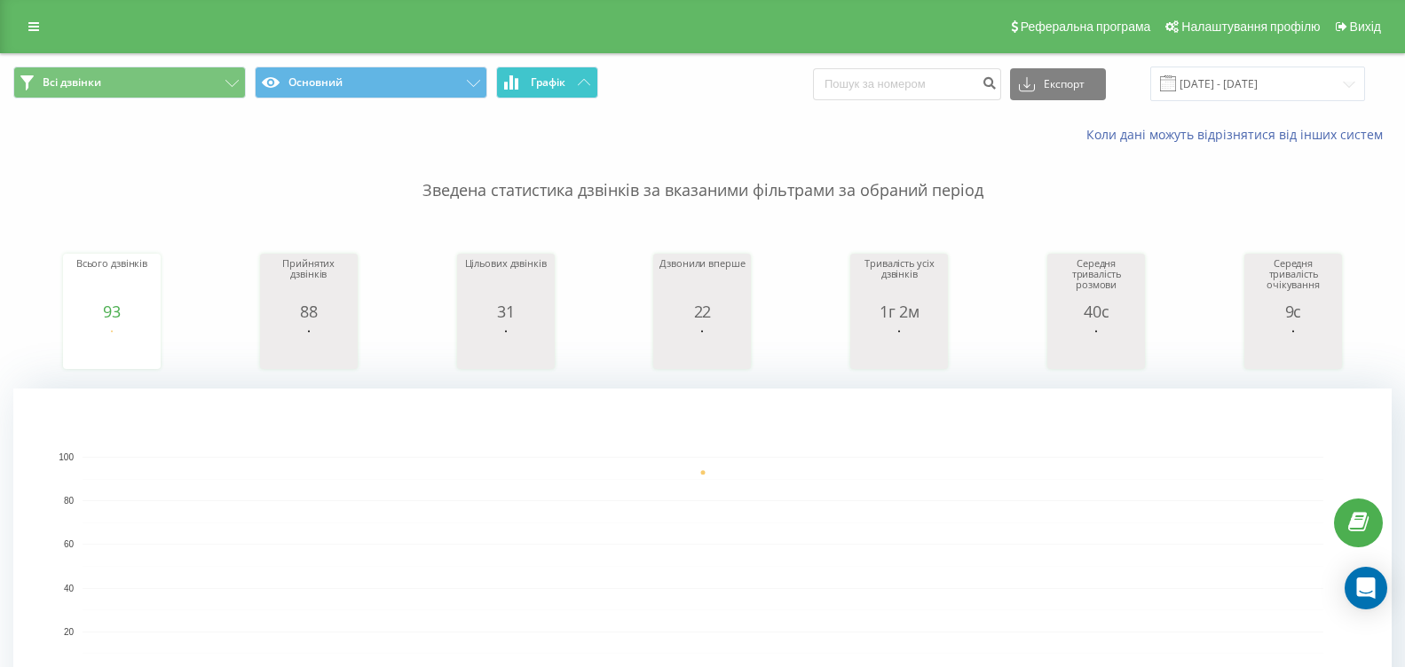
click at [576, 80] on button "Графік" at bounding box center [547, 83] width 102 height 32
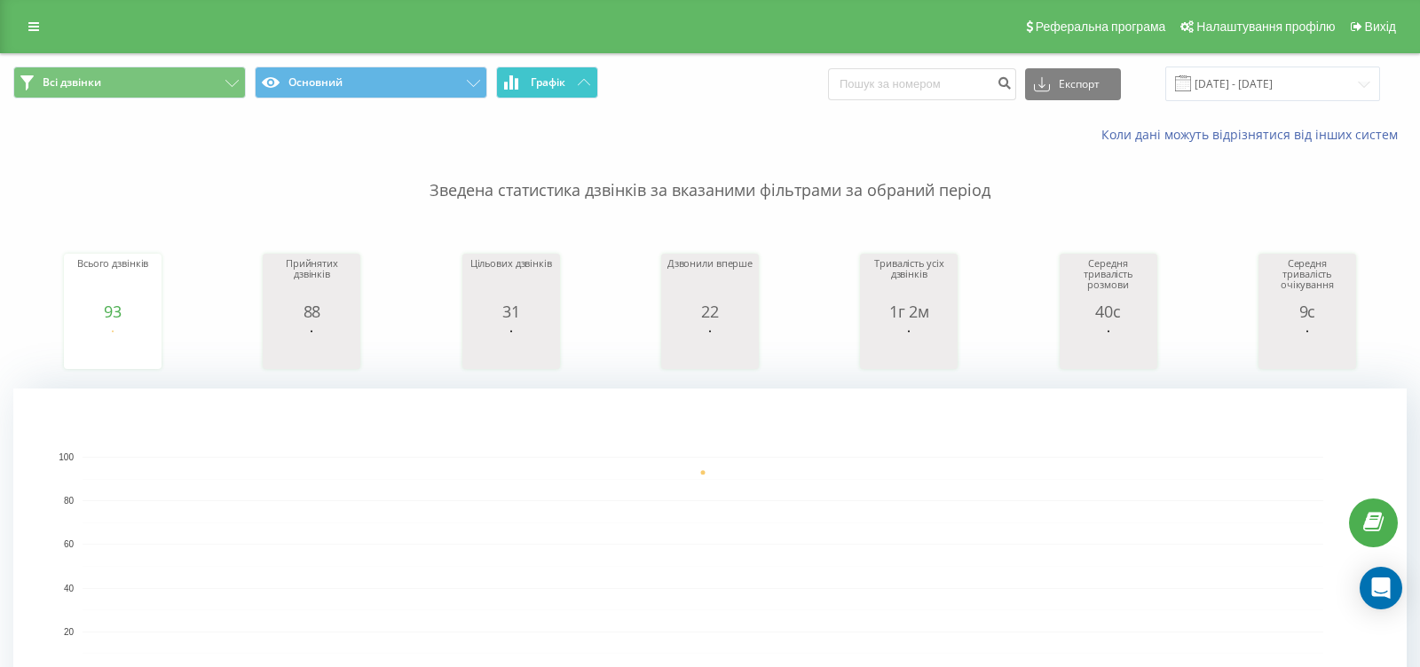
click at [576, 80] on button "Графік" at bounding box center [547, 83] width 102 height 32
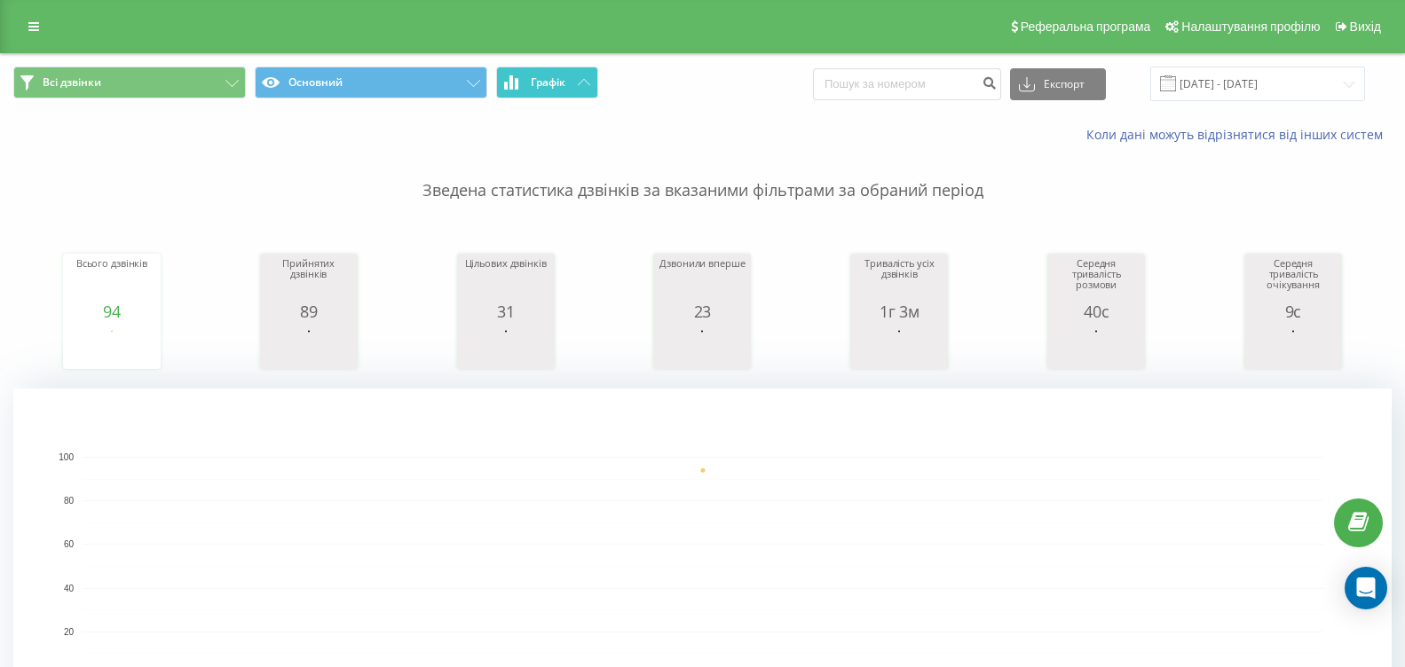
click at [588, 79] on icon at bounding box center [584, 82] width 12 height 6
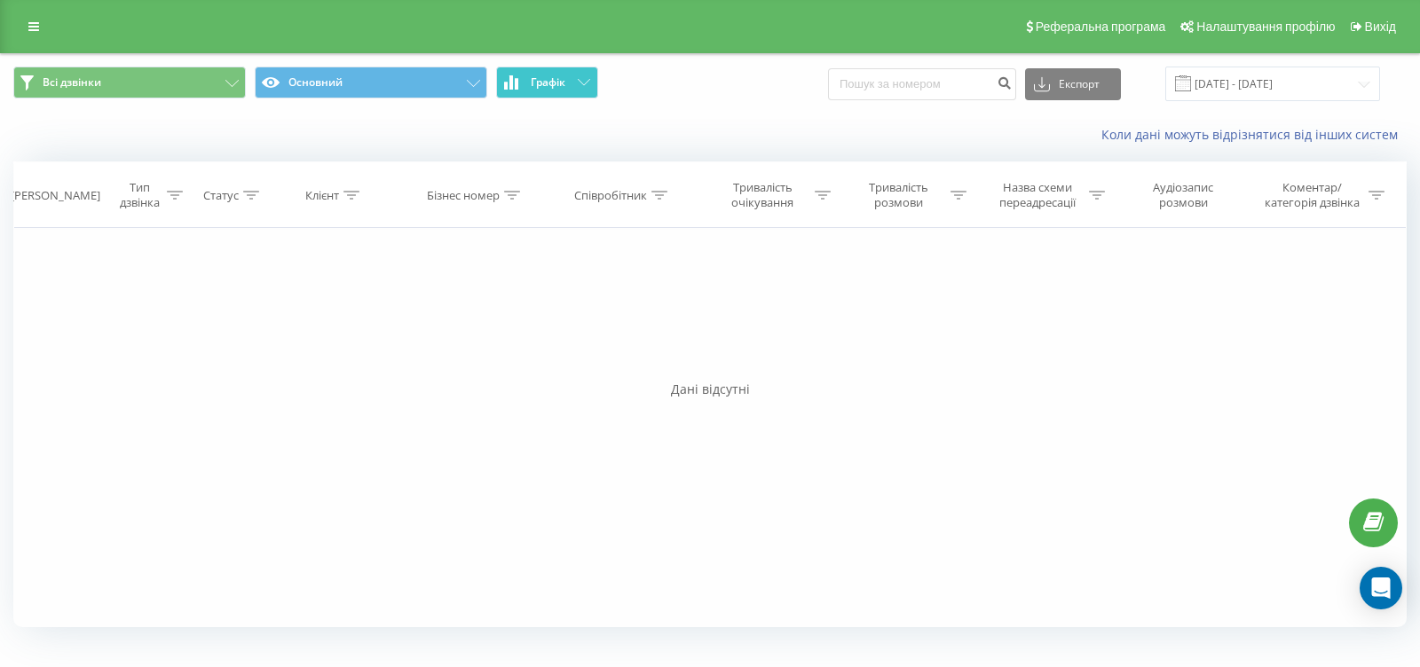
click at [588, 79] on icon at bounding box center [584, 82] width 12 height 6
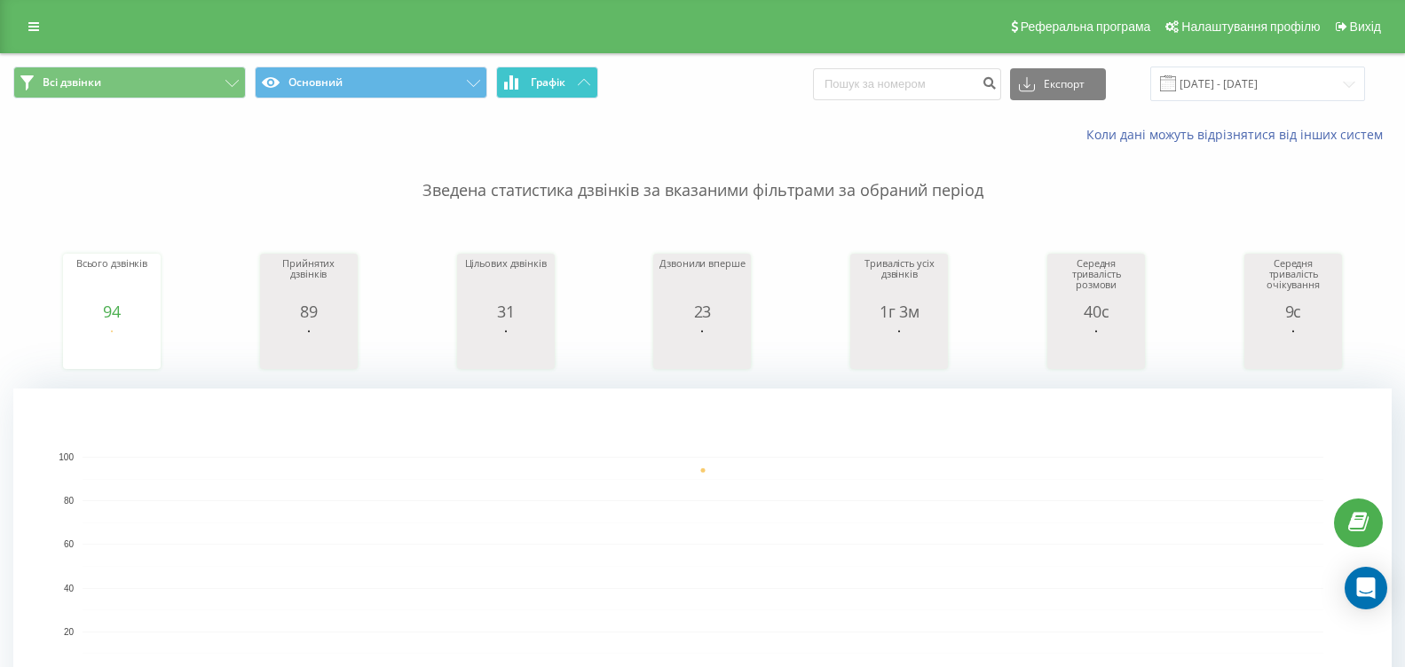
click at [582, 77] on button "Графік" at bounding box center [547, 83] width 102 height 32
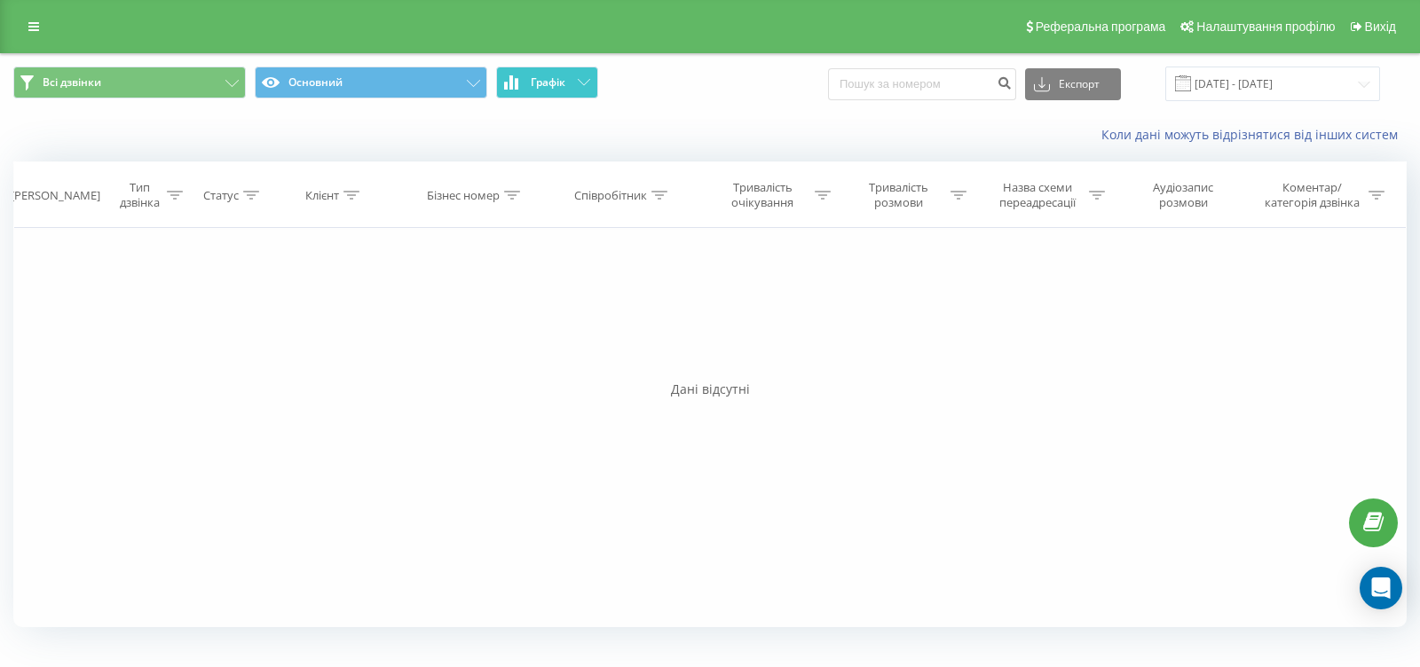
click at [582, 77] on button "Графік" at bounding box center [547, 83] width 102 height 32
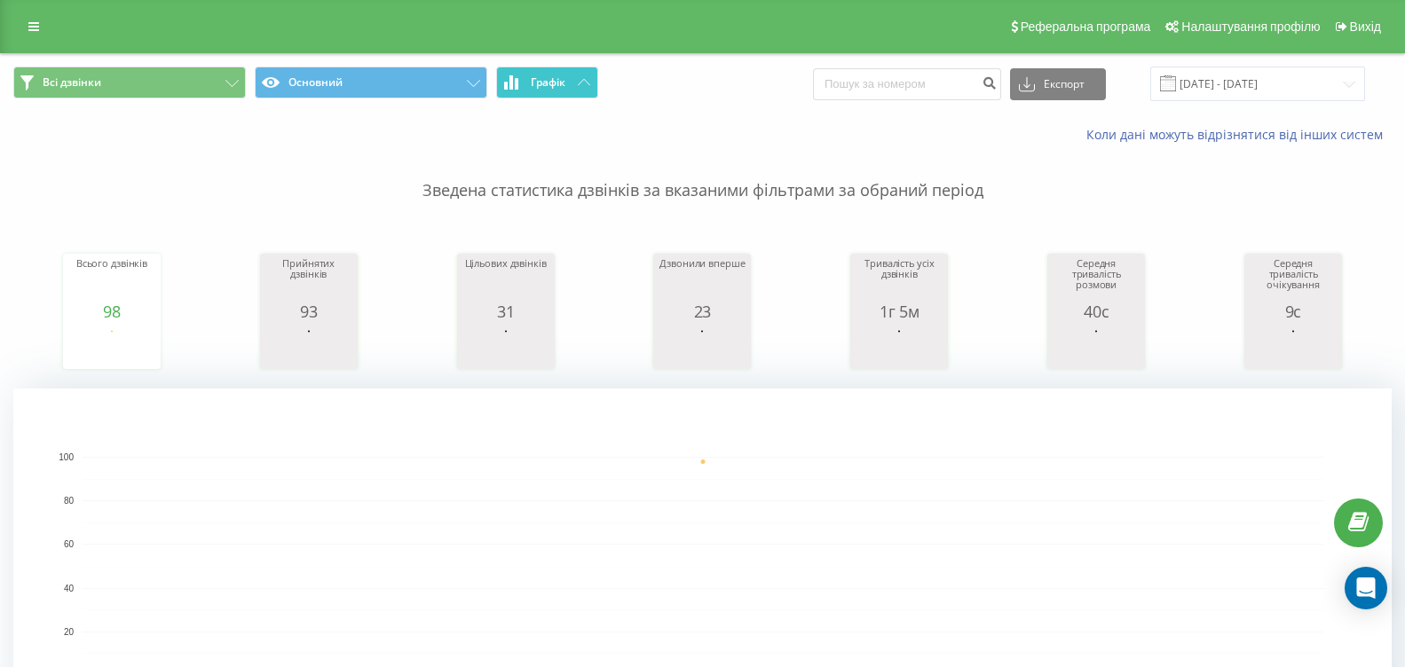
click at [555, 78] on span "Графік" at bounding box center [548, 82] width 35 height 12
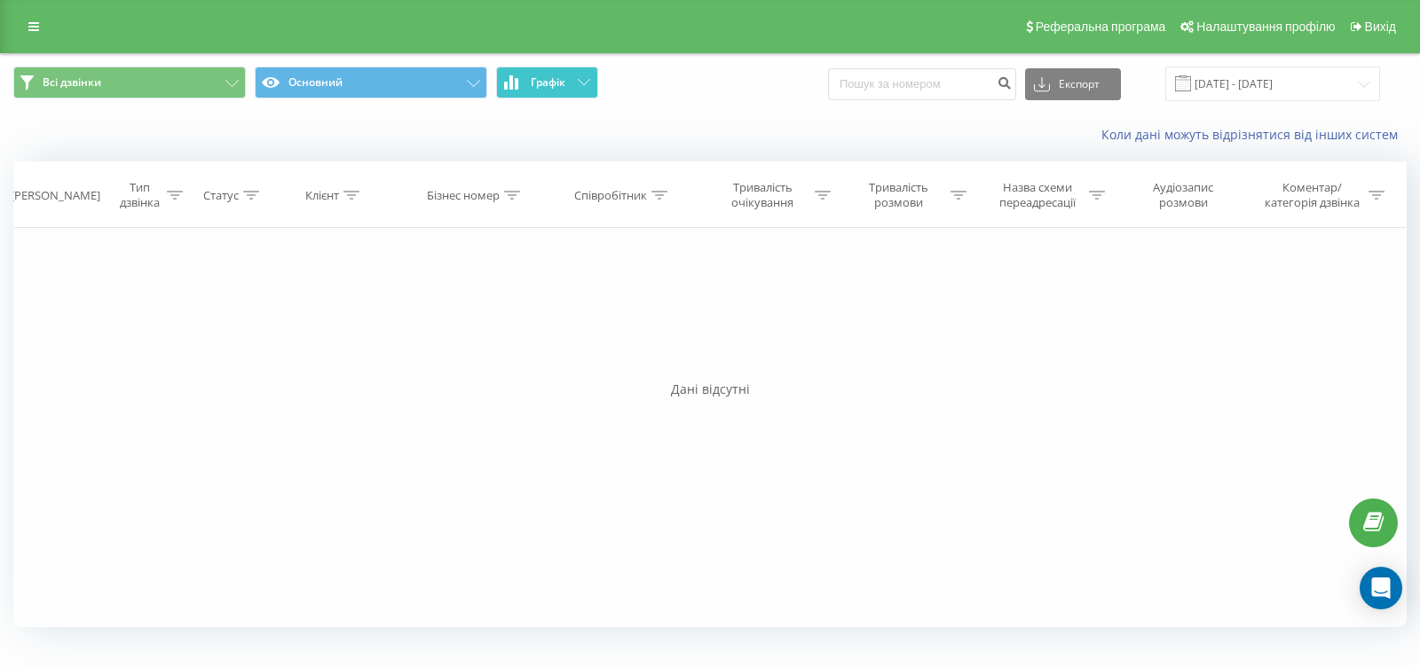
click at [555, 78] on span "Графік" at bounding box center [548, 82] width 35 height 12
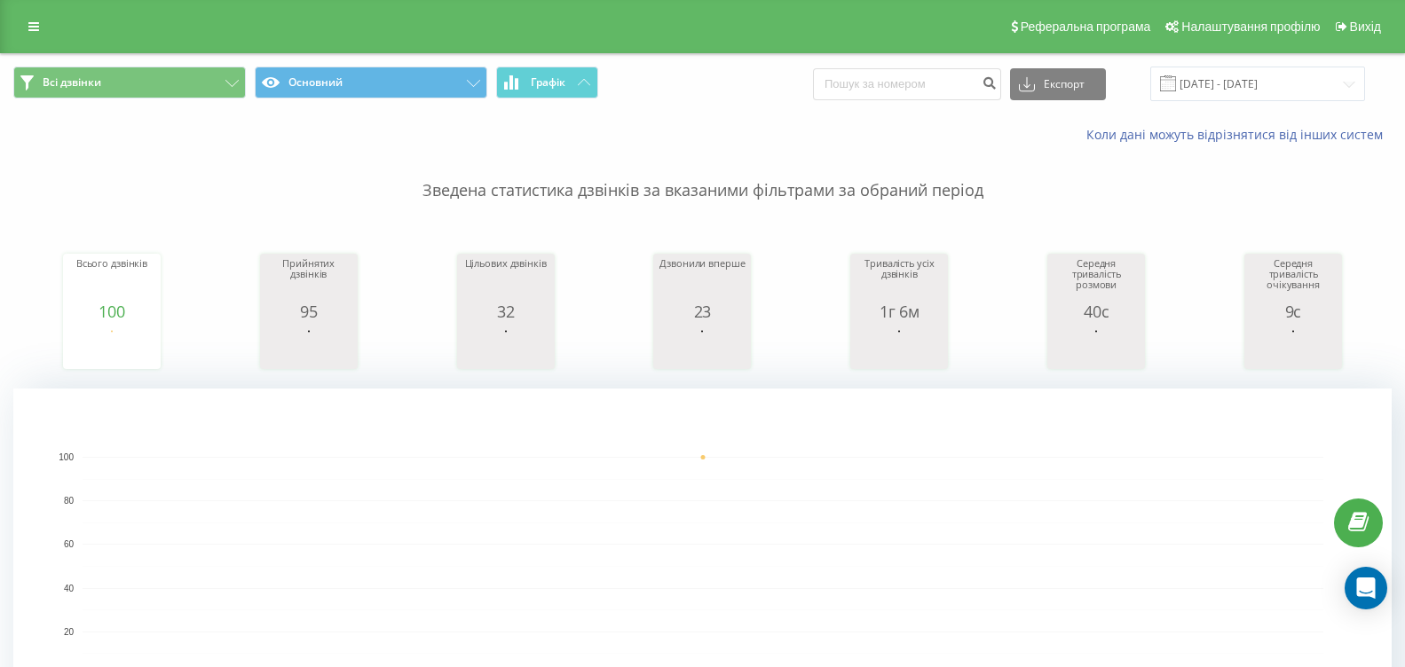
click at [606, 82] on span "Всі дзвінки Основний Графік" at bounding box center [351, 84] width 676 height 35
click at [576, 90] on button "Графік" at bounding box center [547, 83] width 102 height 32
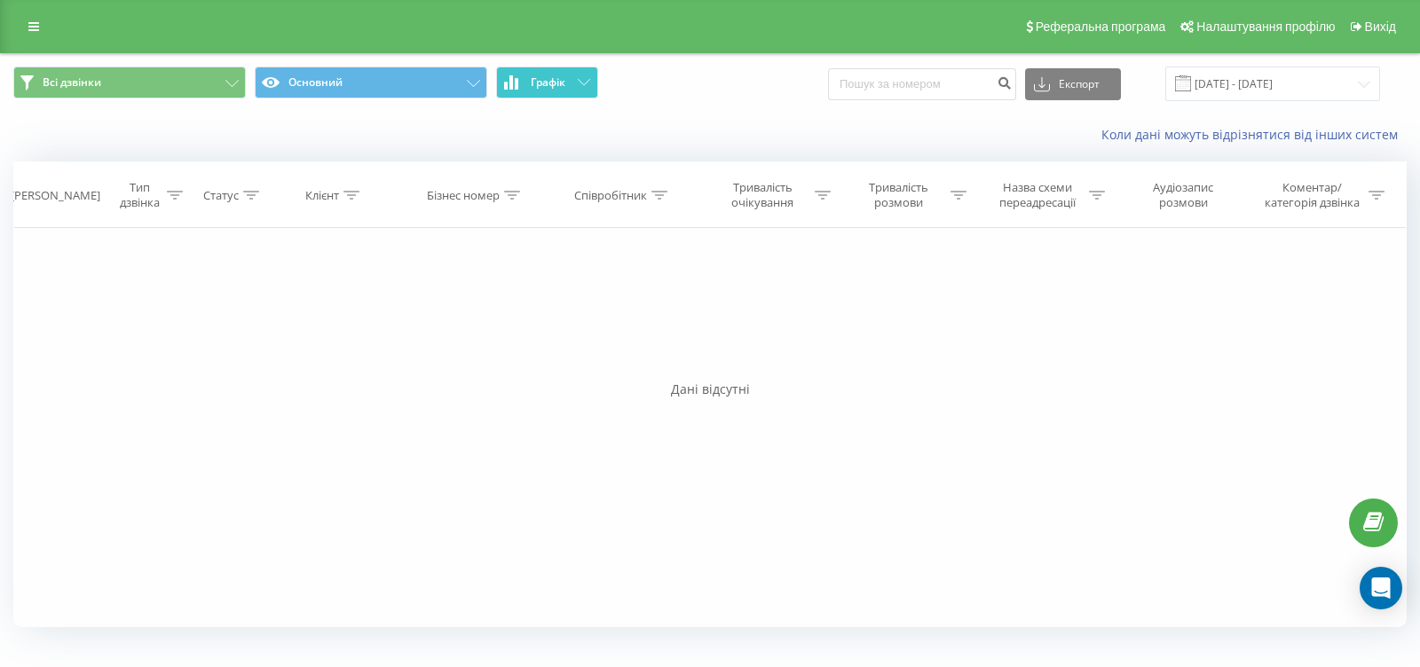
click at [576, 90] on button "Графік" at bounding box center [547, 83] width 102 height 32
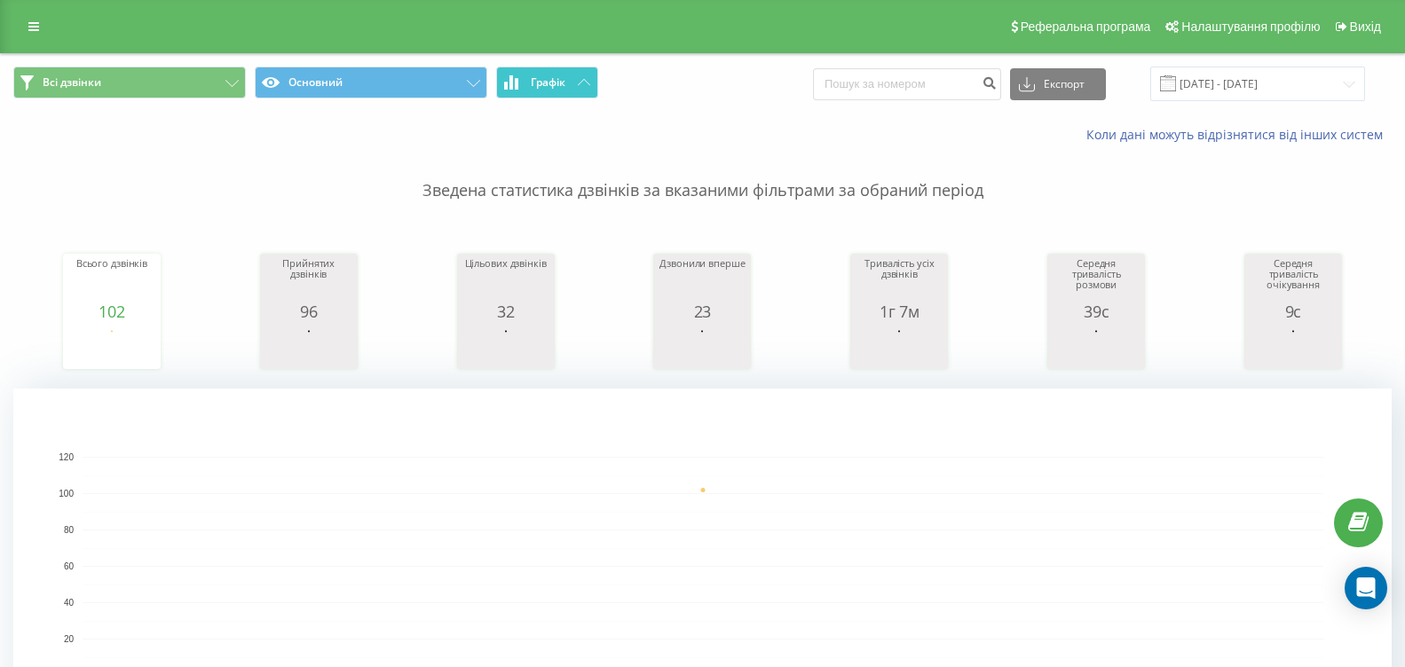
click at [574, 76] on button "Графік" at bounding box center [547, 83] width 102 height 32
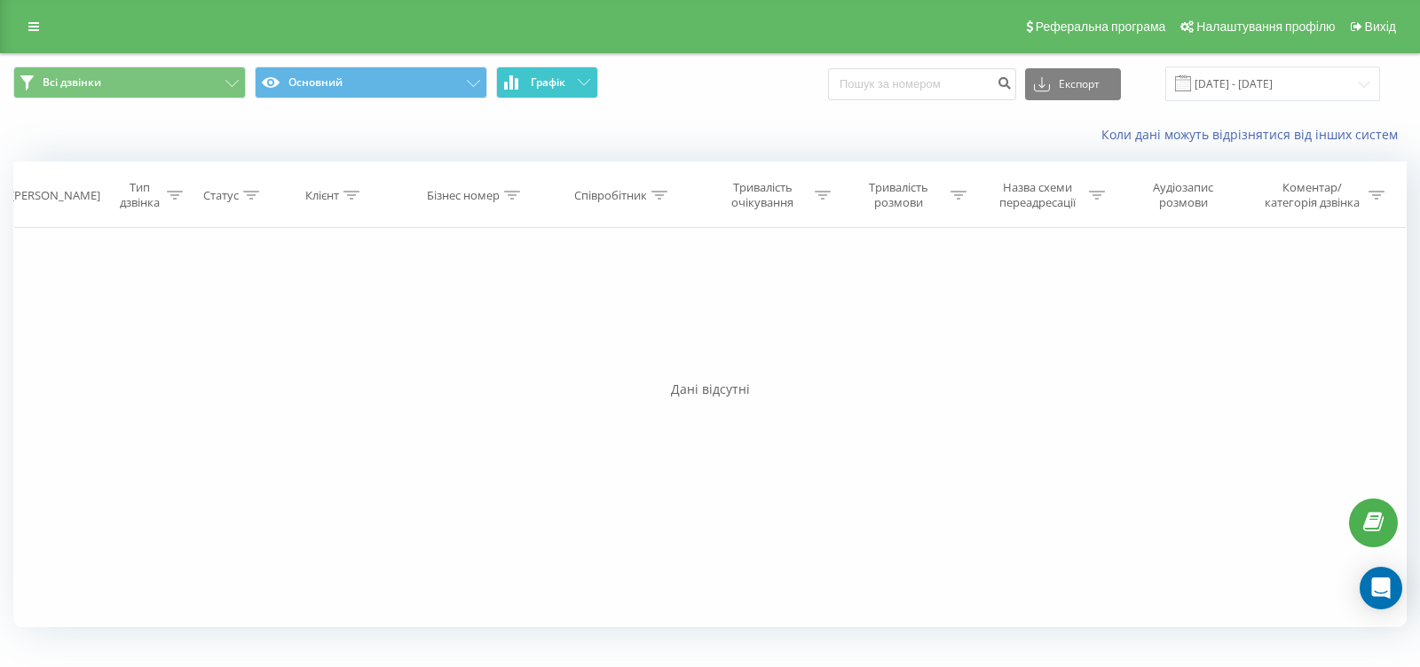
click at [574, 76] on button "Графік" at bounding box center [547, 83] width 102 height 32
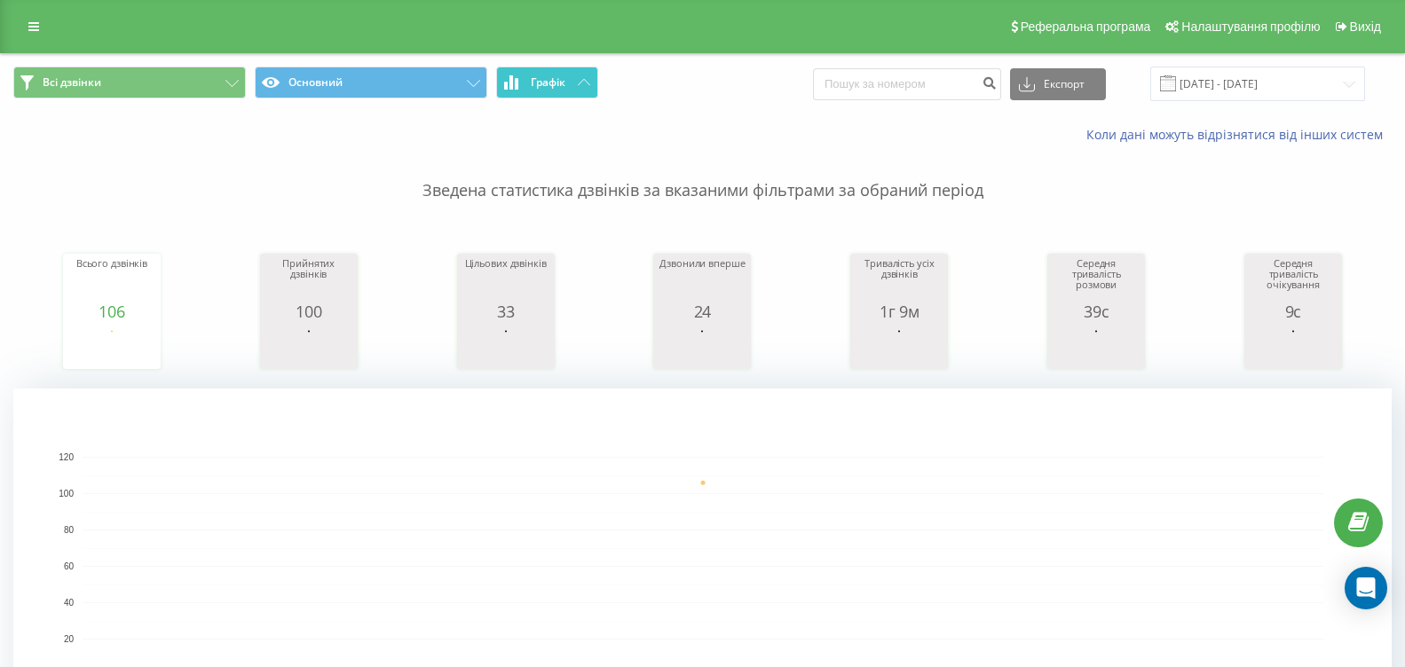
click at [585, 85] on icon at bounding box center [584, 82] width 12 height 6
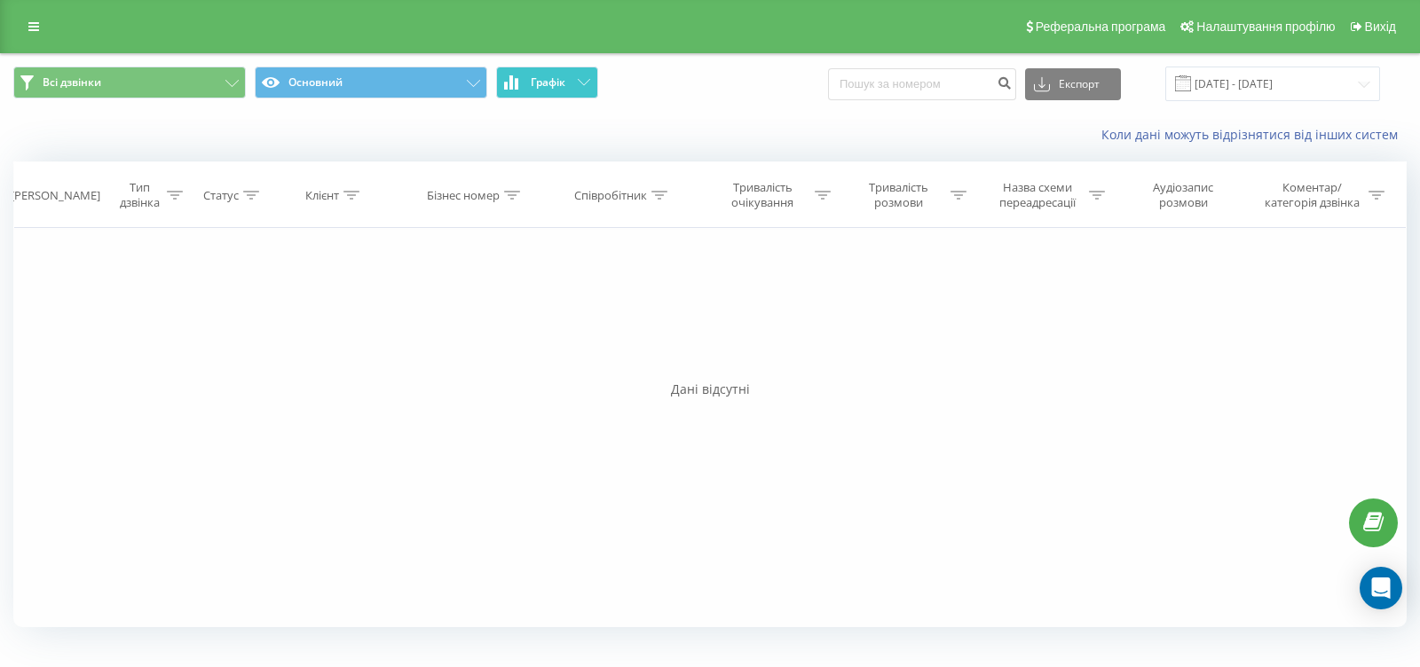
click at [585, 85] on icon at bounding box center [584, 82] width 12 height 6
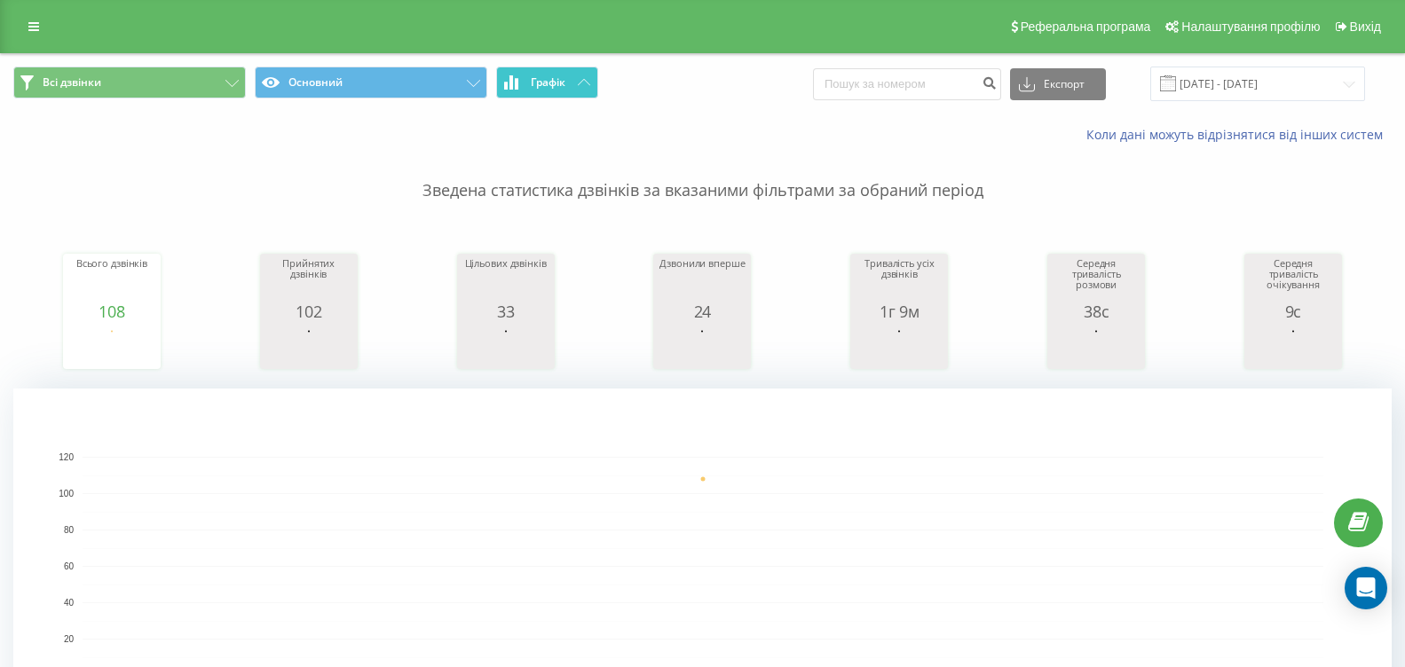
click at [549, 82] on span "Графік" at bounding box center [548, 82] width 35 height 12
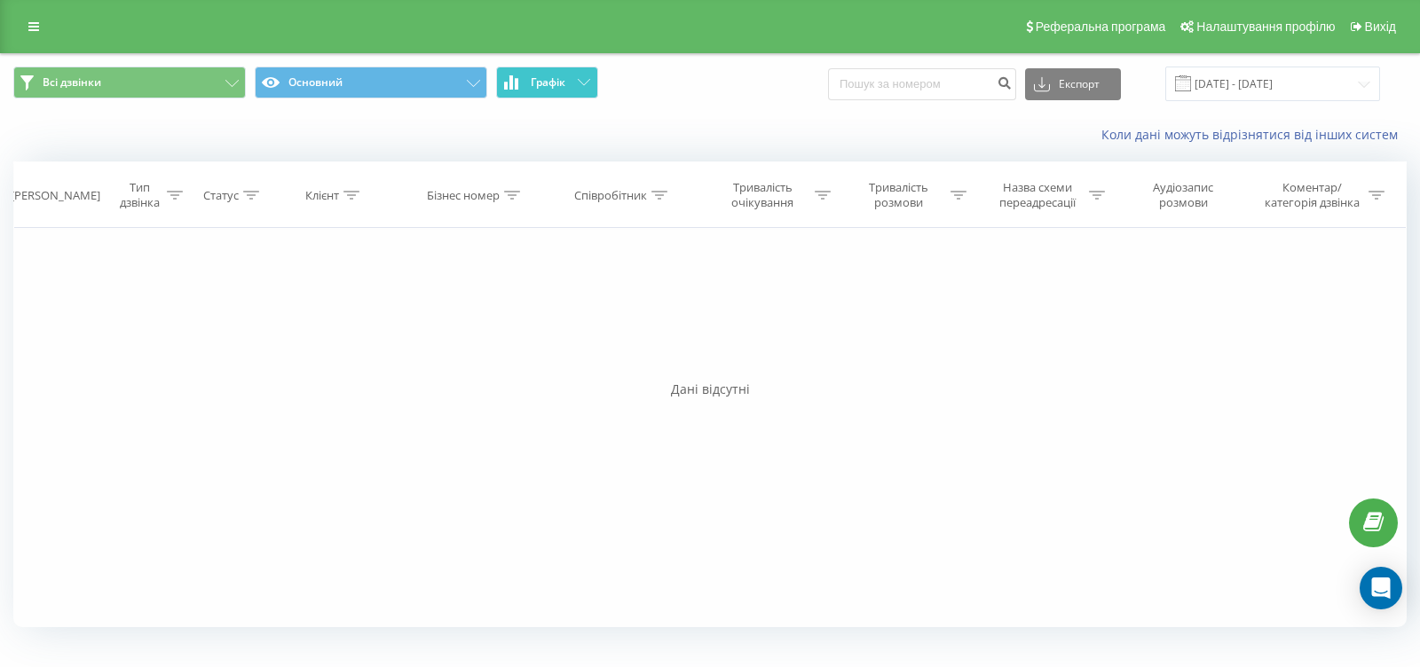
click at [549, 82] on span "Графік" at bounding box center [548, 82] width 35 height 12
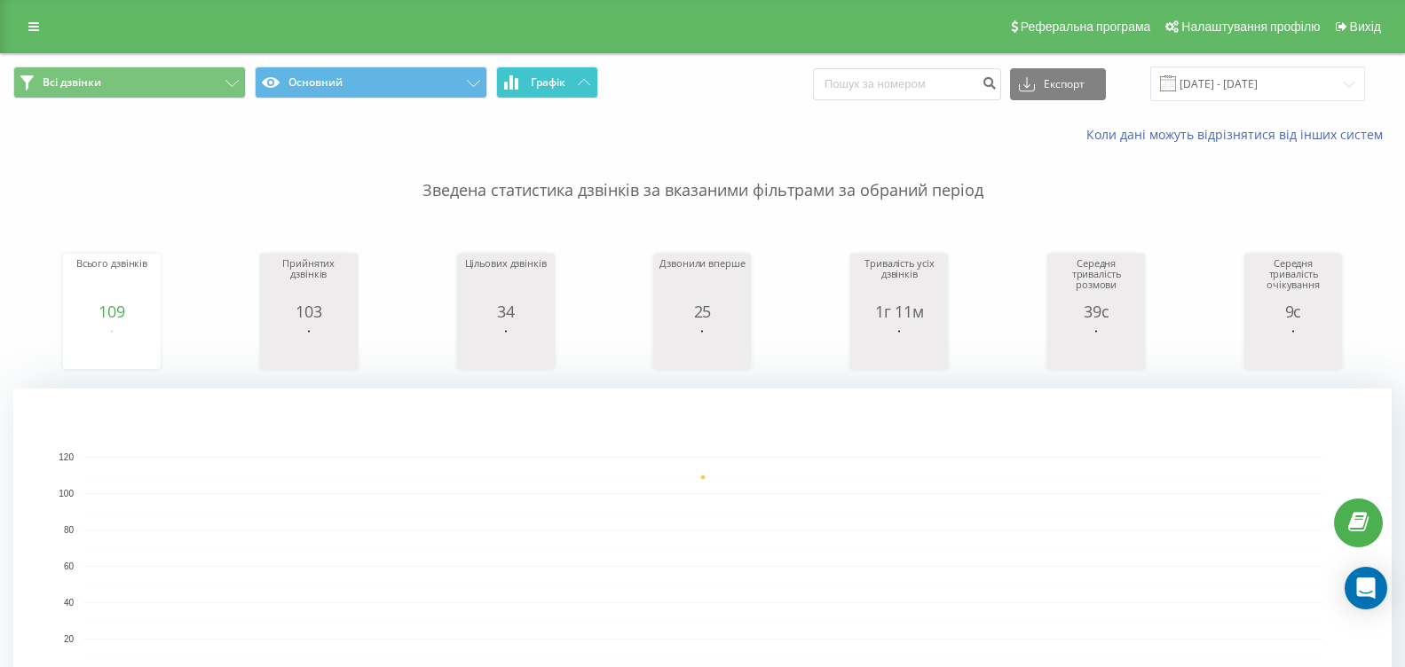
click at [592, 82] on button "Графік" at bounding box center [547, 83] width 102 height 32
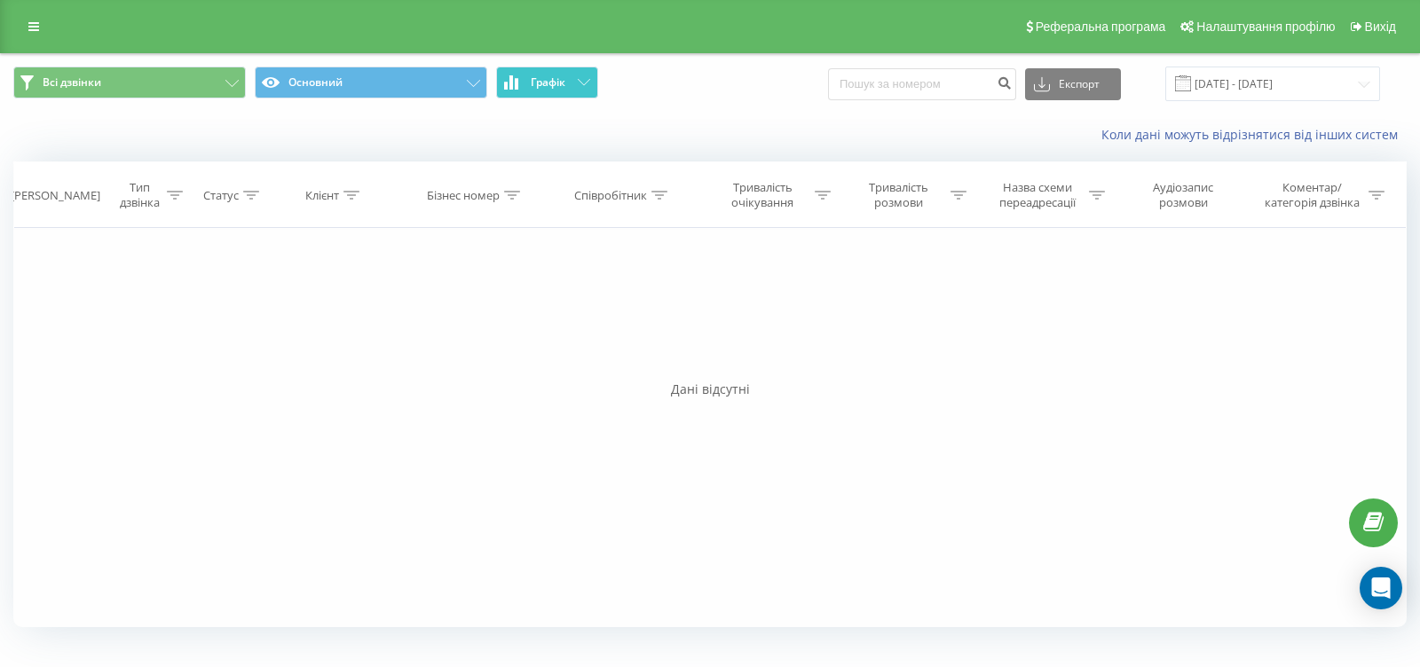
click at [592, 82] on button "Графік" at bounding box center [547, 83] width 102 height 32
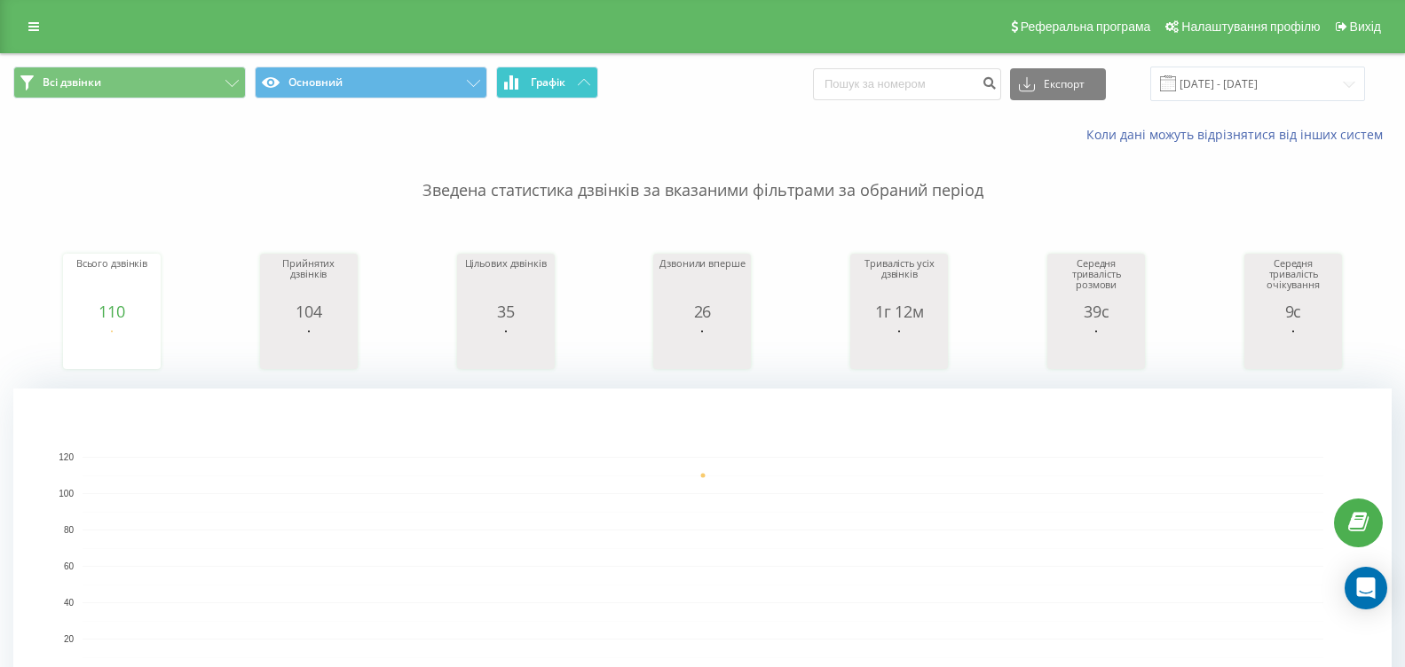
click at [579, 83] on icon at bounding box center [584, 82] width 12 height 6
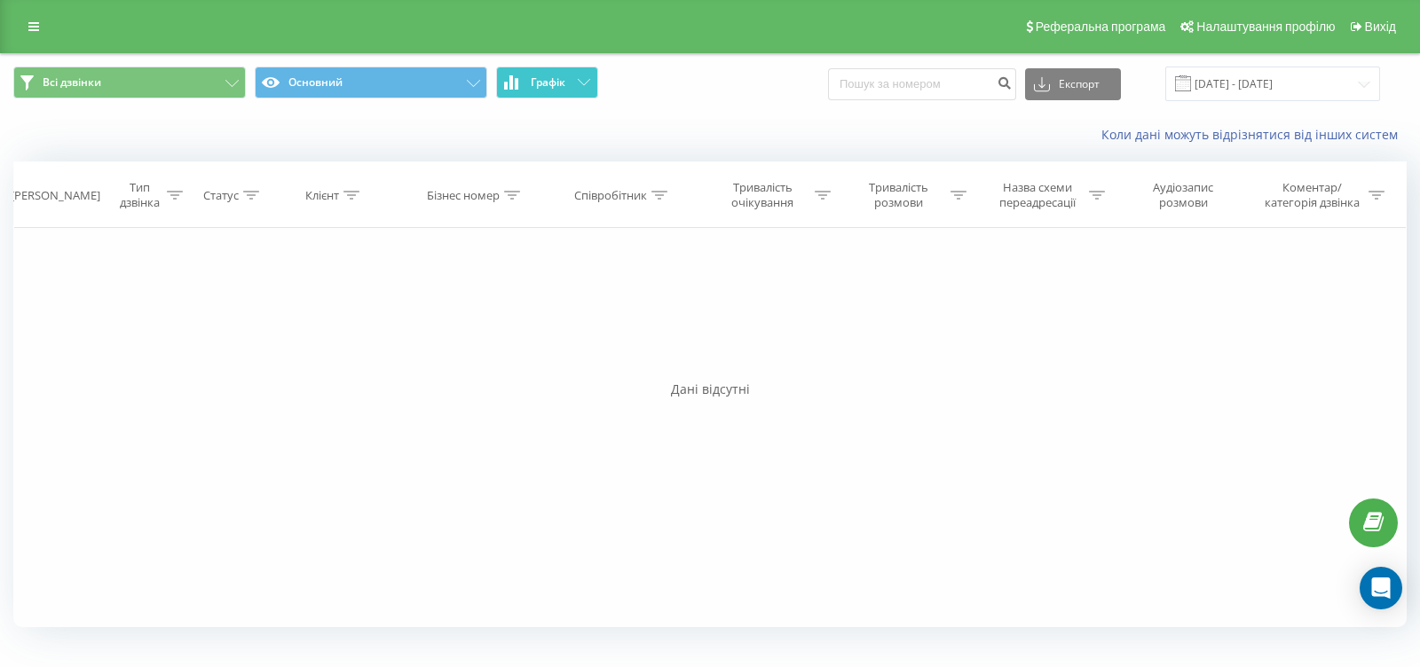
click at [579, 83] on icon at bounding box center [584, 82] width 12 height 6
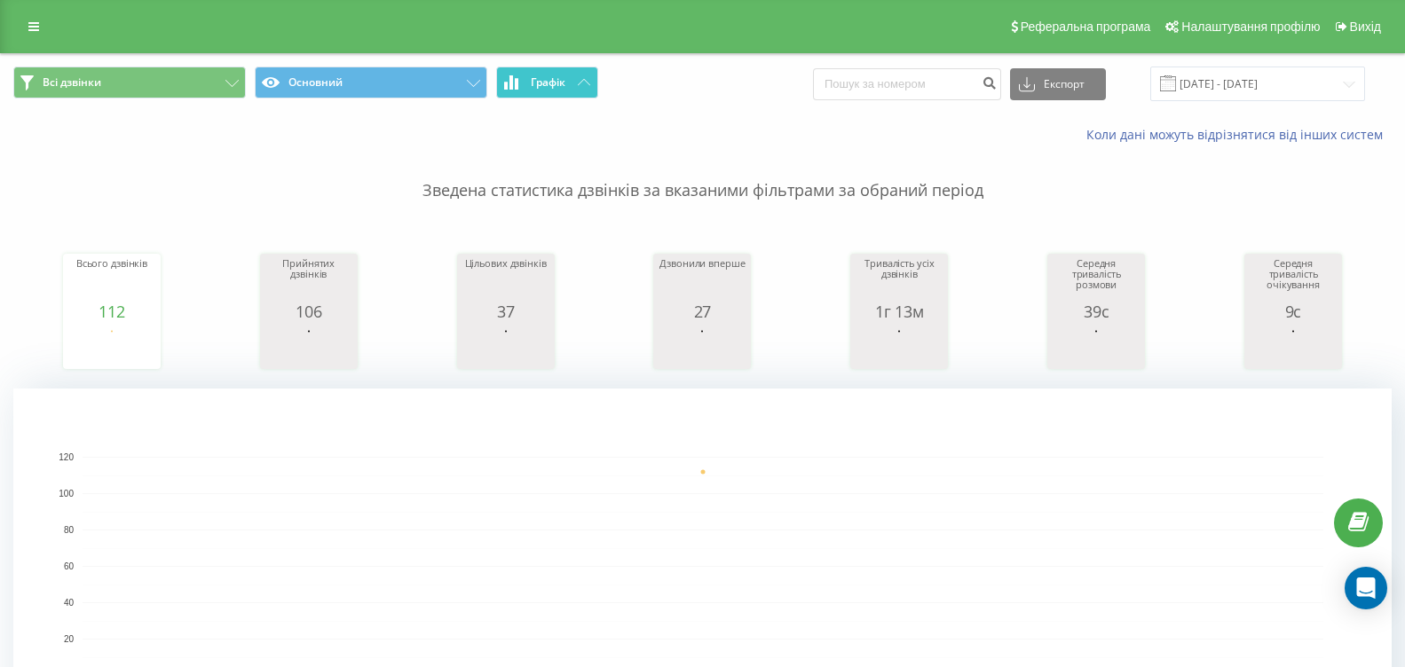
click at [582, 71] on button "Графік" at bounding box center [547, 83] width 102 height 32
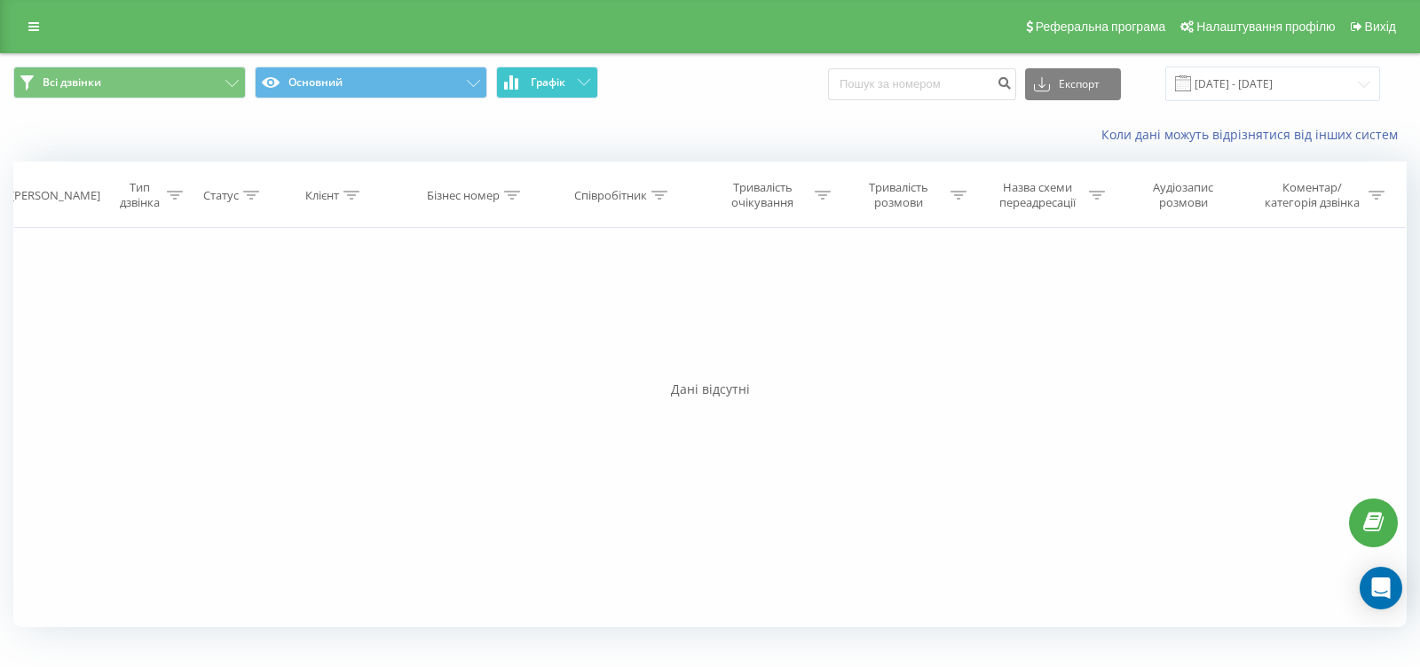
click at [582, 71] on button "Графік" at bounding box center [547, 83] width 102 height 32
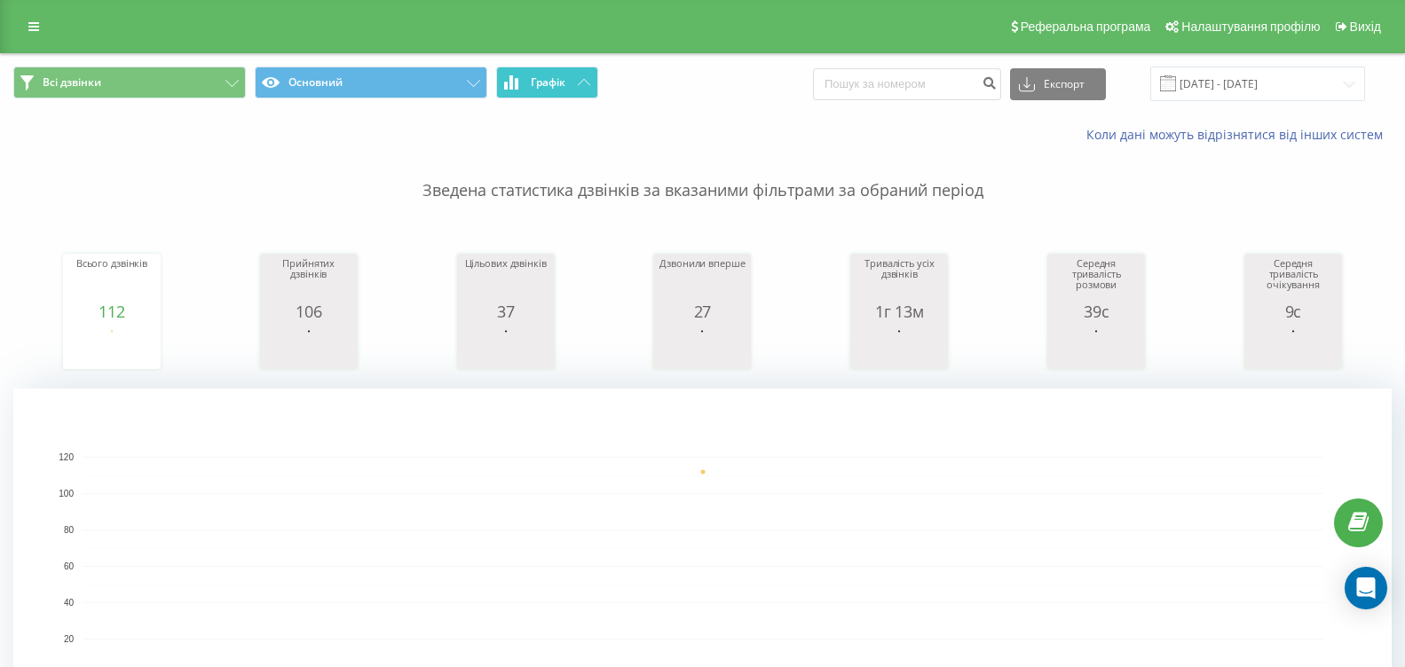
click at [576, 92] on button "Графік" at bounding box center [547, 83] width 102 height 32
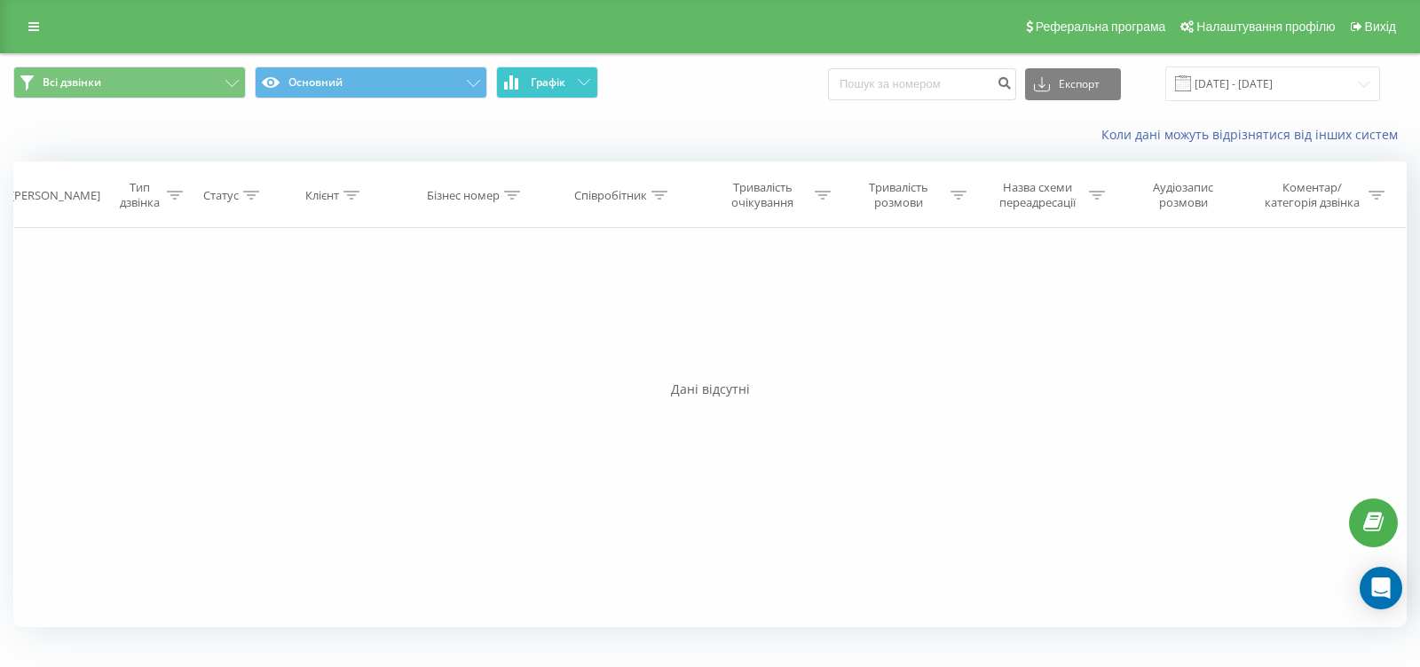
click at [576, 92] on button "Графік" at bounding box center [547, 83] width 102 height 32
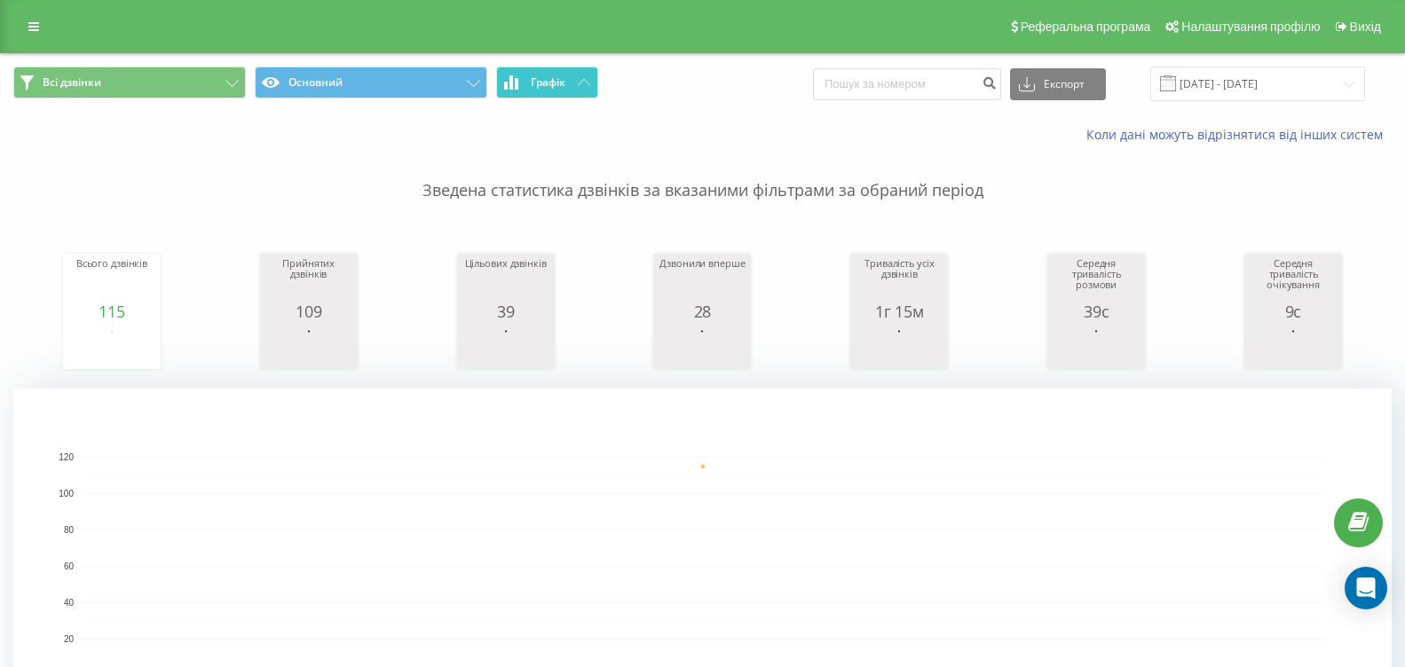
click at [582, 85] on icon at bounding box center [584, 82] width 12 height 6
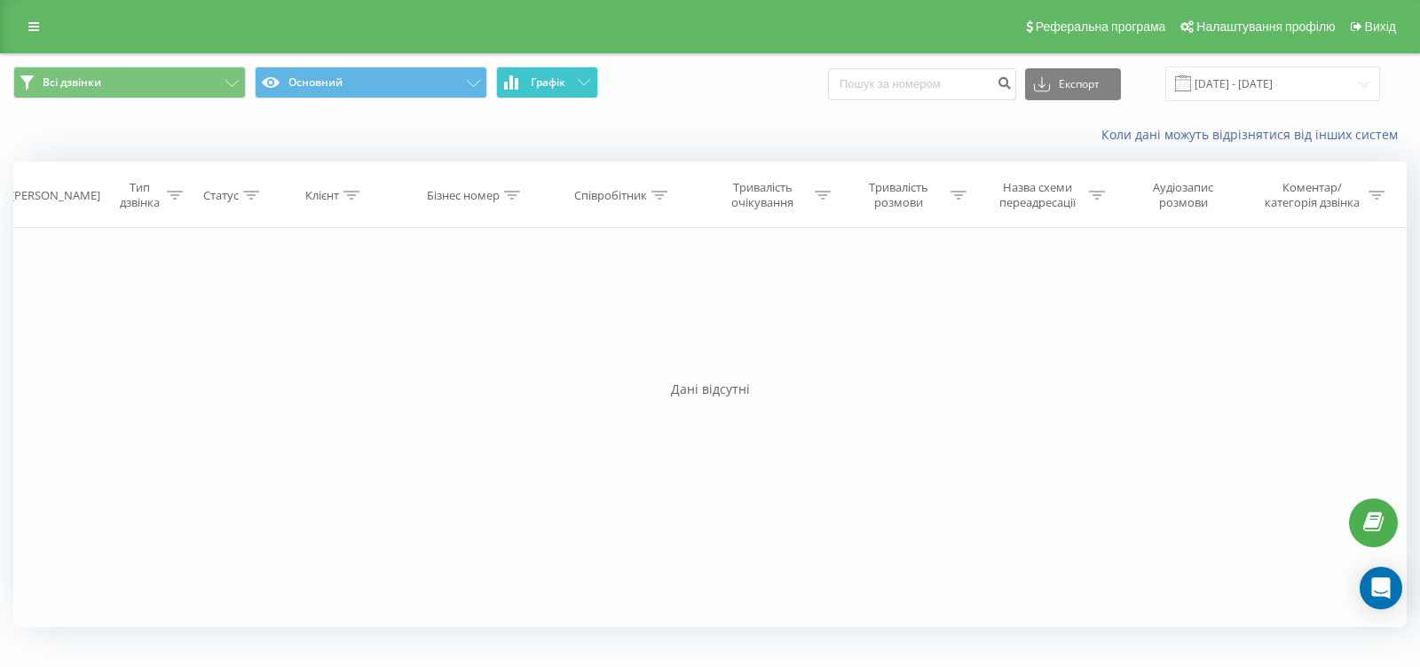
click at [582, 85] on icon at bounding box center [584, 82] width 12 height 6
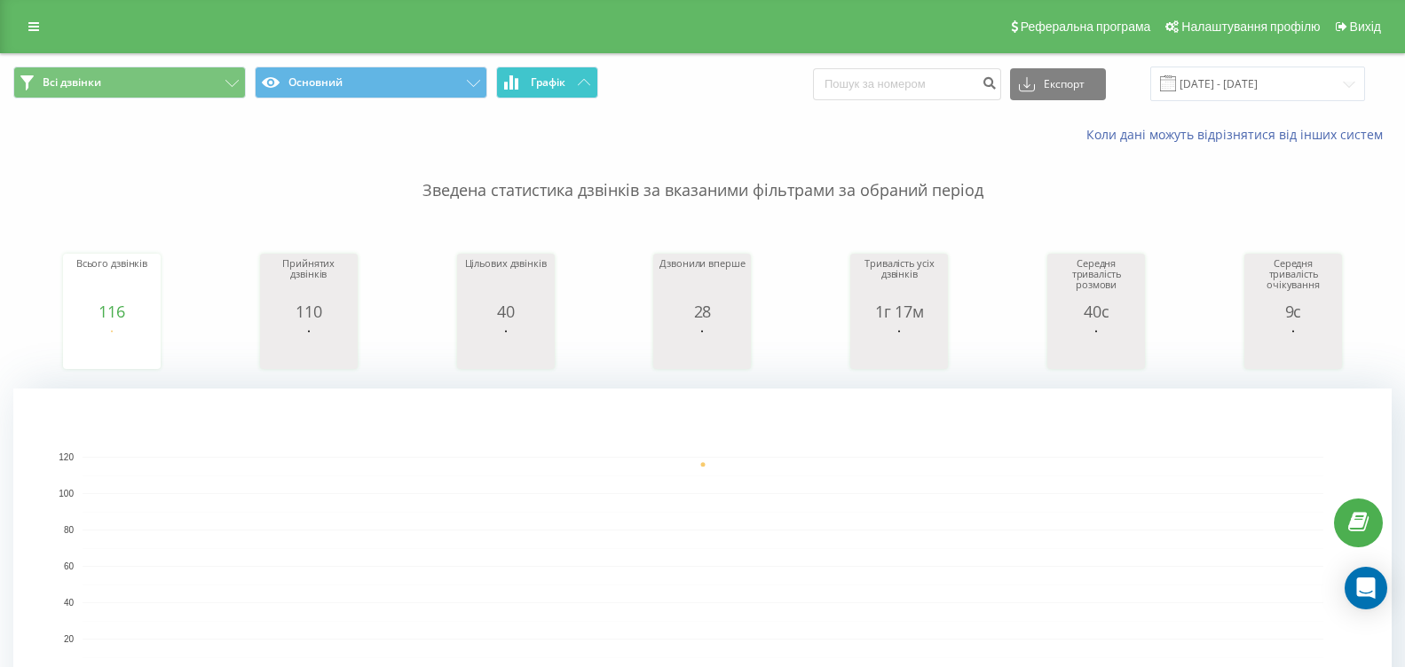
click at [586, 82] on icon at bounding box center [584, 82] width 12 height 6
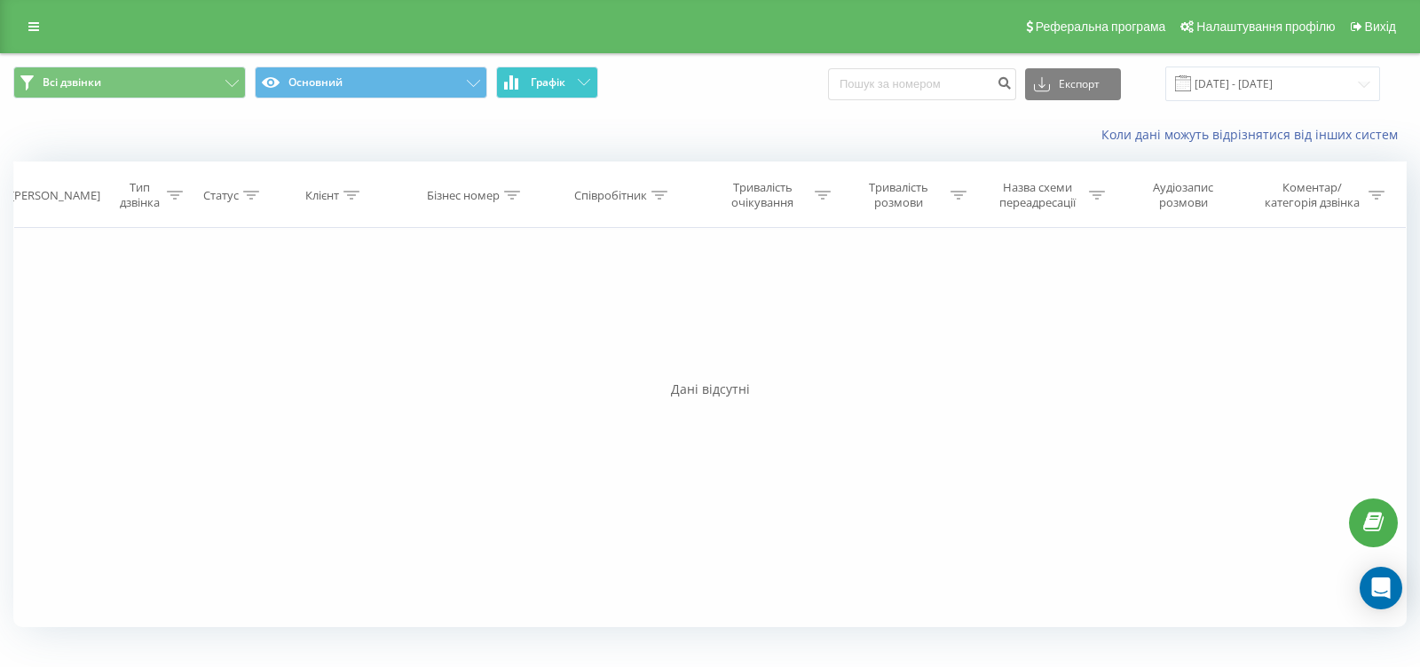
click at [586, 82] on icon at bounding box center [584, 82] width 12 height 6
